Goal: Task Accomplishment & Management: Complete application form

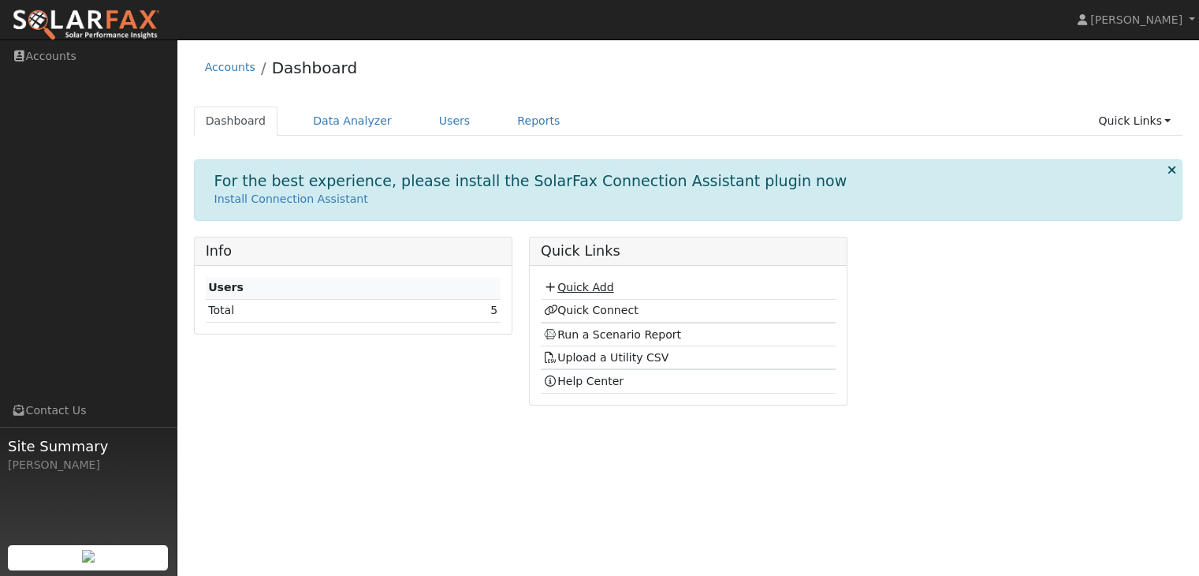
click at [589, 290] on link "Quick Add" at bounding box center [578, 287] width 70 height 13
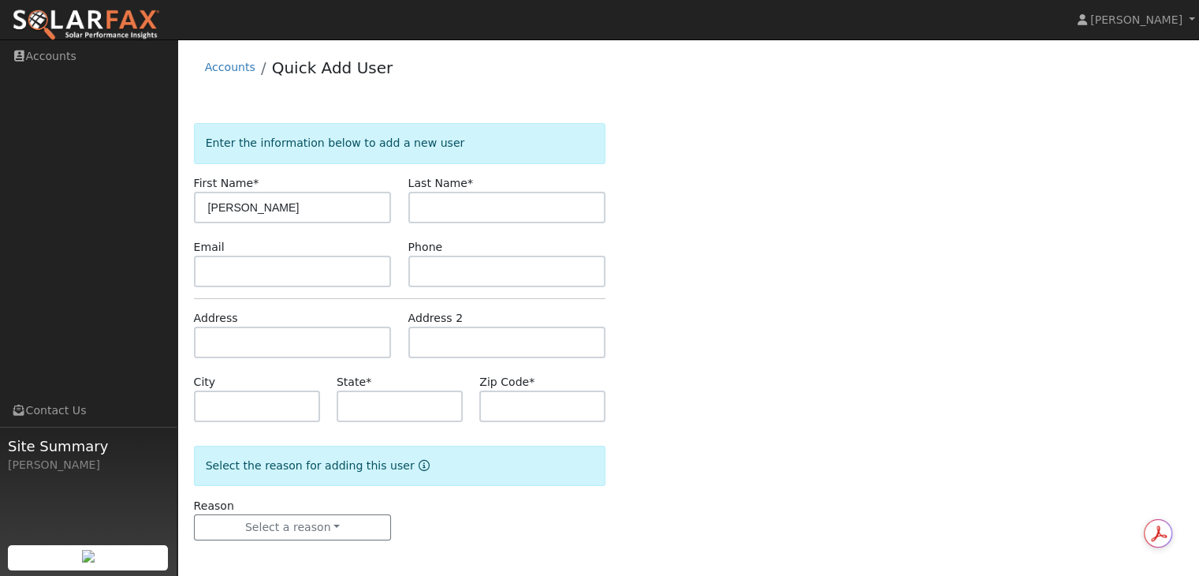
type input "[PERSON_NAME]"
type input "r"
type input "Rawitzer"
type input "k"
type input "CA"
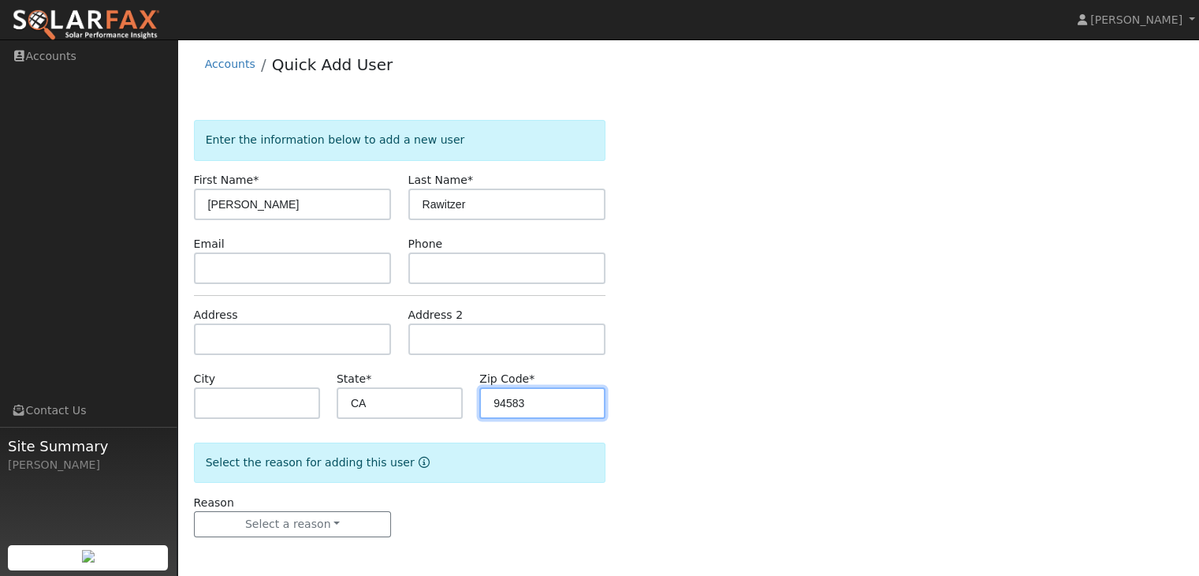
scroll to position [3, 0]
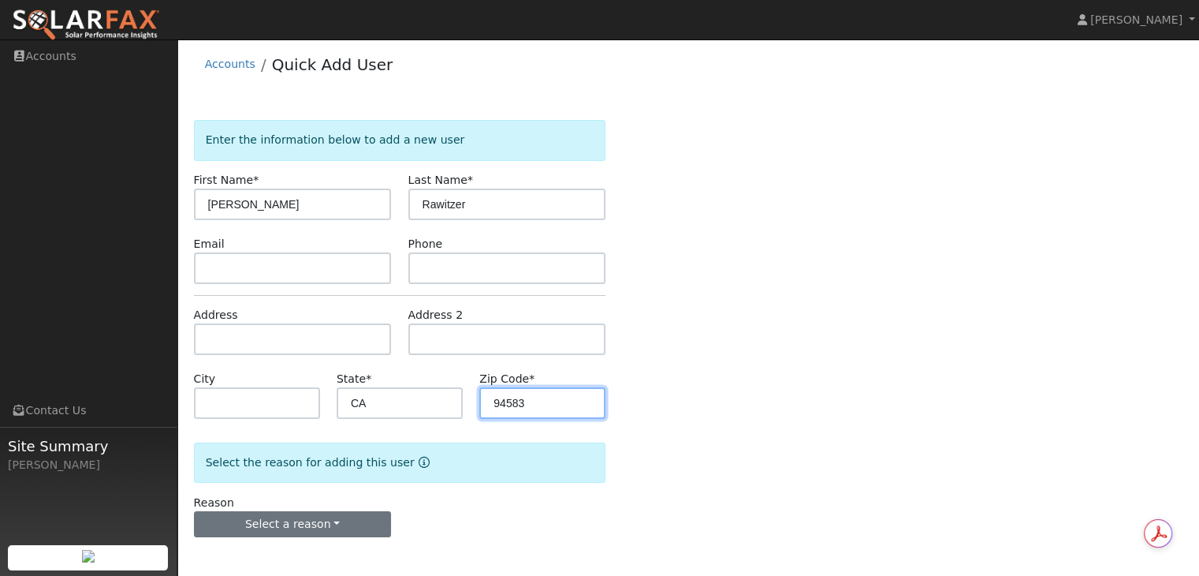
type input "94583"
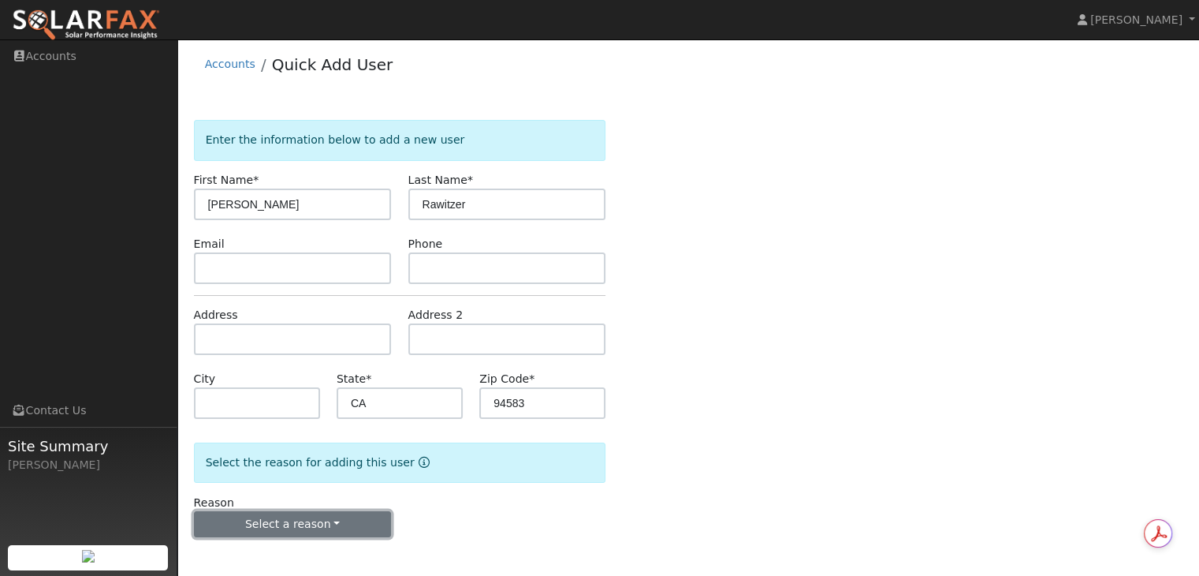
click at [341, 528] on button "Select a reason" at bounding box center [293, 524] width 198 height 27
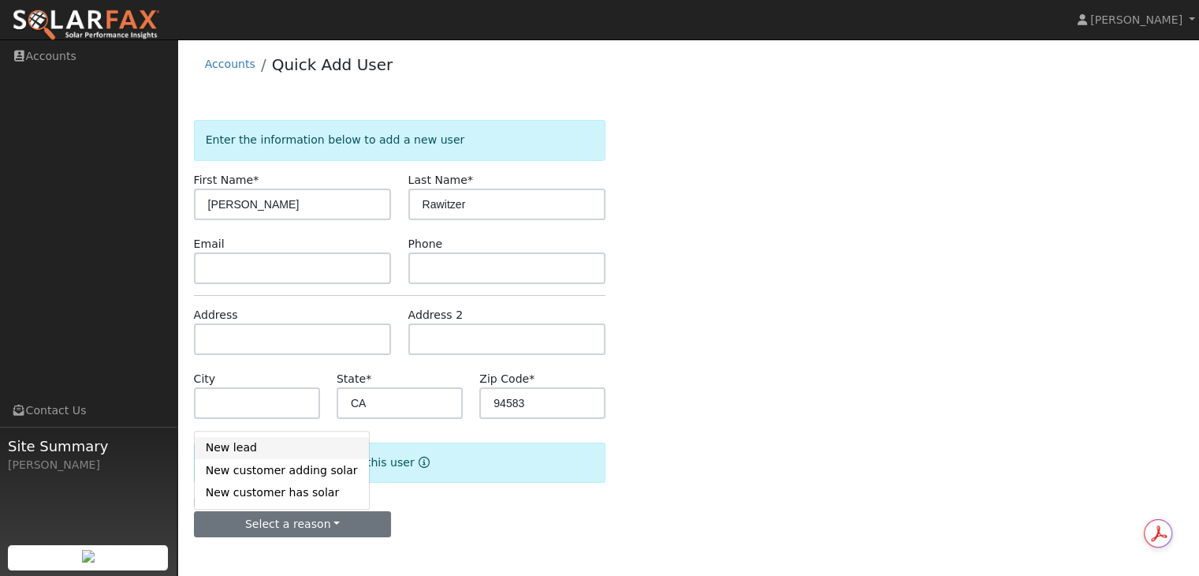
click at [253, 445] on link "New lead" at bounding box center [282, 448] width 174 height 22
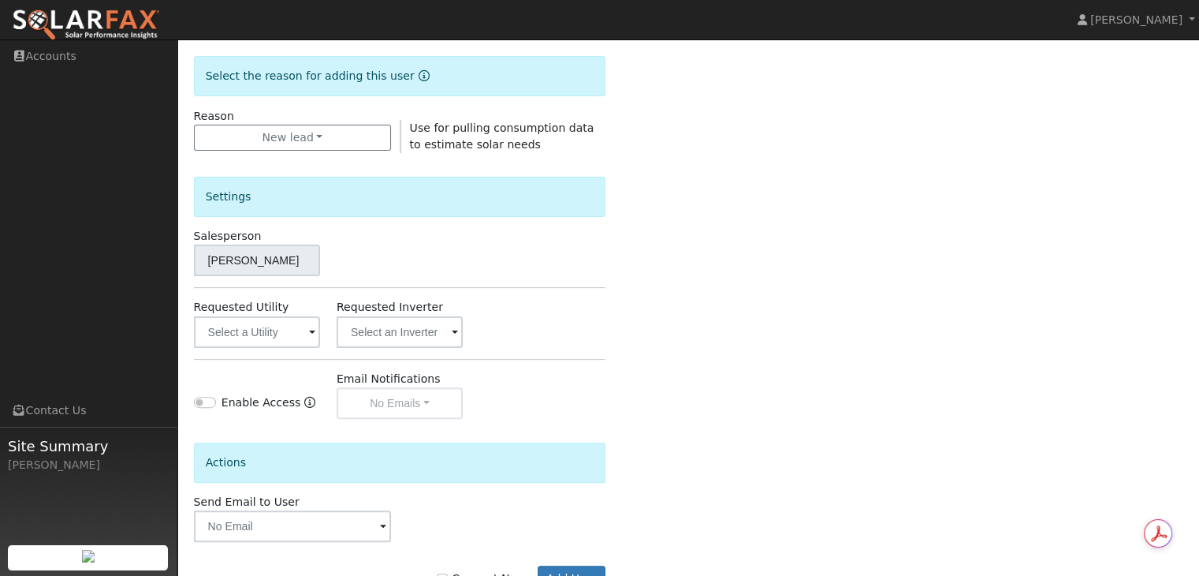
scroll to position [397, 0]
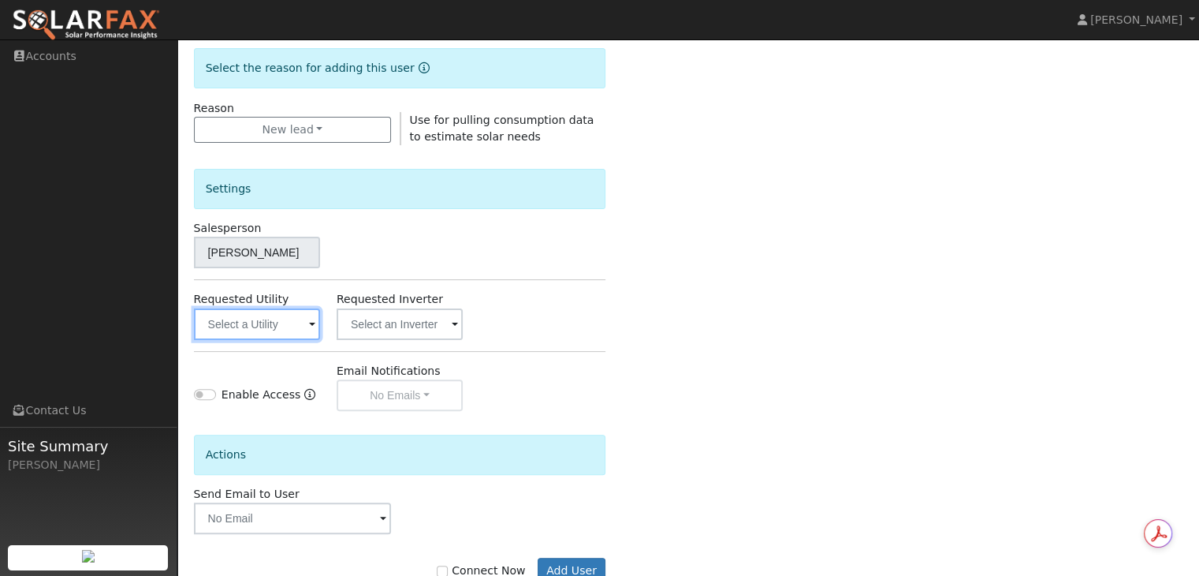
click at [308, 330] on input "text" at bounding box center [257, 324] width 126 height 32
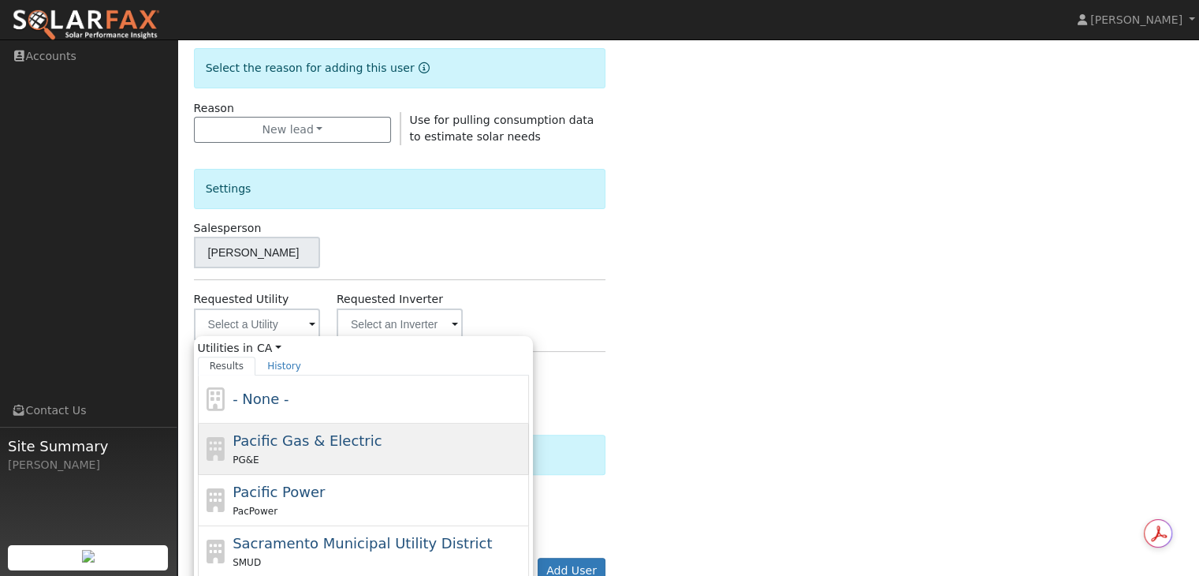
click at [310, 442] on span "Pacific Gas & Electric" at bounding box center [307, 440] width 149 height 17
type input "Pacific Gas & Electric"
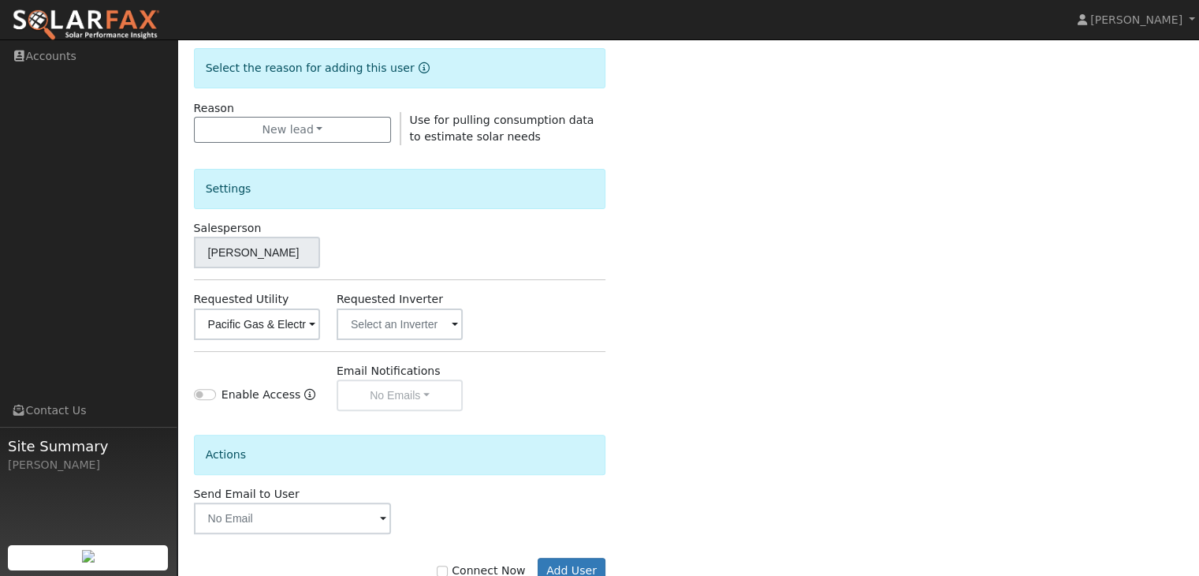
scroll to position [444, 0]
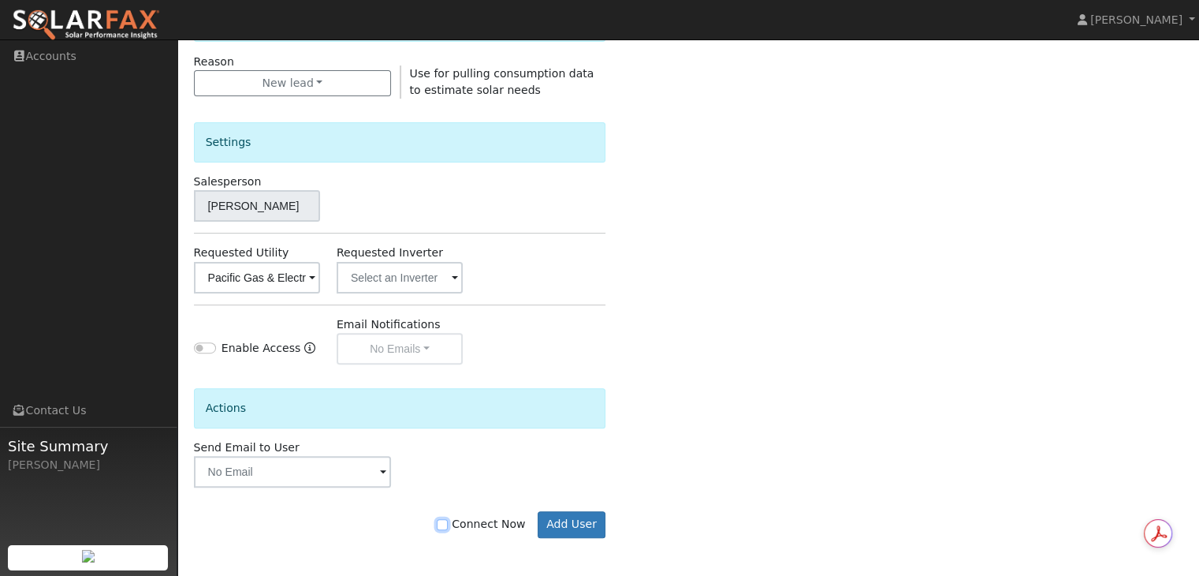
click at [448, 524] on input "Connect Now" at bounding box center [442, 524] width 11 height 11
checkbox input "true"
click at [582, 526] on button "Add User" at bounding box center [572, 524] width 69 height 27
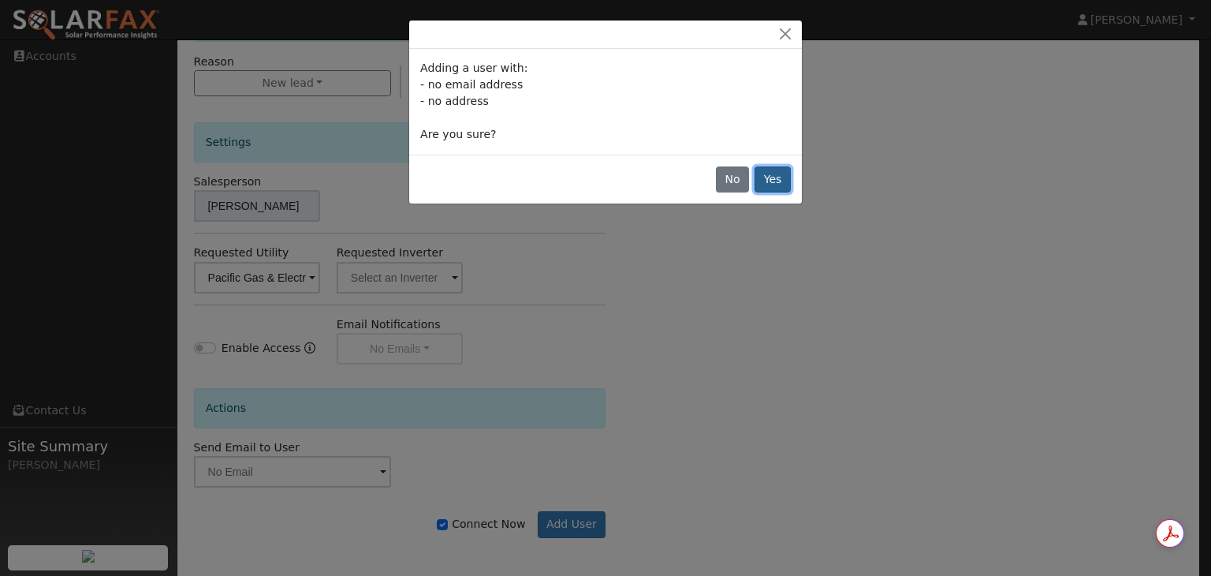
click at [775, 179] on button "Yes" at bounding box center [773, 179] width 36 height 27
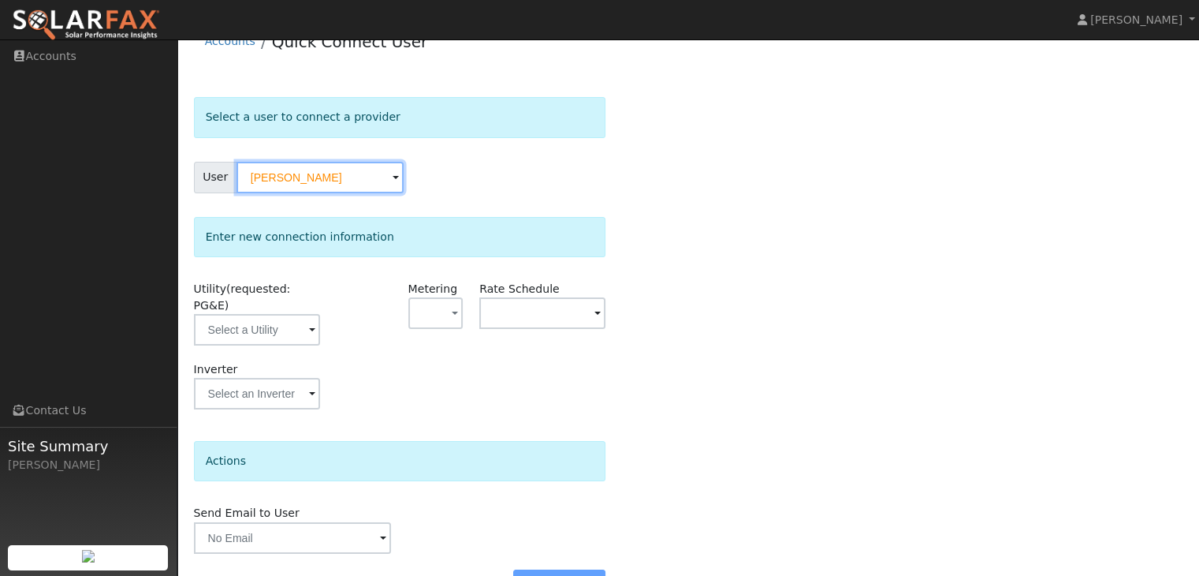
scroll to position [51, 0]
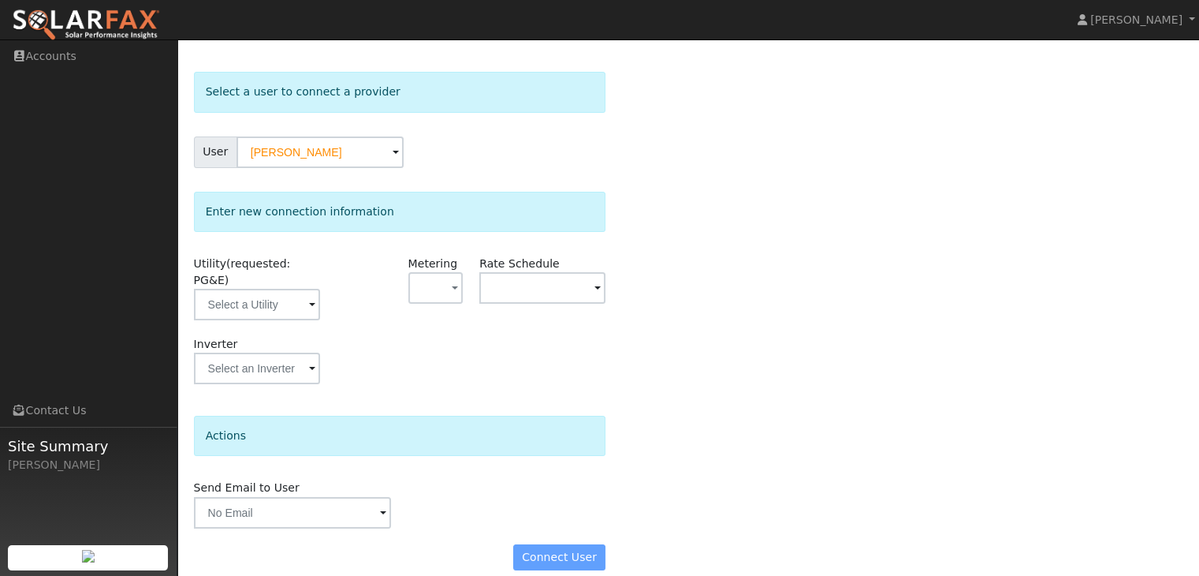
click at [313, 296] on span at bounding box center [312, 305] width 6 height 18
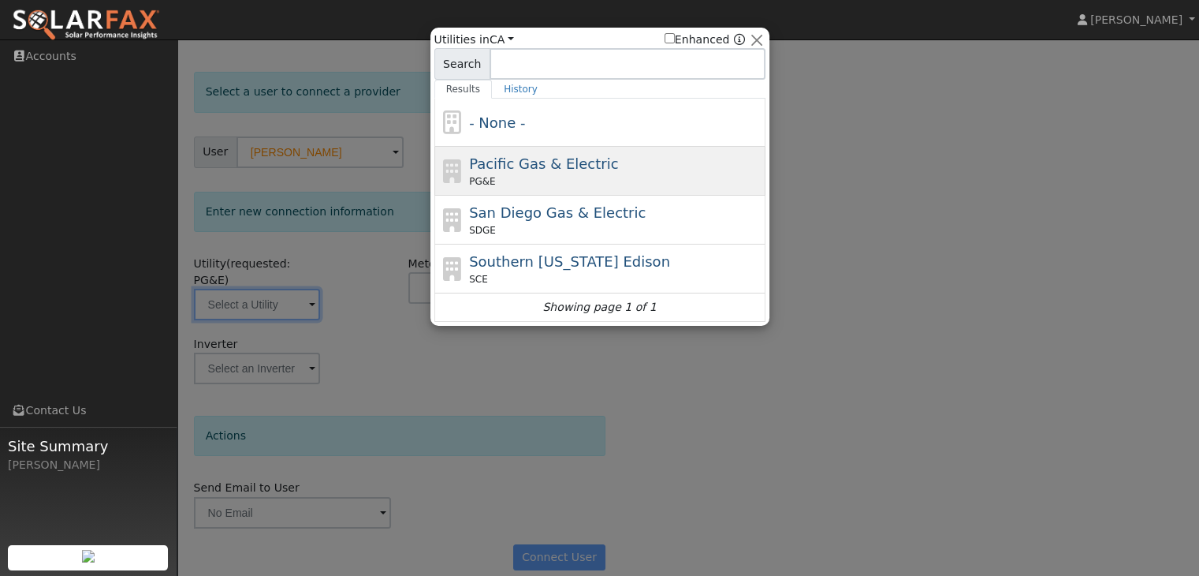
click at [497, 166] on span "Pacific Gas & Electric" at bounding box center [543, 163] width 149 height 17
type input "PG&E"
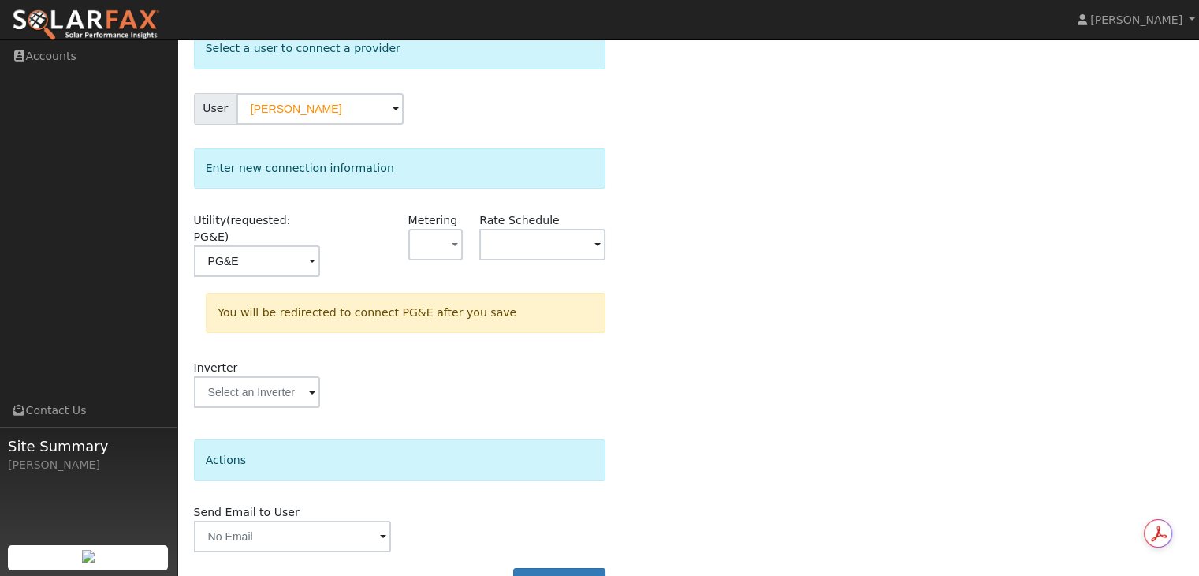
scroll to position [119, 0]
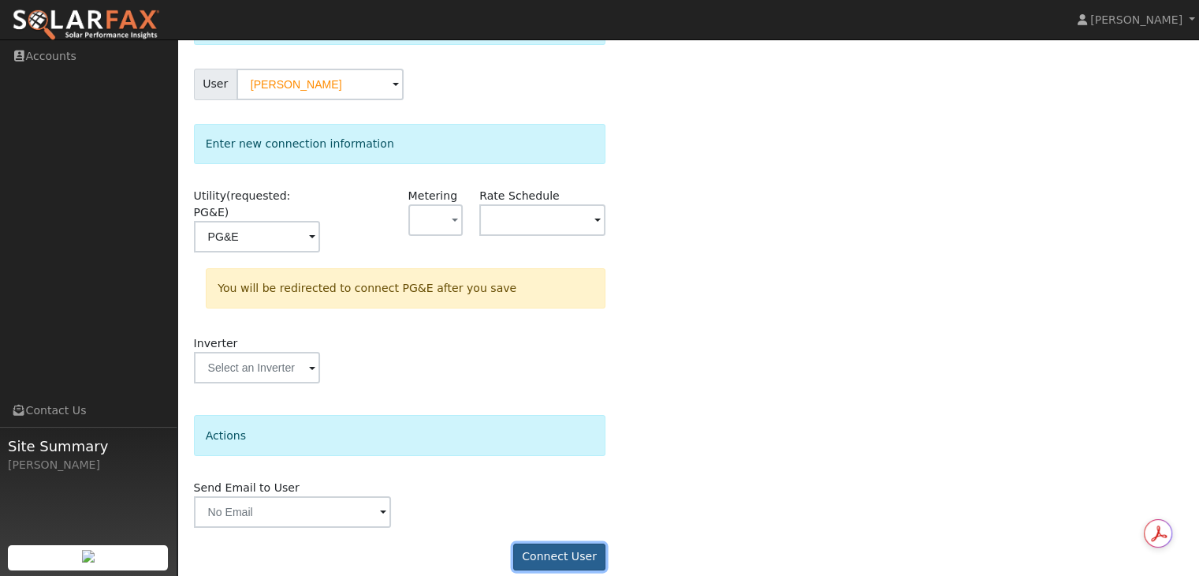
click at [577, 543] on button "Connect User" at bounding box center [559, 556] width 93 height 27
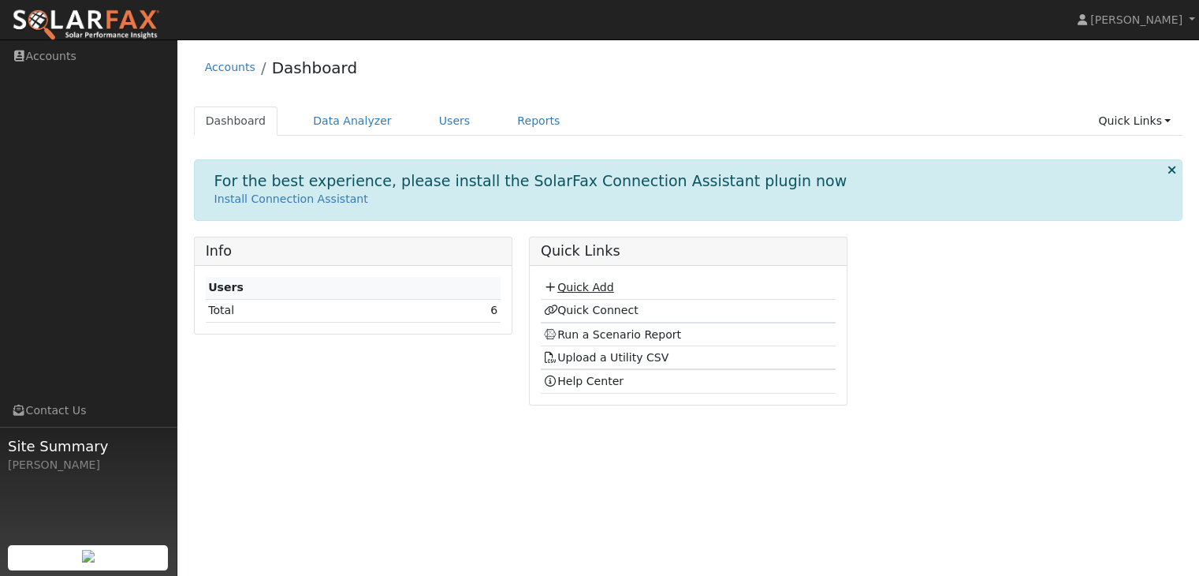
click at [599, 285] on link "Quick Add" at bounding box center [578, 287] width 70 height 13
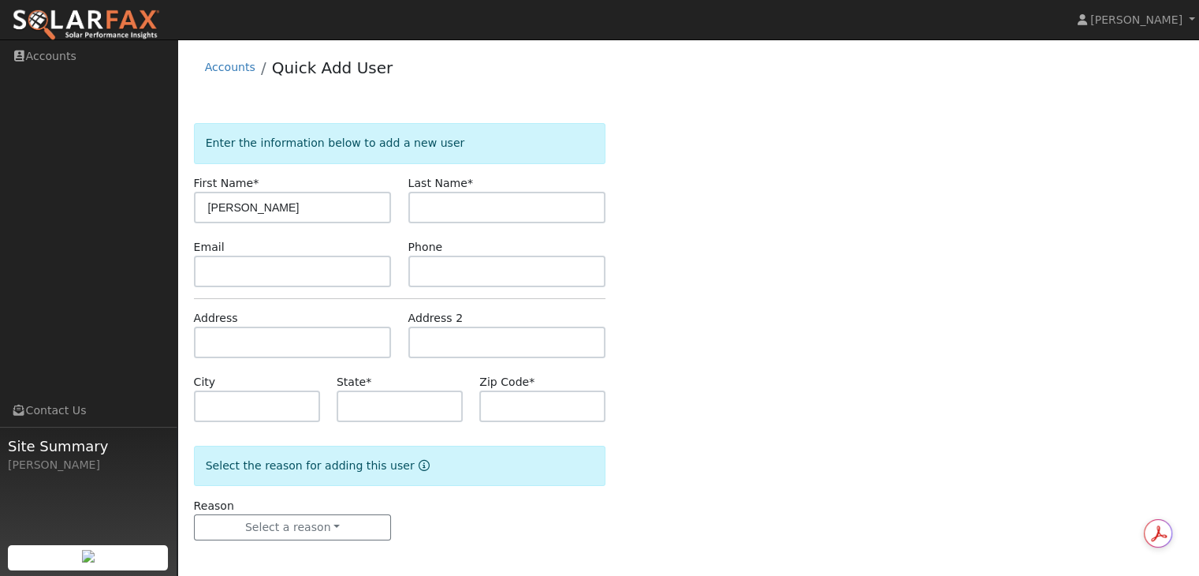
type input "[PERSON_NAME]"
type input "r"
type input "Rawitzer"
click at [365, 401] on input "text" at bounding box center [400, 406] width 126 height 32
type input "CA"
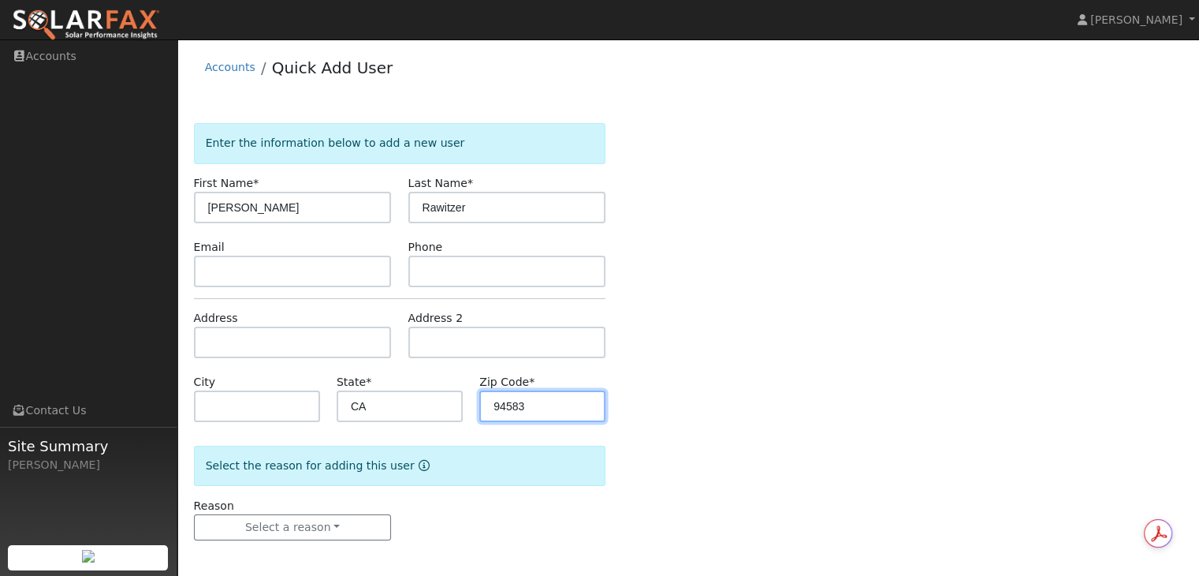
scroll to position [3, 0]
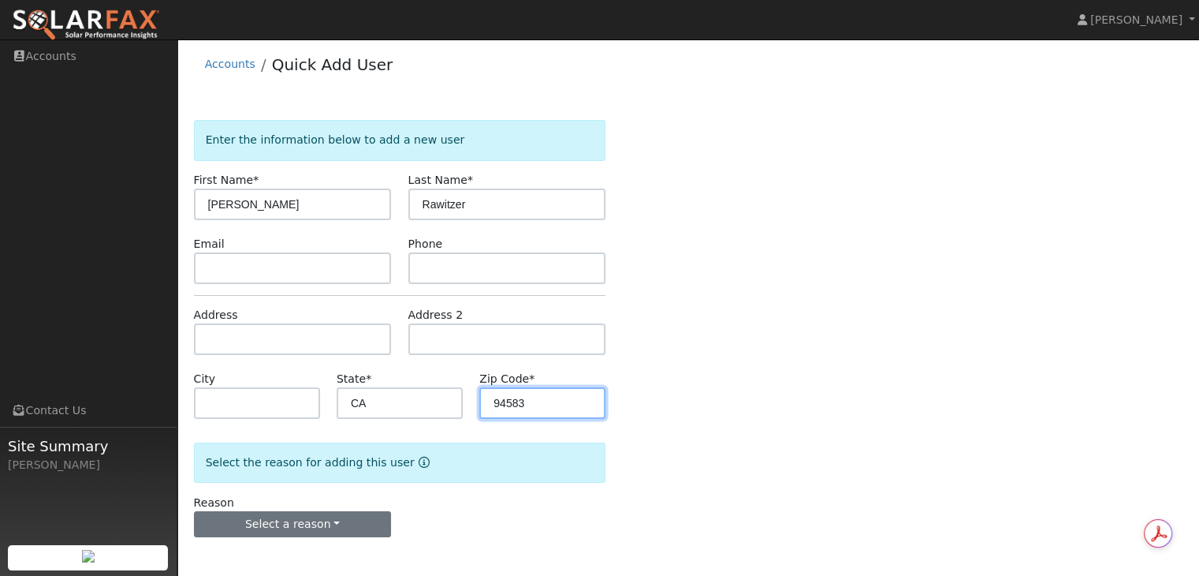
type input "94583"
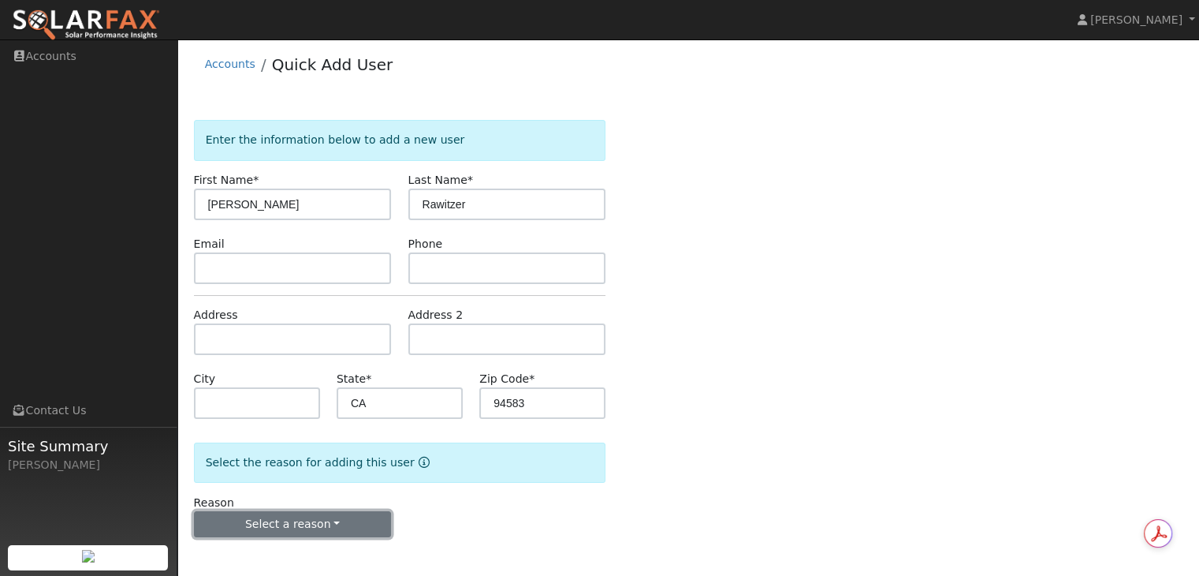
click at [326, 520] on button "Select a reason" at bounding box center [293, 524] width 198 height 27
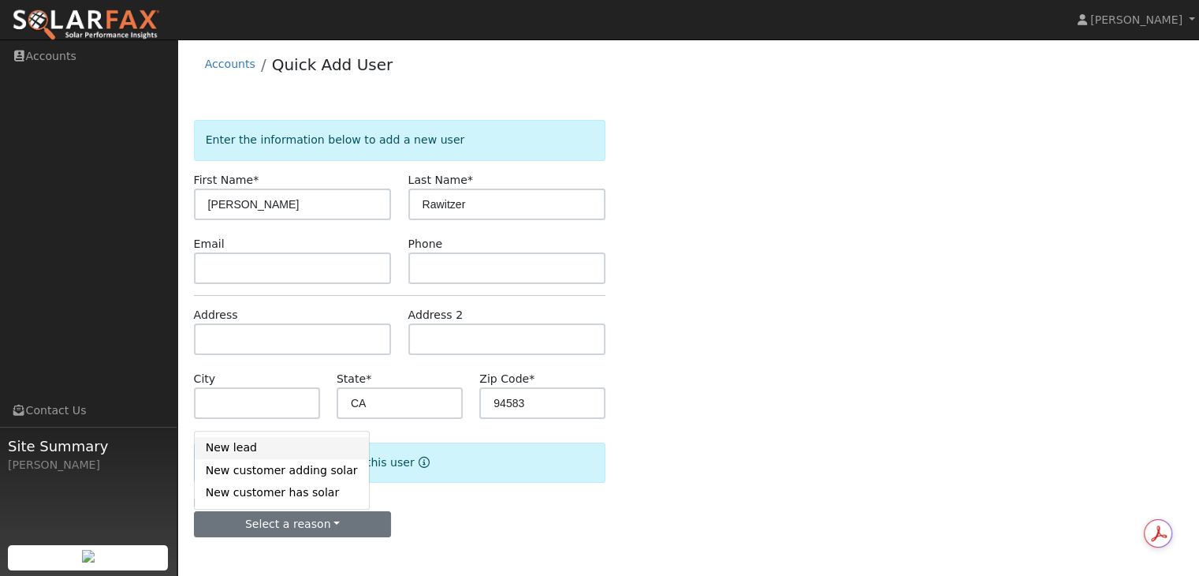
click at [252, 445] on link "New lead" at bounding box center [282, 448] width 174 height 22
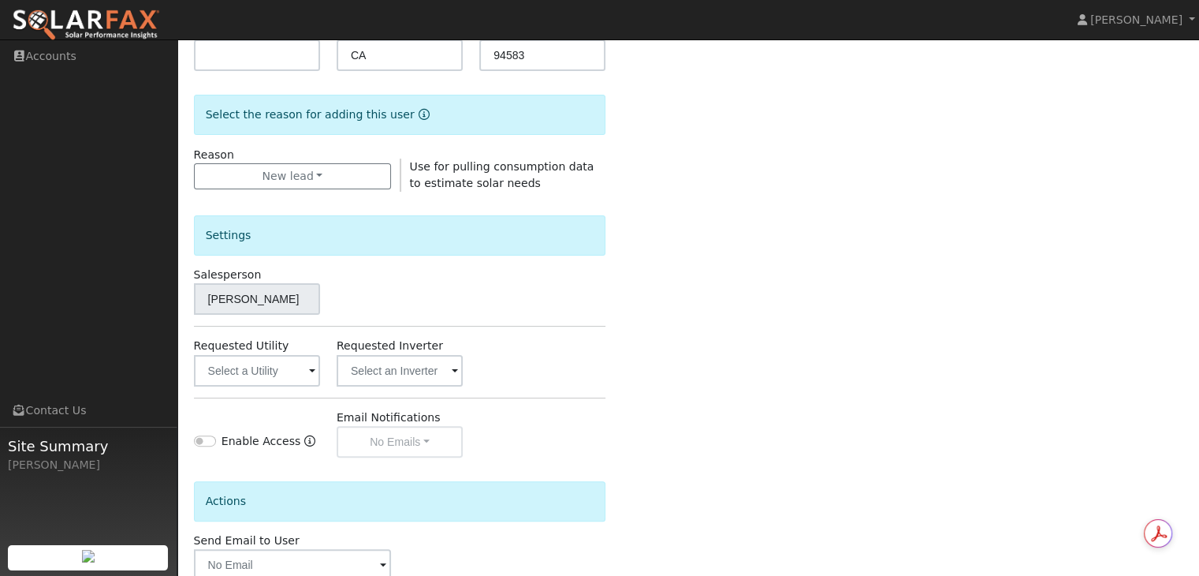
scroll to position [397, 0]
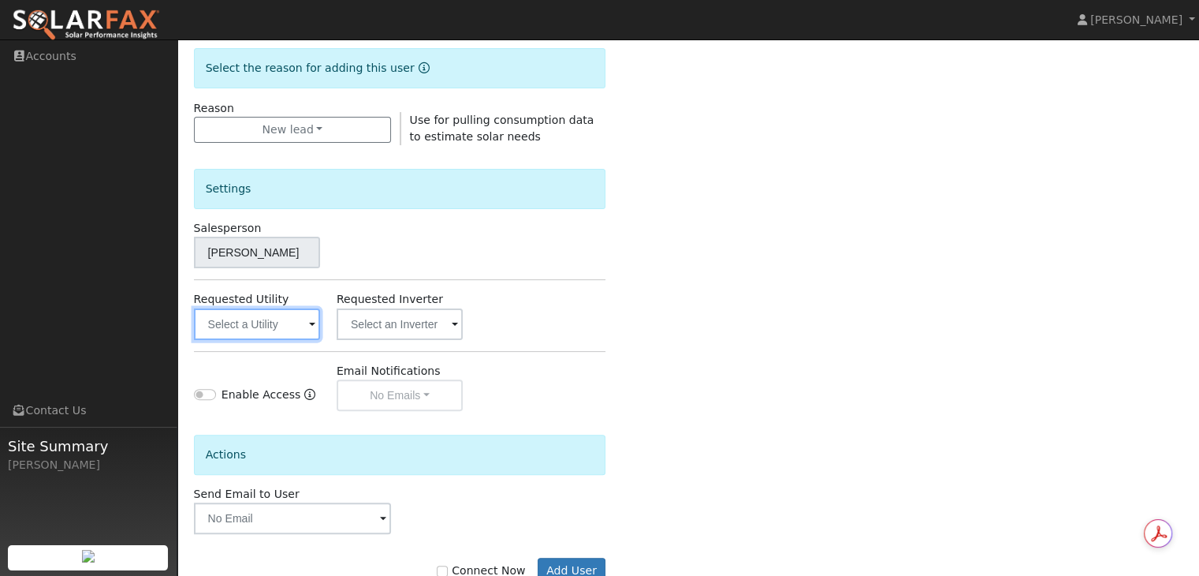
click at [318, 324] on input "text" at bounding box center [257, 324] width 126 height 32
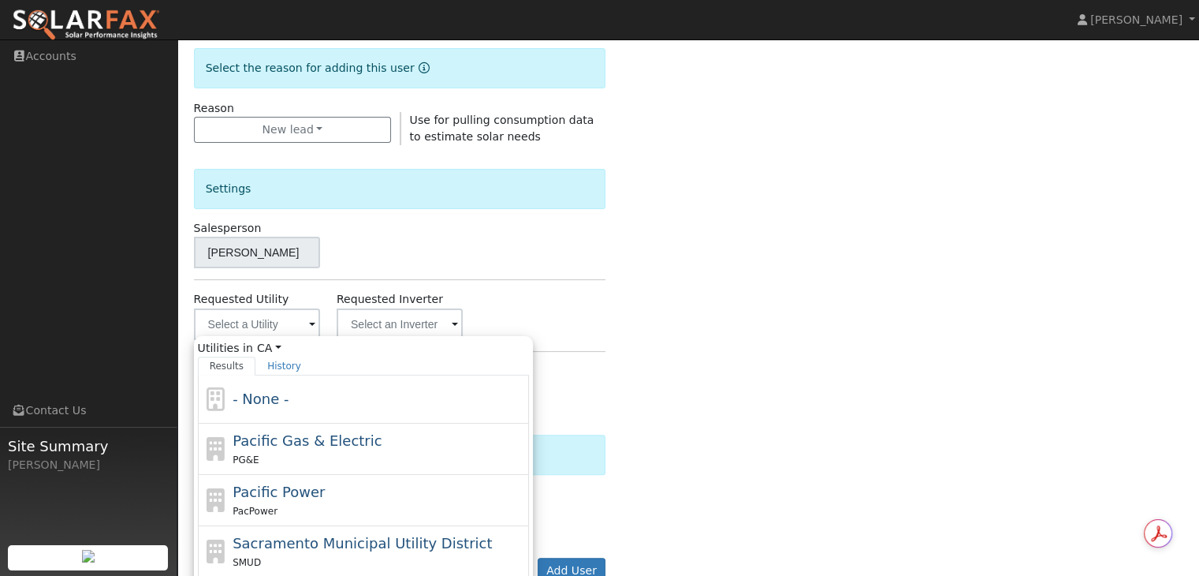
click at [312, 326] on span at bounding box center [312, 325] width 6 height 18
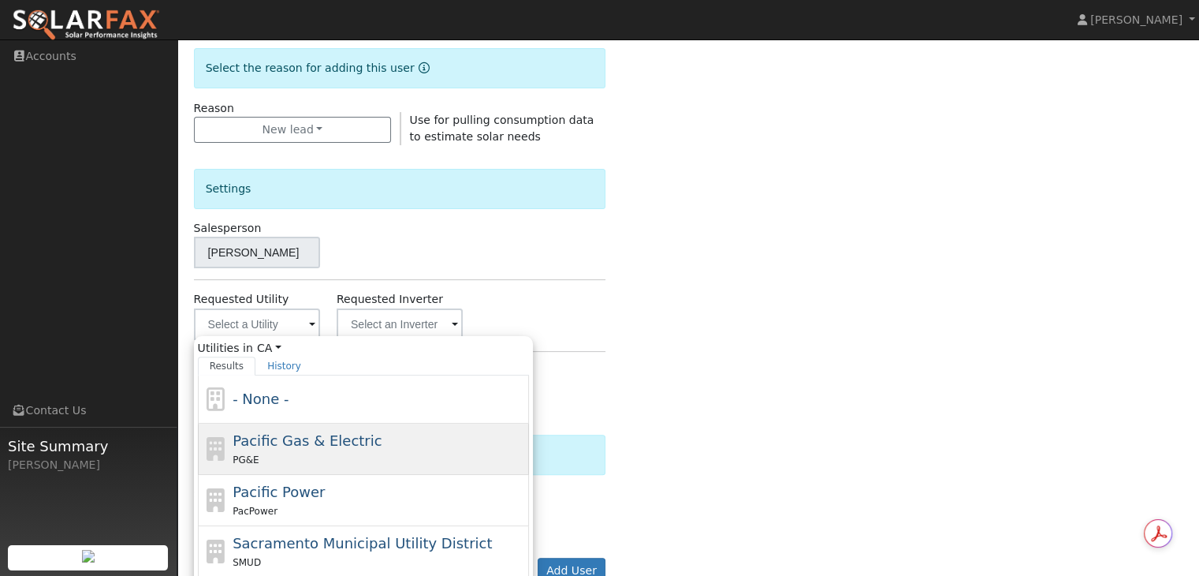
click at [270, 438] on span "Pacific Gas & Electric" at bounding box center [307, 440] width 149 height 17
type input "Pacific Gas & Electric"
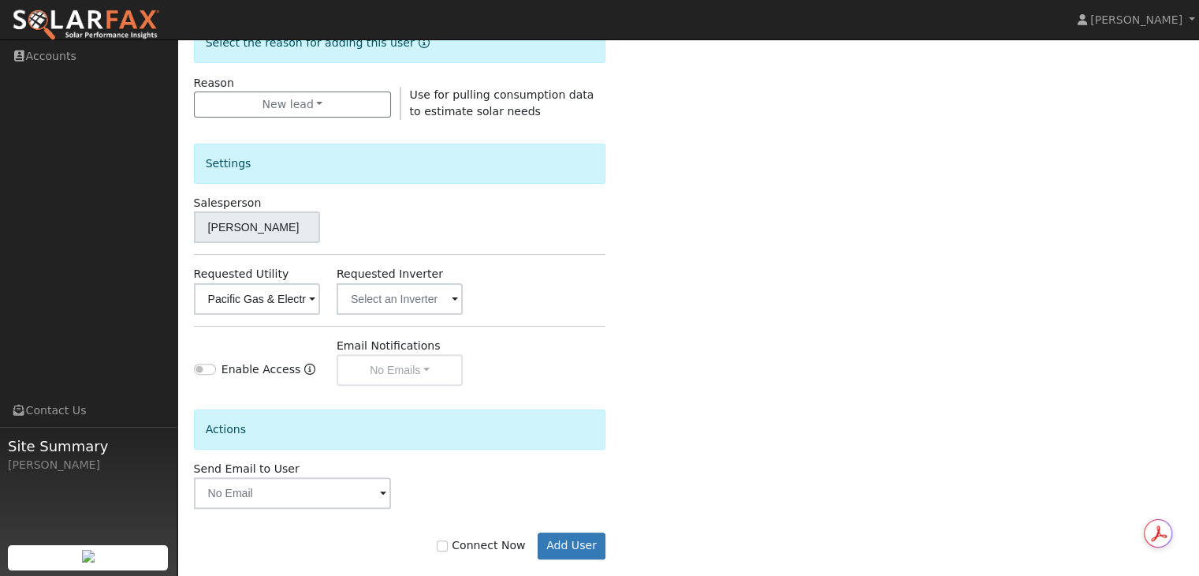
scroll to position [444, 0]
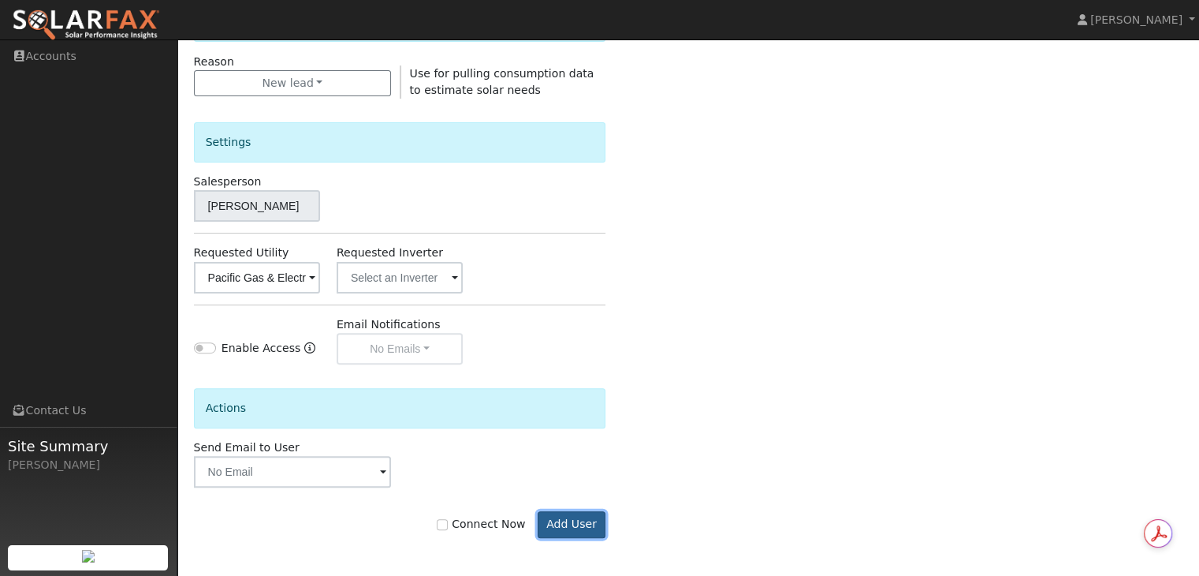
click at [565, 522] on button "Add User" at bounding box center [572, 524] width 69 height 27
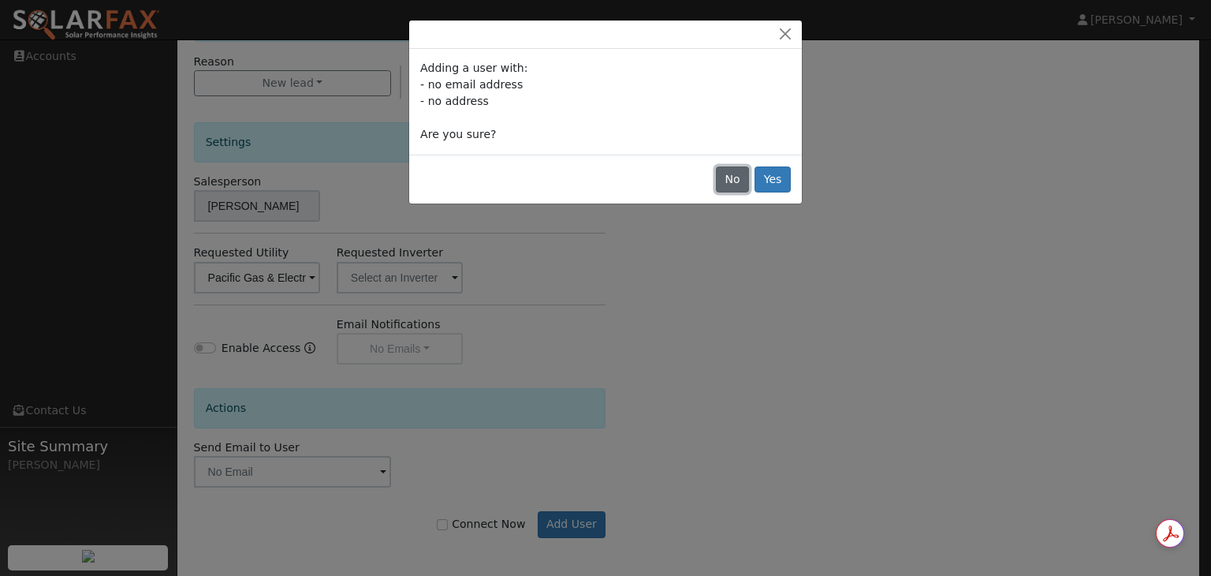
click at [729, 183] on button "No" at bounding box center [732, 179] width 33 height 27
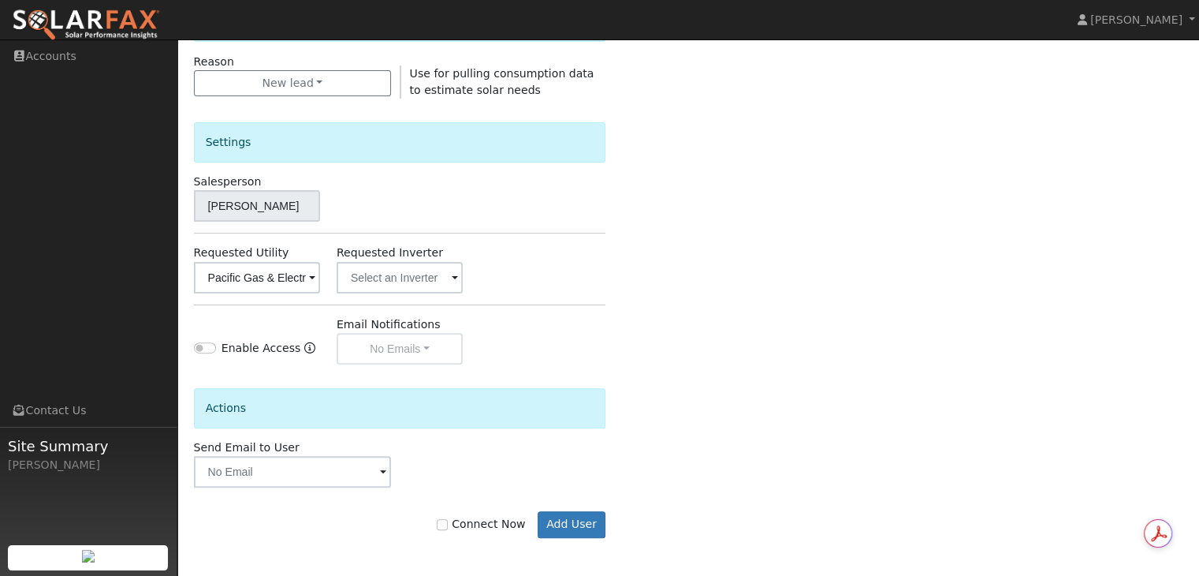
click at [455, 528] on label "Connect Now" at bounding box center [481, 524] width 88 height 17
click at [448, 528] on input "Connect Now" at bounding box center [442, 524] width 11 height 11
checkbox input "true"
click at [578, 522] on button "Add User" at bounding box center [572, 524] width 69 height 27
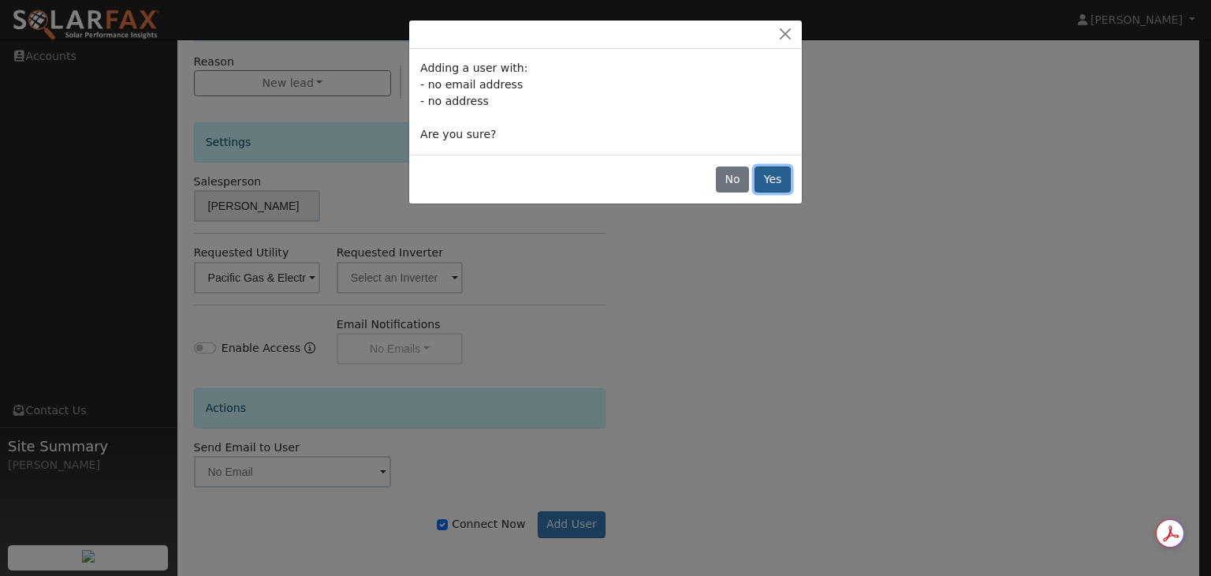
click at [774, 175] on button "Yes" at bounding box center [773, 179] width 36 height 27
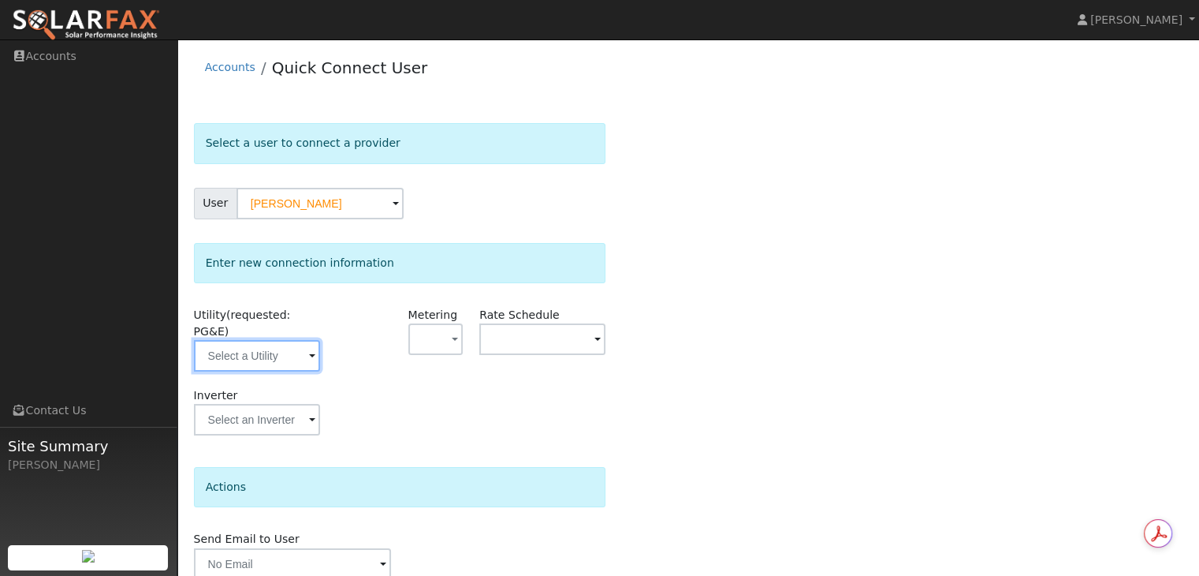
click at [297, 340] on input "text" at bounding box center [257, 356] width 126 height 32
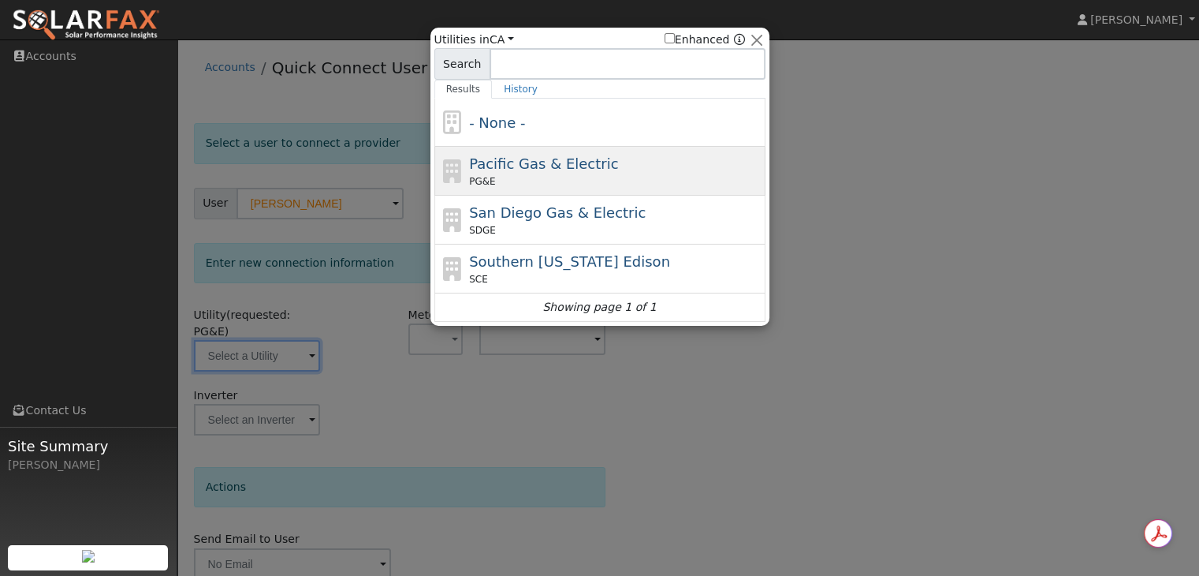
click at [471, 181] on span "PG&E" at bounding box center [482, 181] width 26 height 14
type input "PG&E"
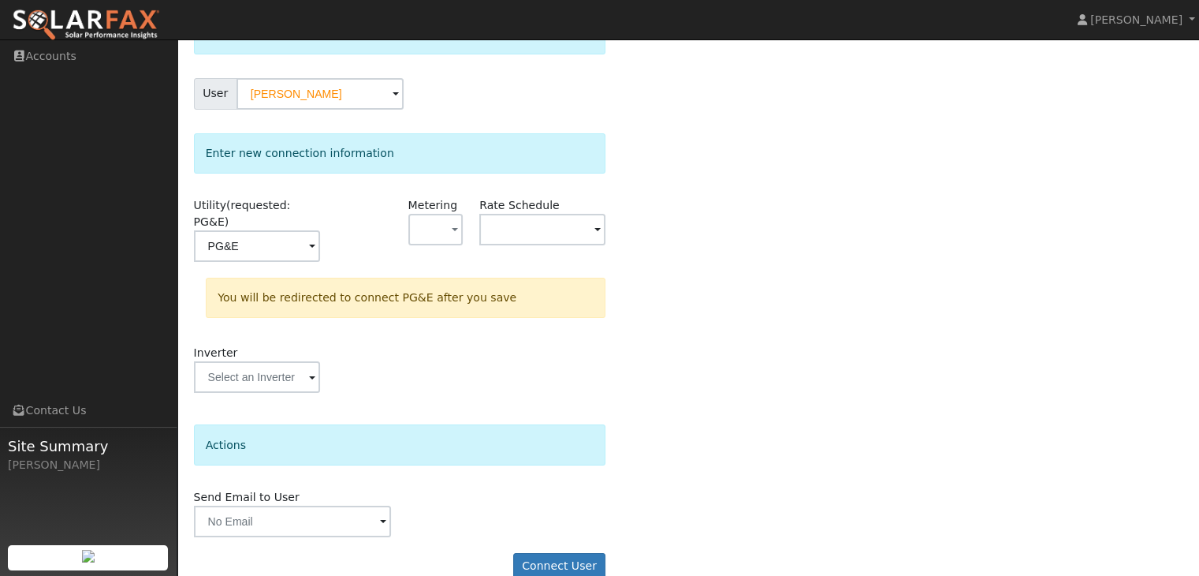
scroll to position [119, 0]
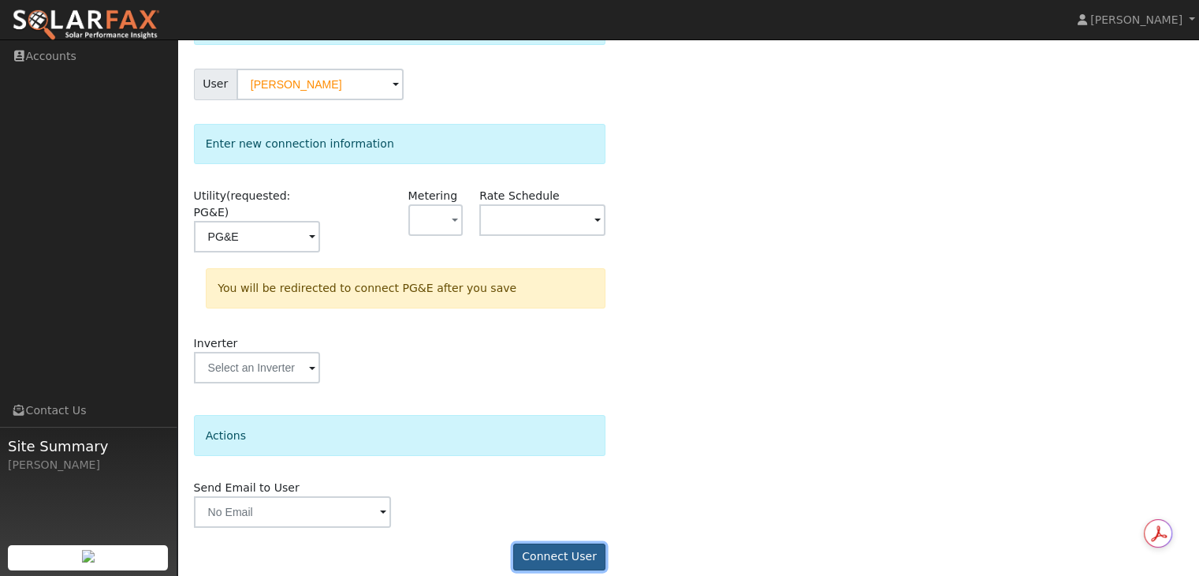
click at [557, 543] on button "Connect User" at bounding box center [559, 556] width 93 height 27
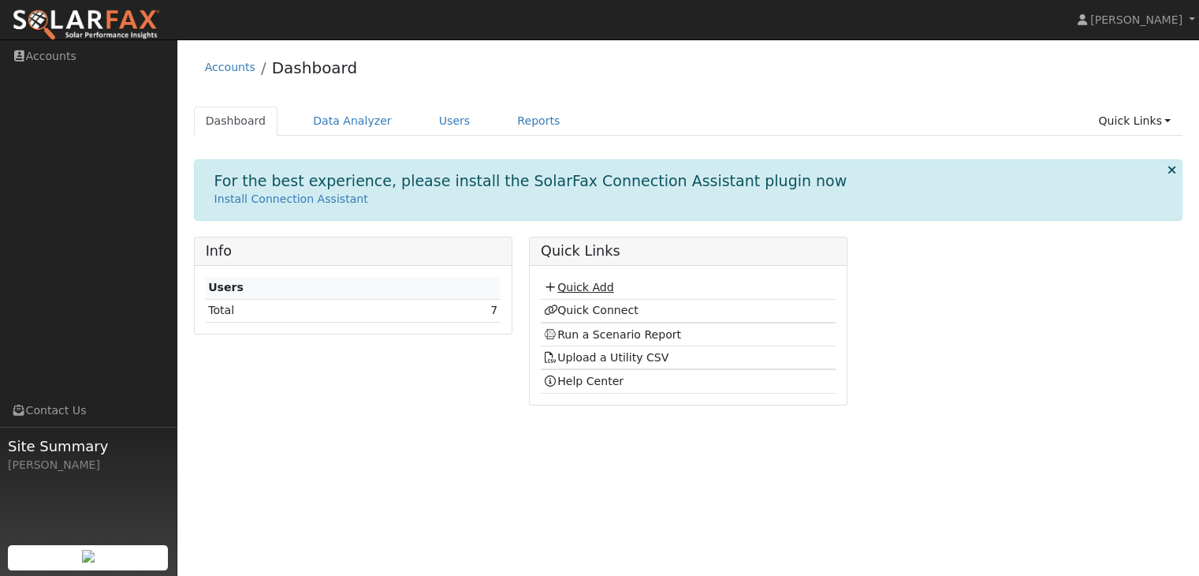
click at [588, 290] on link "Quick Add" at bounding box center [578, 287] width 70 height 13
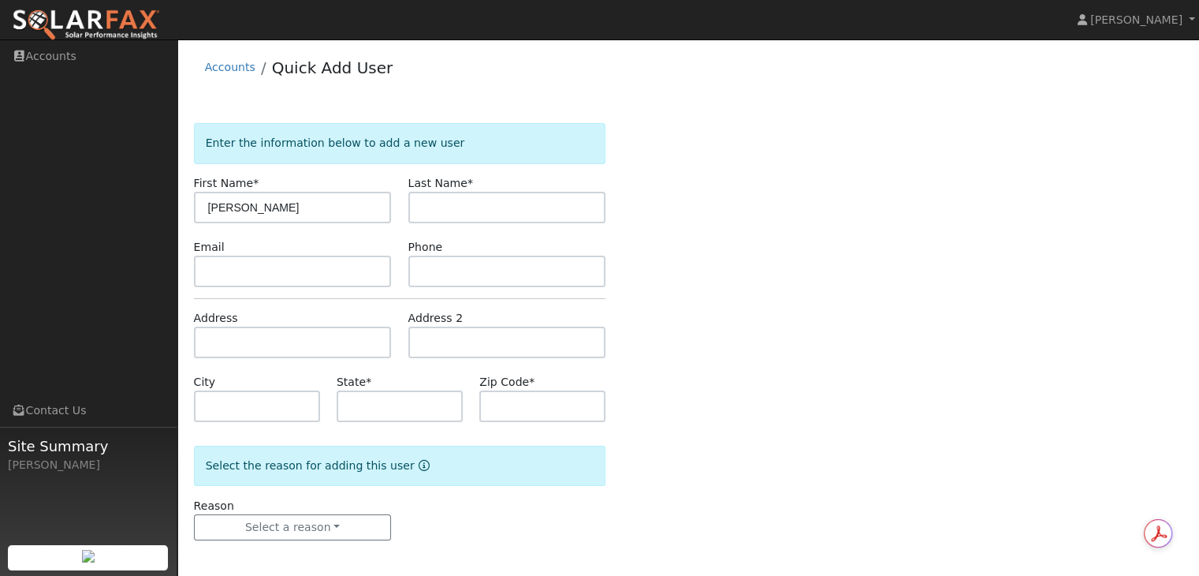
type input "[PERSON_NAME]"
type input "Hull"
click at [364, 412] on input "text" at bounding box center [400, 406] width 126 height 32
type input "CA"
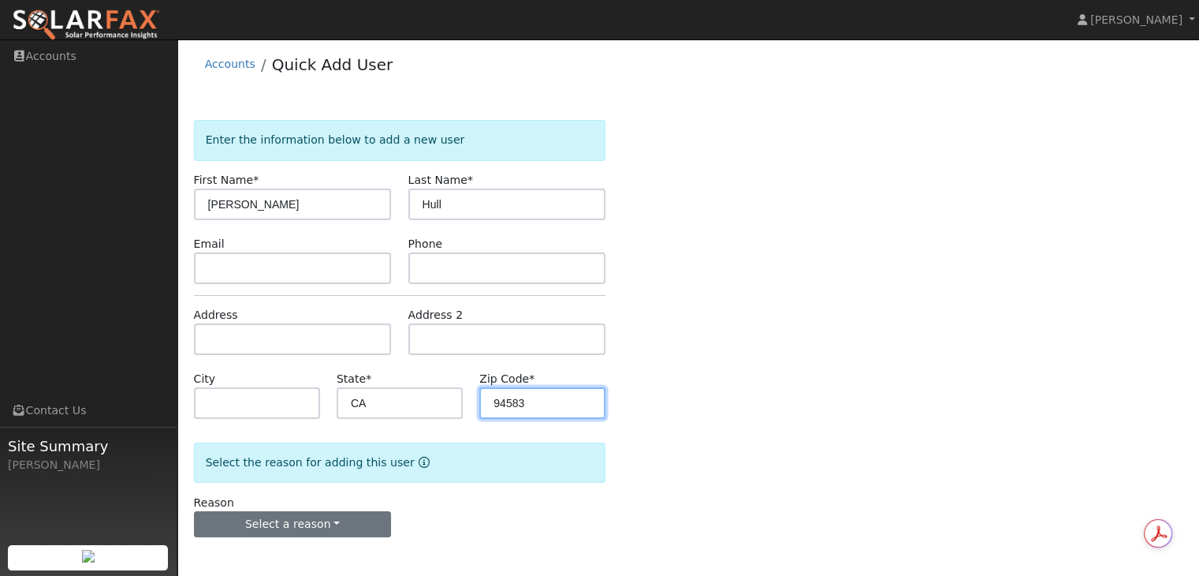
type input "94583"
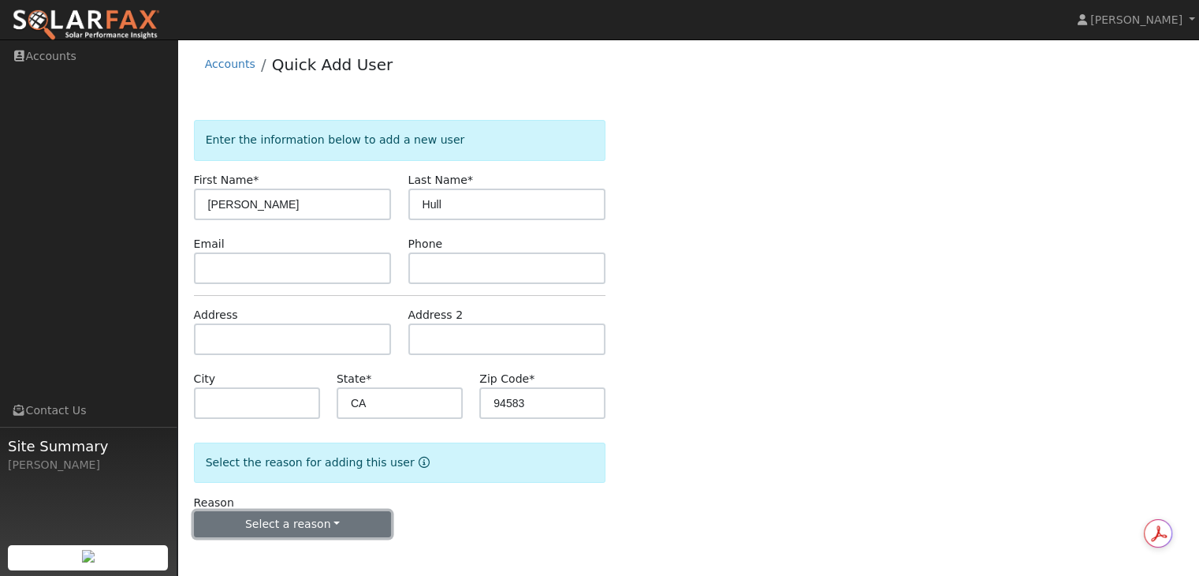
click at [311, 527] on button "Select a reason" at bounding box center [293, 524] width 198 height 27
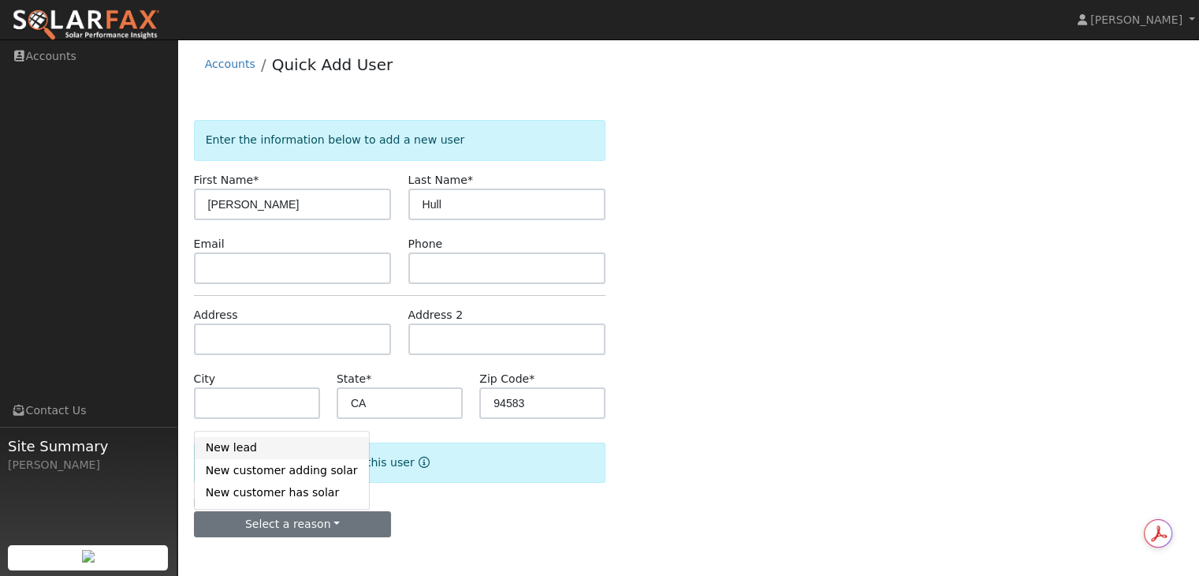
click at [239, 449] on link "New lead" at bounding box center [282, 448] width 174 height 22
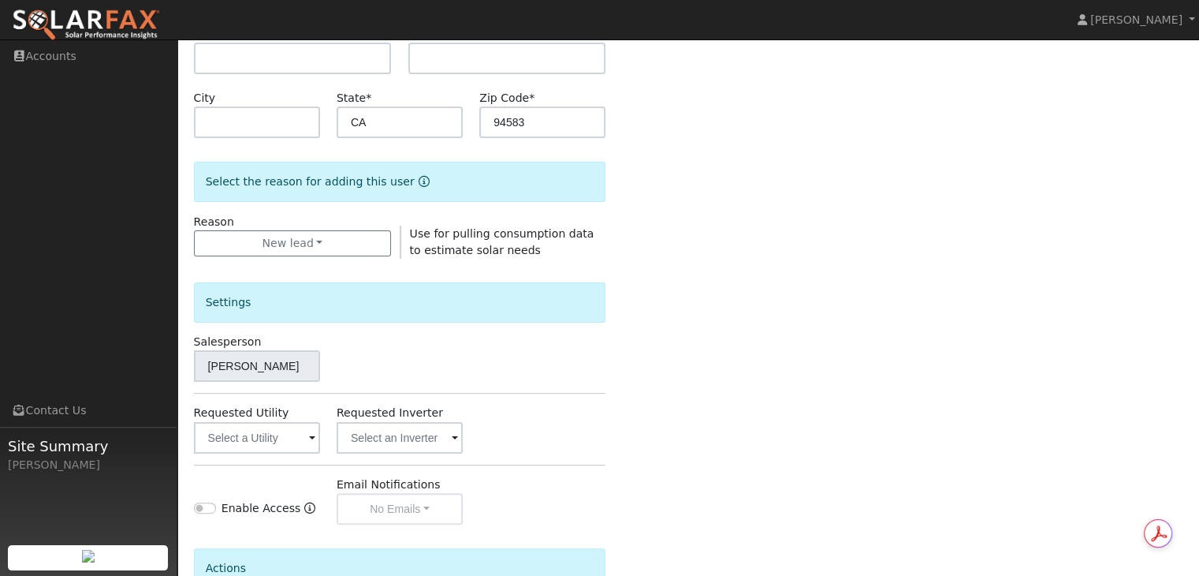
scroll to position [397, 0]
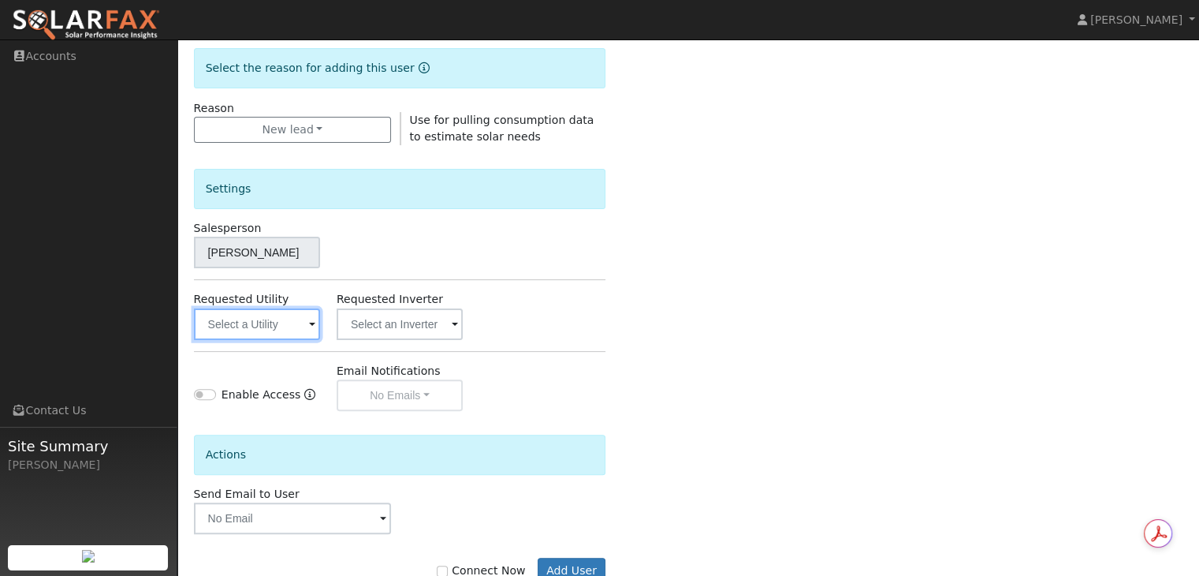
click at [280, 320] on input "text" at bounding box center [257, 324] width 126 height 32
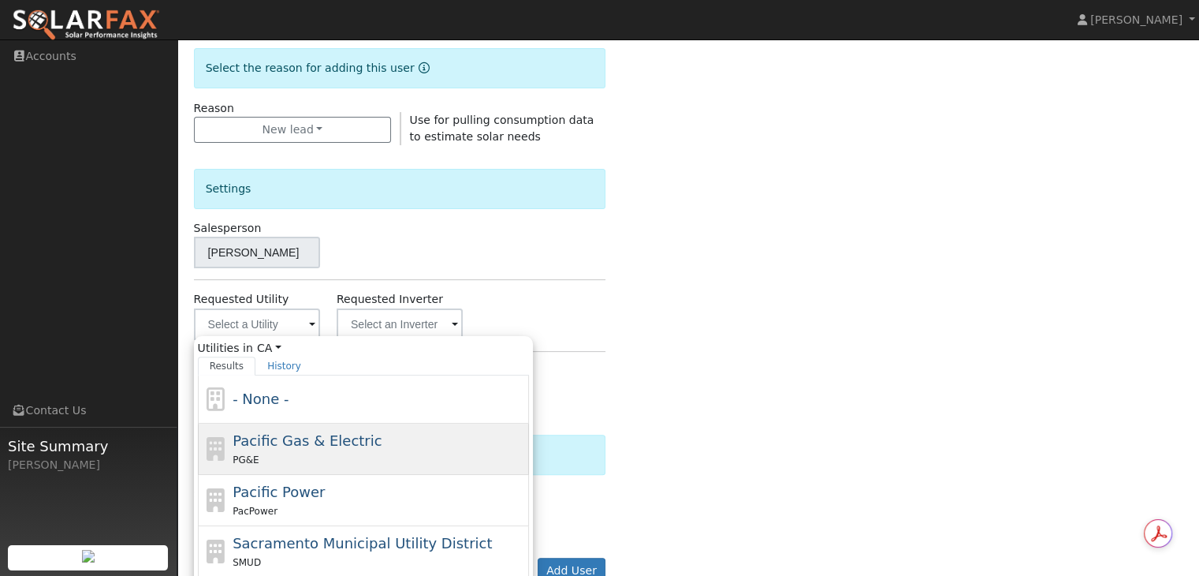
click at [270, 448] on div "Pacific Gas & Electric PG&E" at bounding box center [379, 449] width 293 height 38
type input "Pacific Gas & Electric"
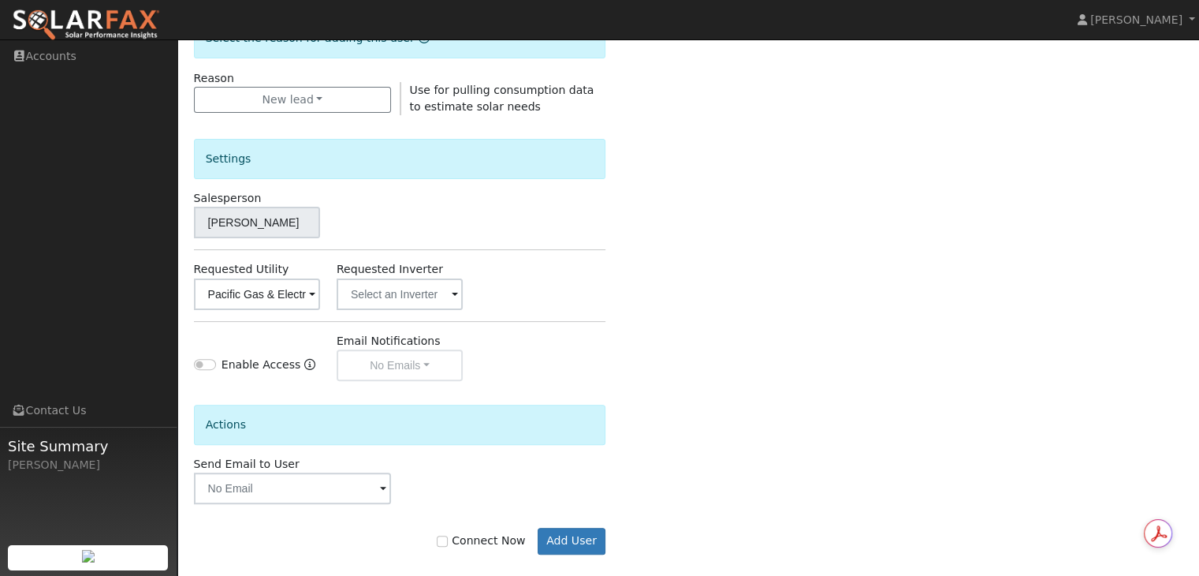
scroll to position [444, 0]
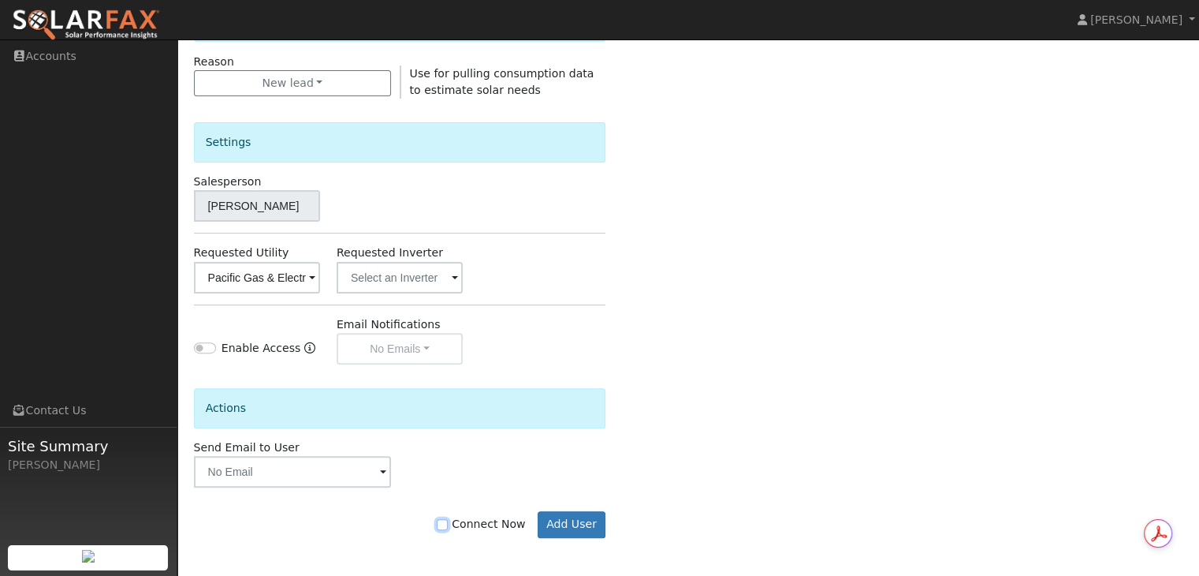
click at [448, 524] on input "Connect Now" at bounding box center [442, 524] width 11 height 11
checkbox input "true"
click at [572, 523] on button "Add User" at bounding box center [572, 524] width 69 height 27
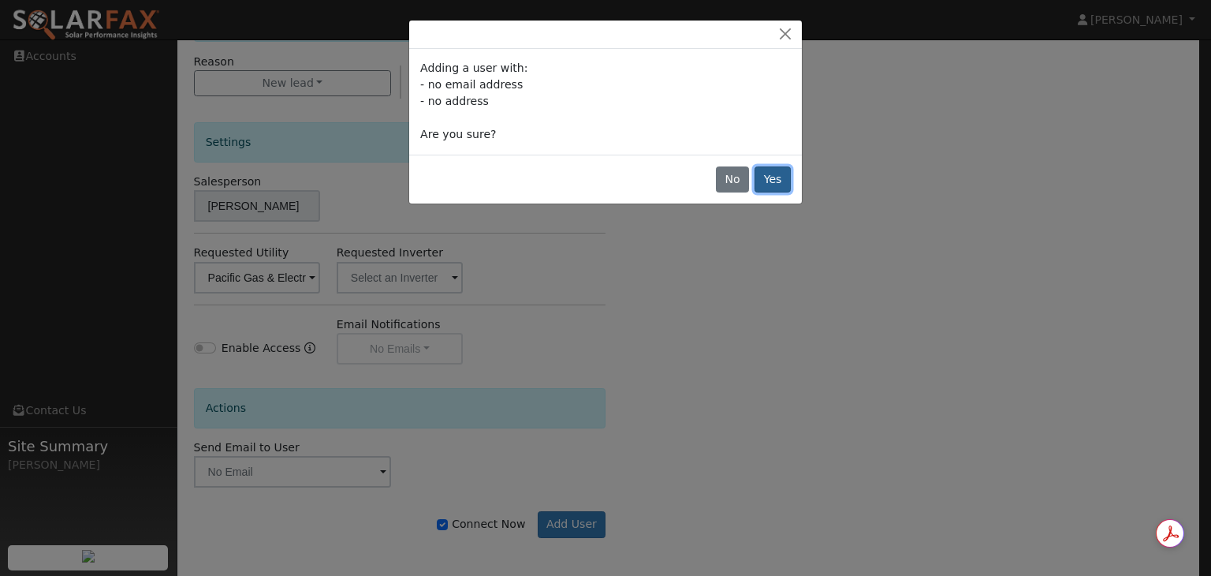
click at [773, 177] on button "Yes" at bounding box center [773, 179] width 36 height 27
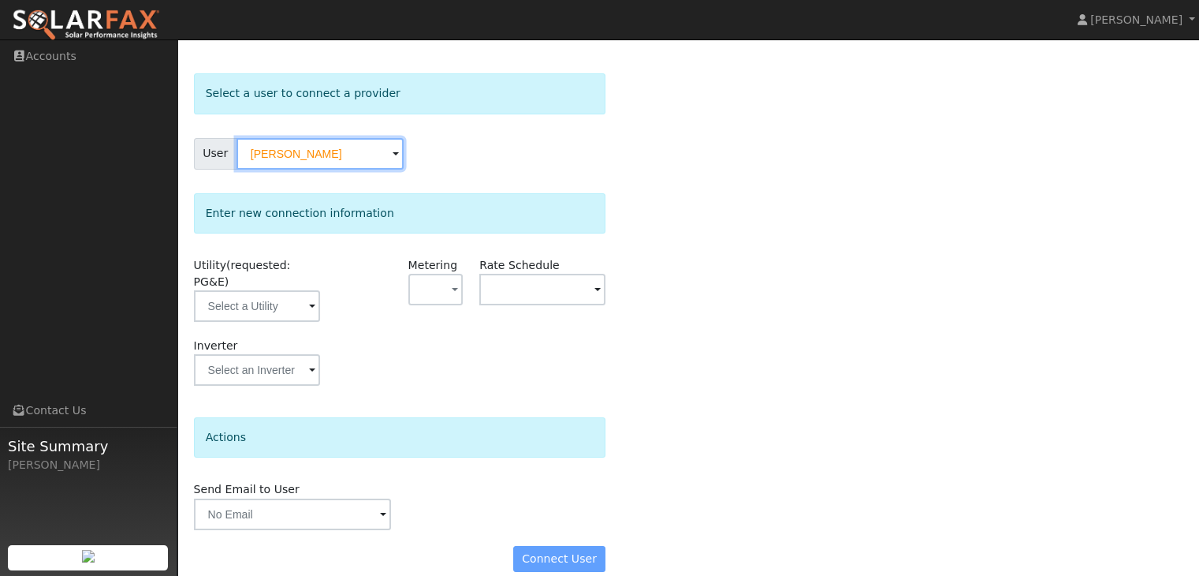
scroll to position [51, 0]
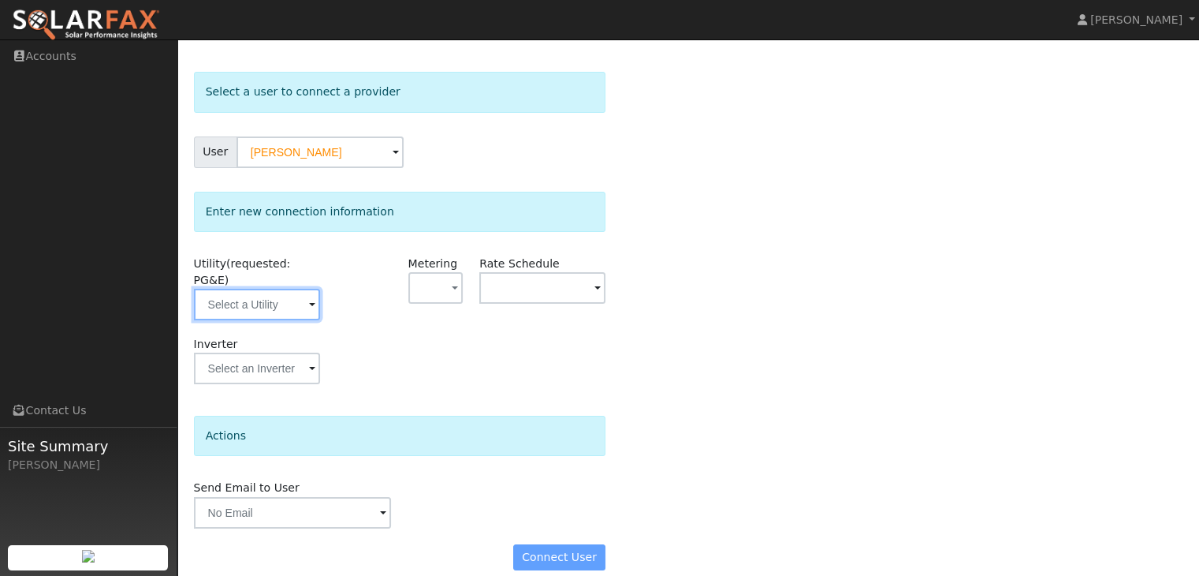
click at [303, 289] on input "text" at bounding box center [257, 305] width 126 height 32
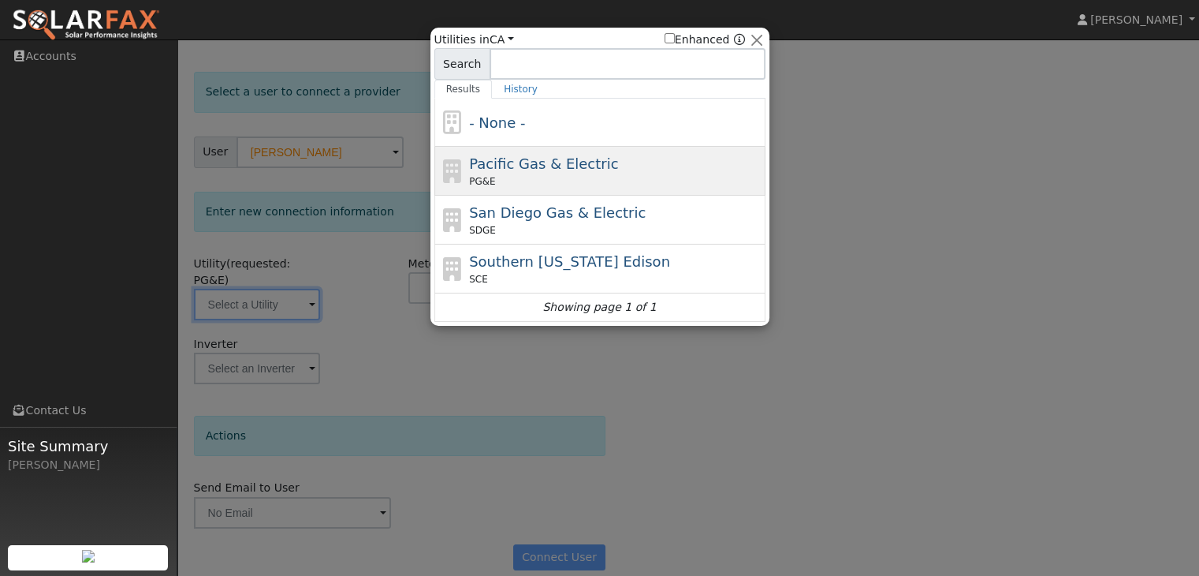
click at [503, 165] on span "Pacific Gas & Electric" at bounding box center [543, 163] width 149 height 17
type input "PG&E"
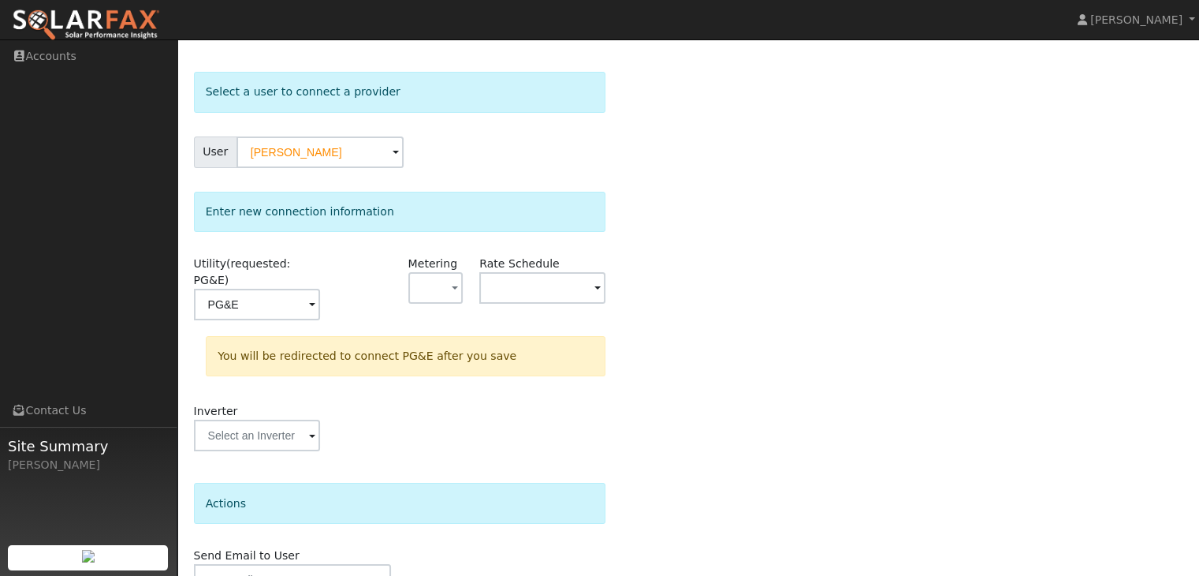
scroll to position [119, 0]
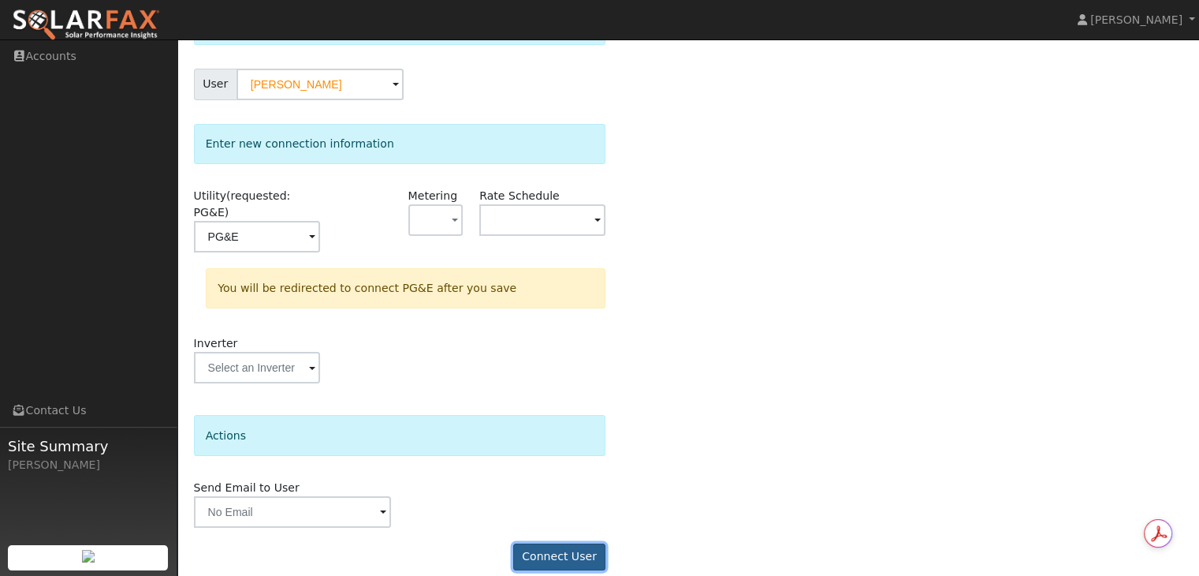
click at [559, 543] on button "Connect User" at bounding box center [559, 556] width 93 height 27
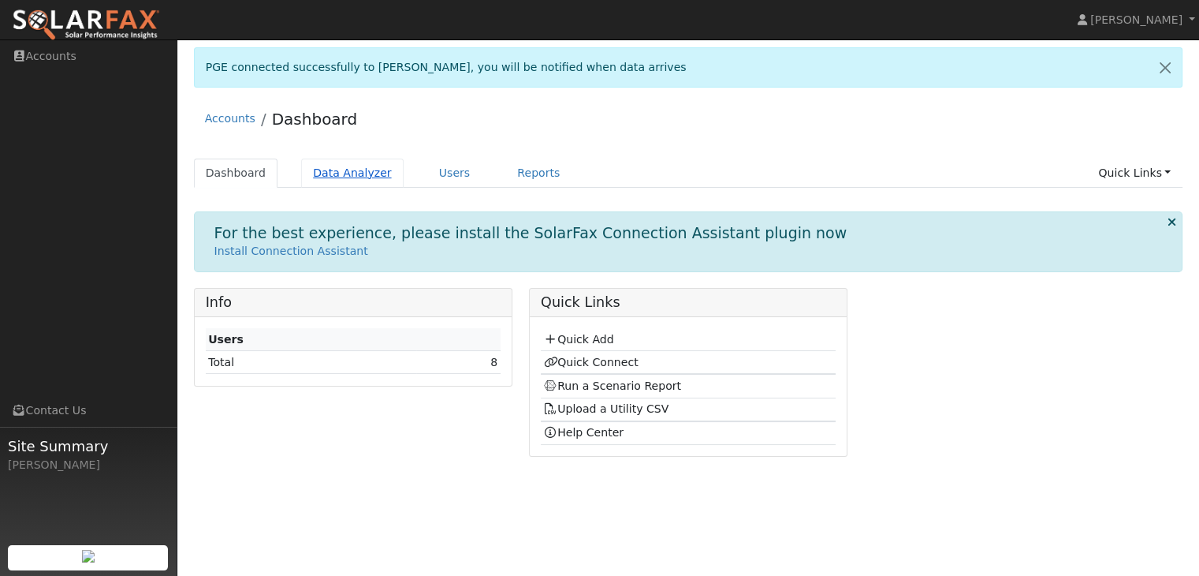
click at [321, 170] on link "Data Analyzer" at bounding box center [352, 172] width 103 height 29
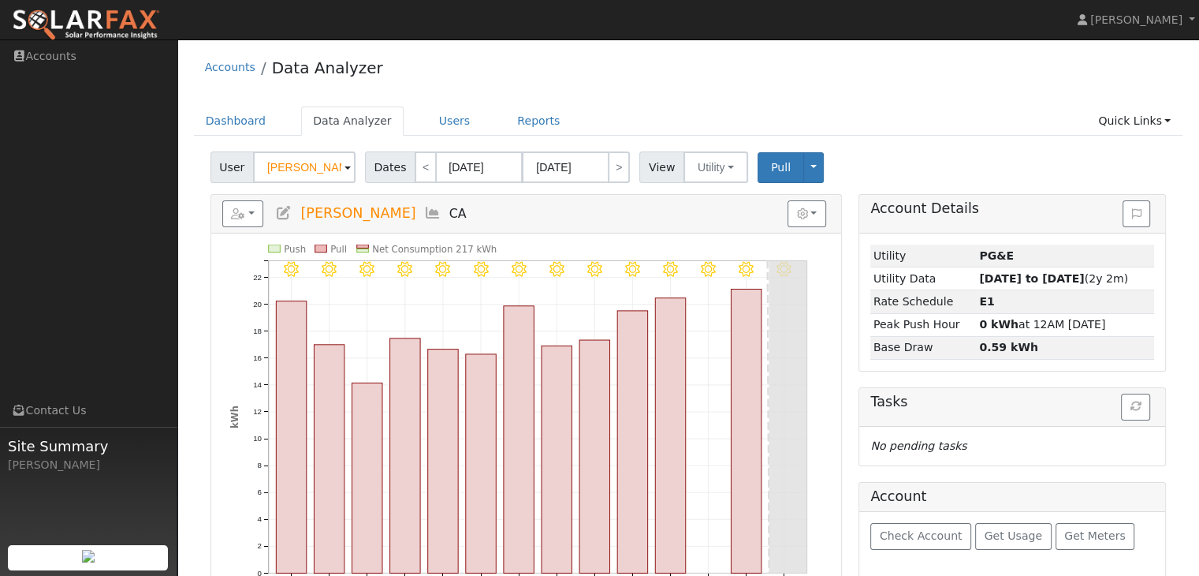
click at [345, 166] on span at bounding box center [348, 168] width 6 height 18
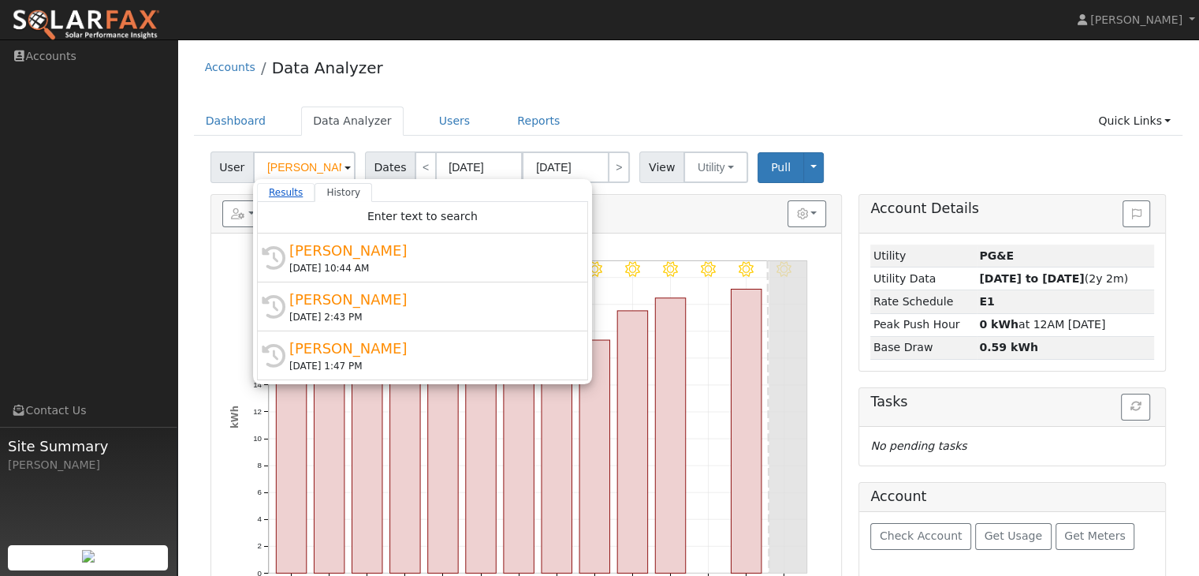
click at [276, 191] on link "Results" at bounding box center [286, 192] width 58 height 19
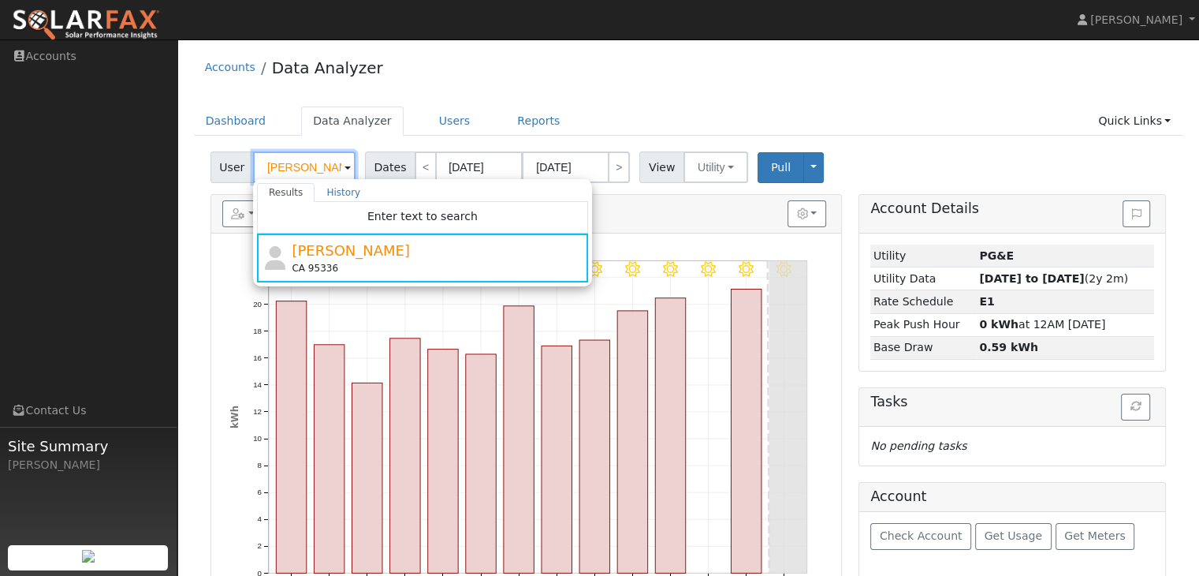
click at [326, 163] on input "[PERSON_NAME]" at bounding box center [304, 167] width 103 height 32
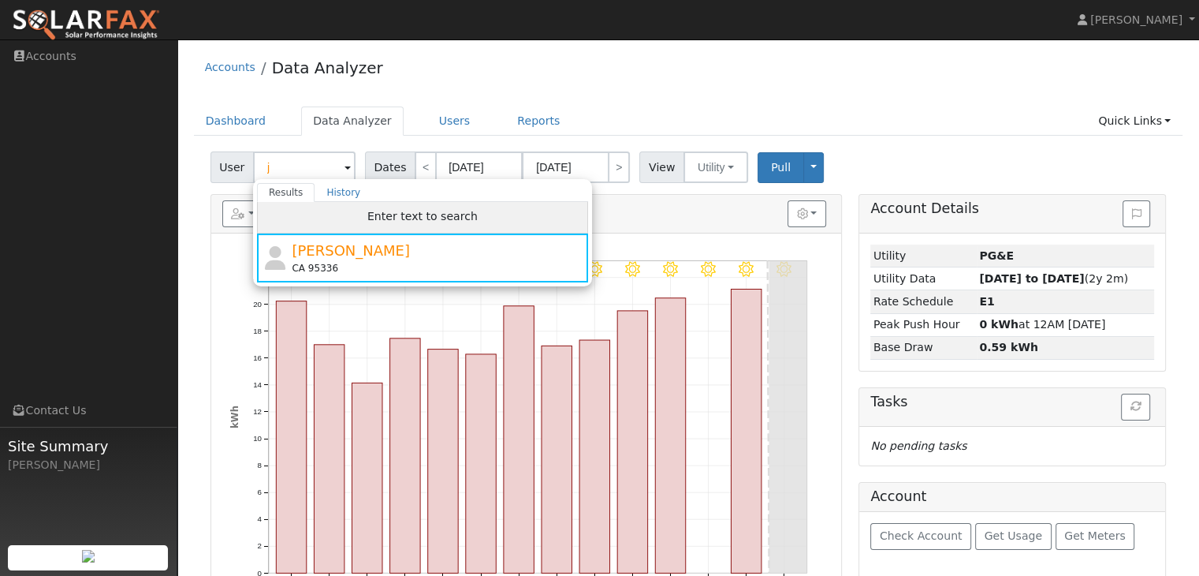
click at [391, 221] on span "Enter text to search" at bounding box center [422, 216] width 110 height 13
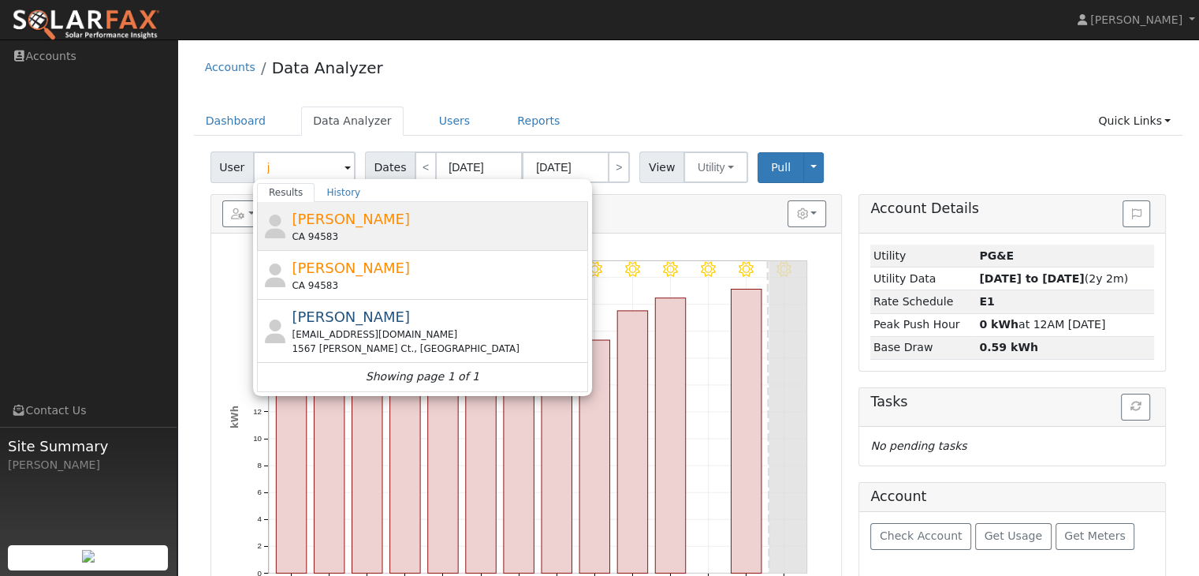
click at [356, 220] on div "[PERSON_NAME] CA 94583" at bounding box center [438, 225] width 293 height 35
type input "[PERSON_NAME]"
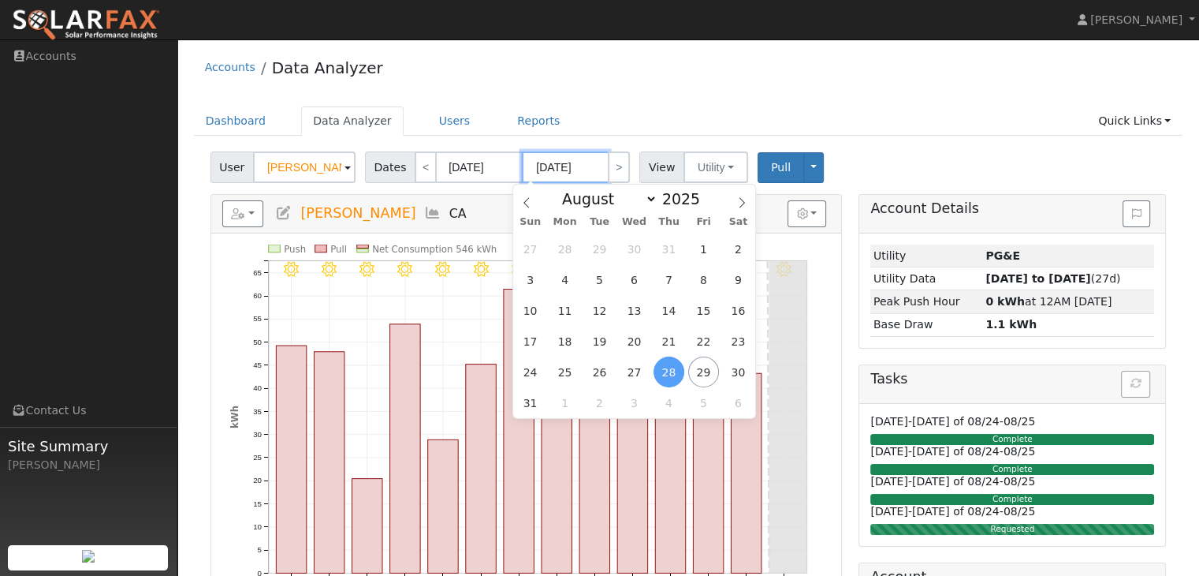
click at [566, 171] on input "08/28/2025" at bounding box center [565, 167] width 87 height 32
click at [700, 310] on span "15" at bounding box center [703, 310] width 31 height 31
type input "08/15/2025"
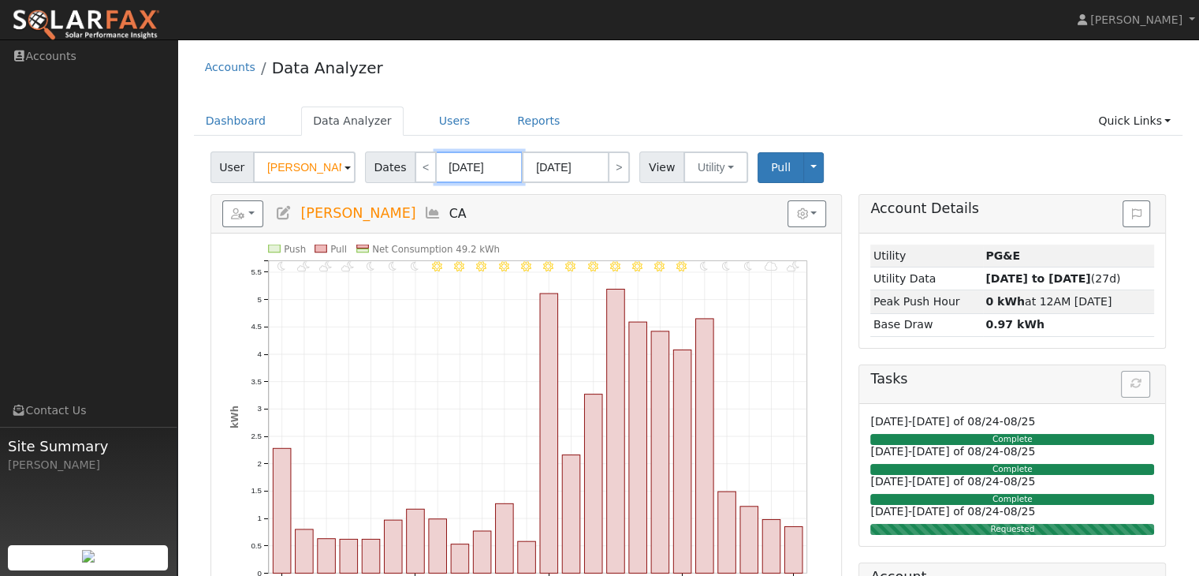
click at [470, 167] on input "08/15/2025" at bounding box center [479, 167] width 87 height 32
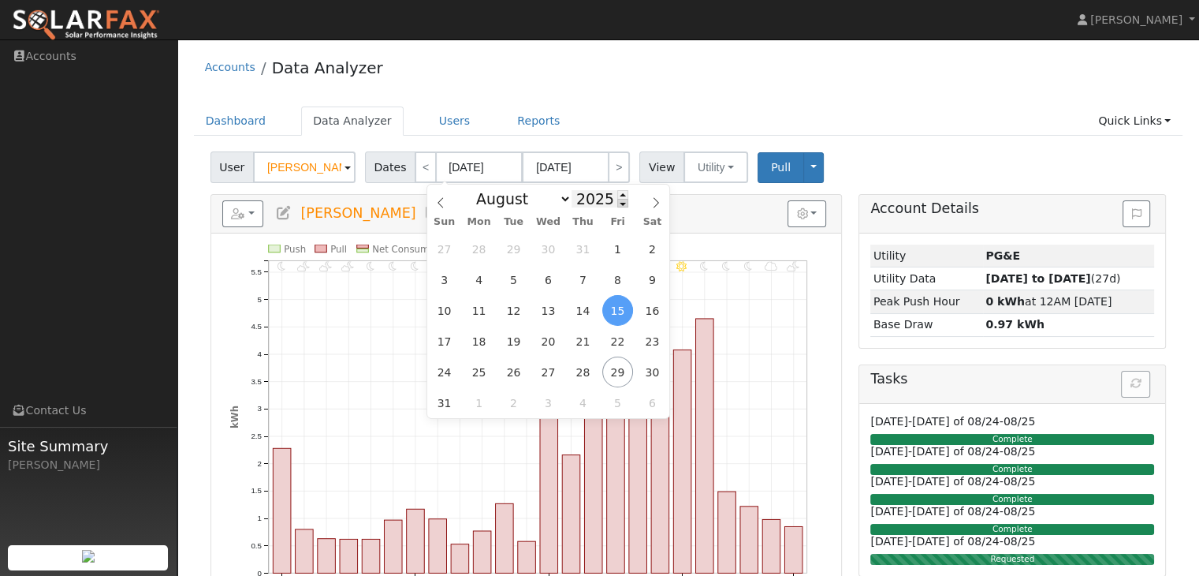
click at [617, 206] on span at bounding box center [622, 203] width 11 height 9
type input "2024"
click at [552, 317] on span "14" at bounding box center [548, 310] width 31 height 31
type input "08/14/2024"
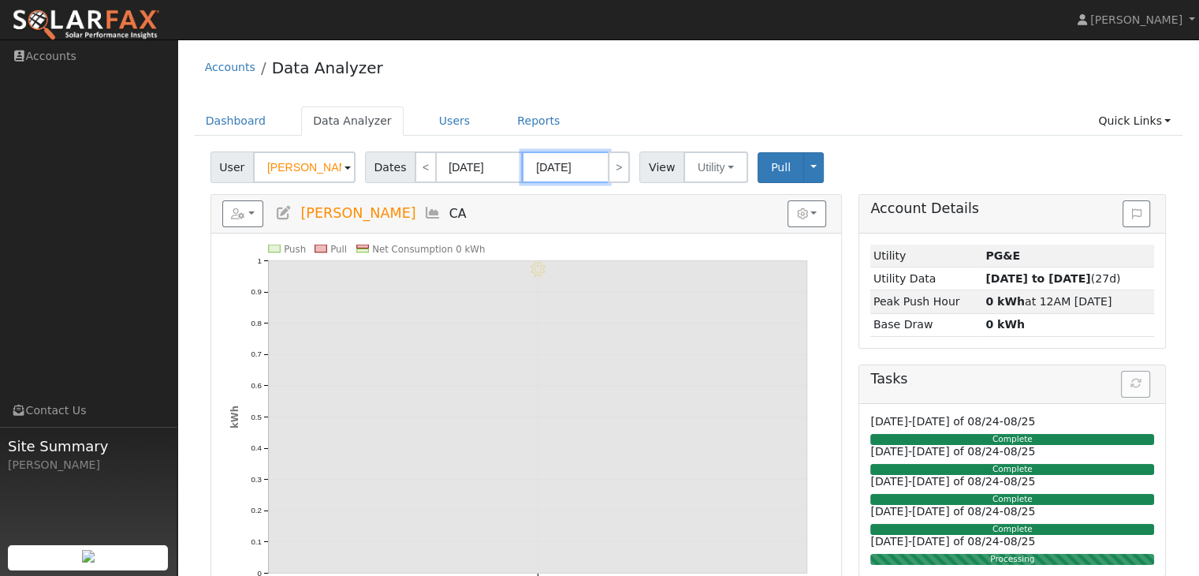
click at [561, 168] on input "08/14/2024" at bounding box center [565, 167] width 87 height 32
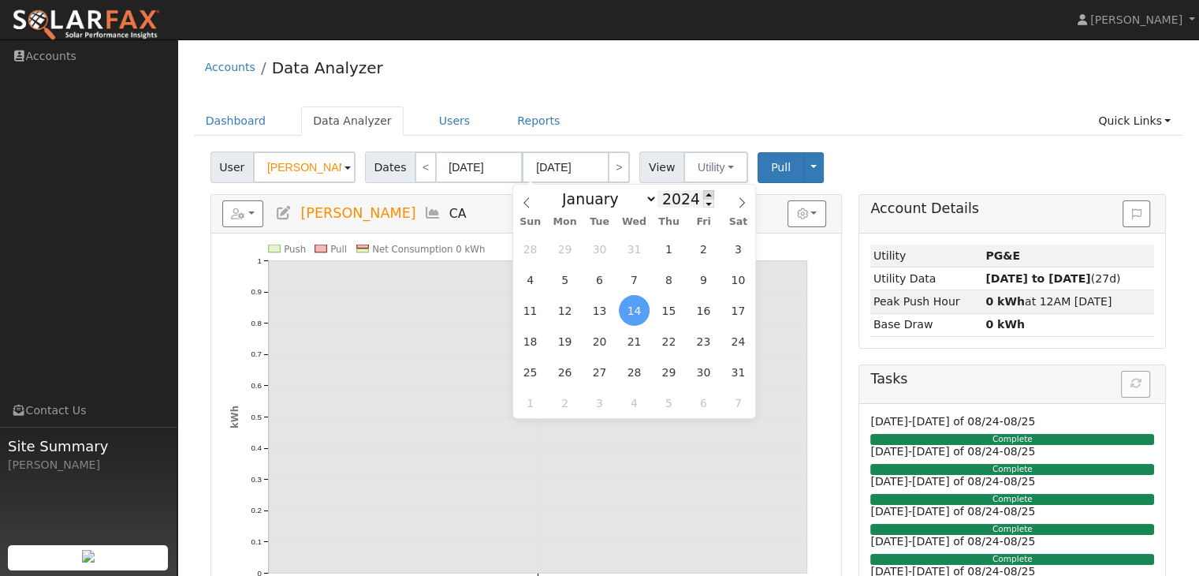
click at [703, 193] on span at bounding box center [708, 194] width 11 height 9
type input "2025"
click at [709, 308] on span "15" at bounding box center [703, 310] width 31 height 31
type input "08/15/2025"
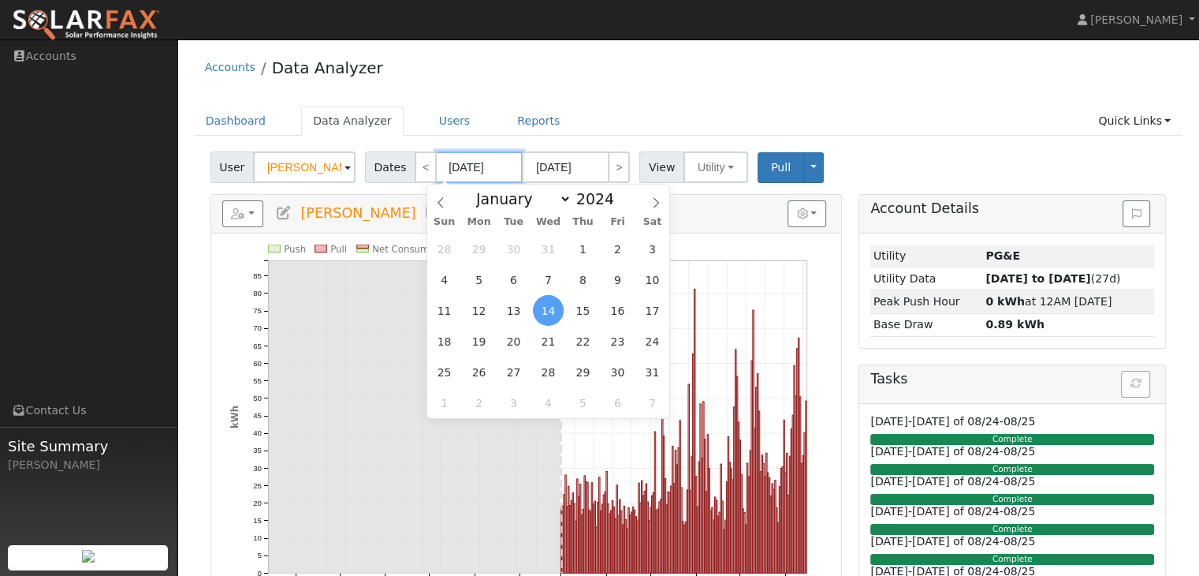
click at [464, 167] on input "08/14/2024" at bounding box center [479, 167] width 87 height 32
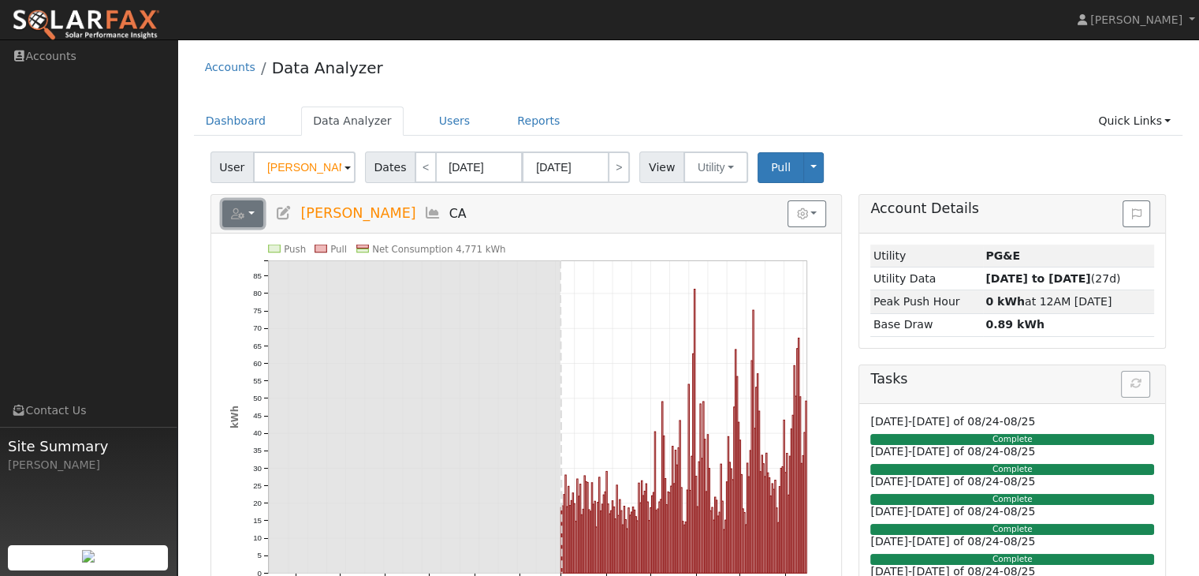
click at [258, 215] on button "button" at bounding box center [243, 213] width 42 height 27
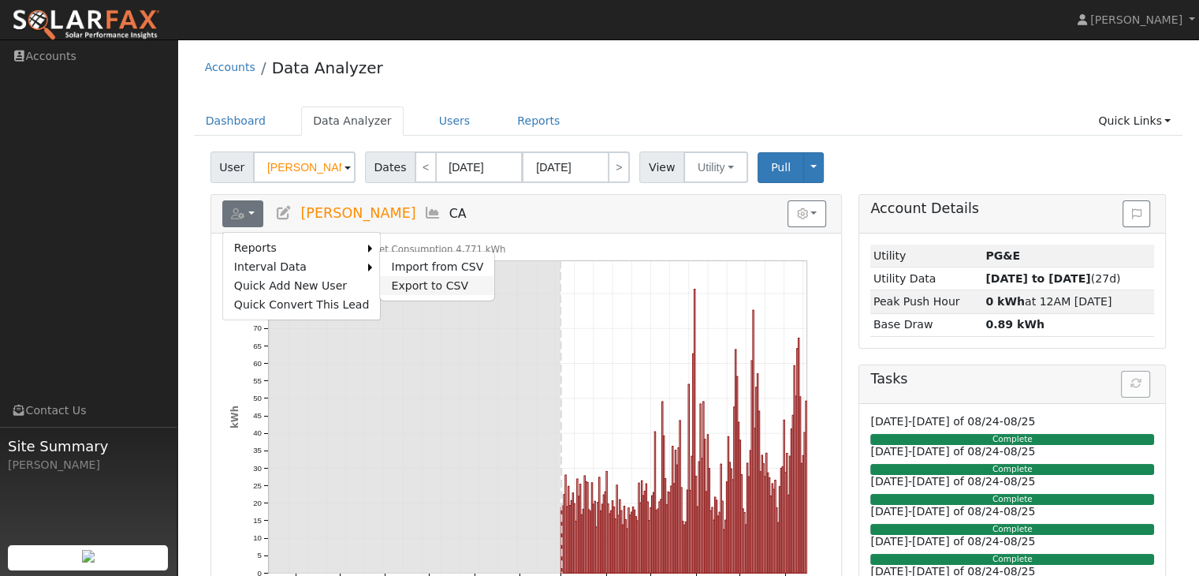
click at [394, 281] on link "Export to CSV" at bounding box center [437, 285] width 114 height 19
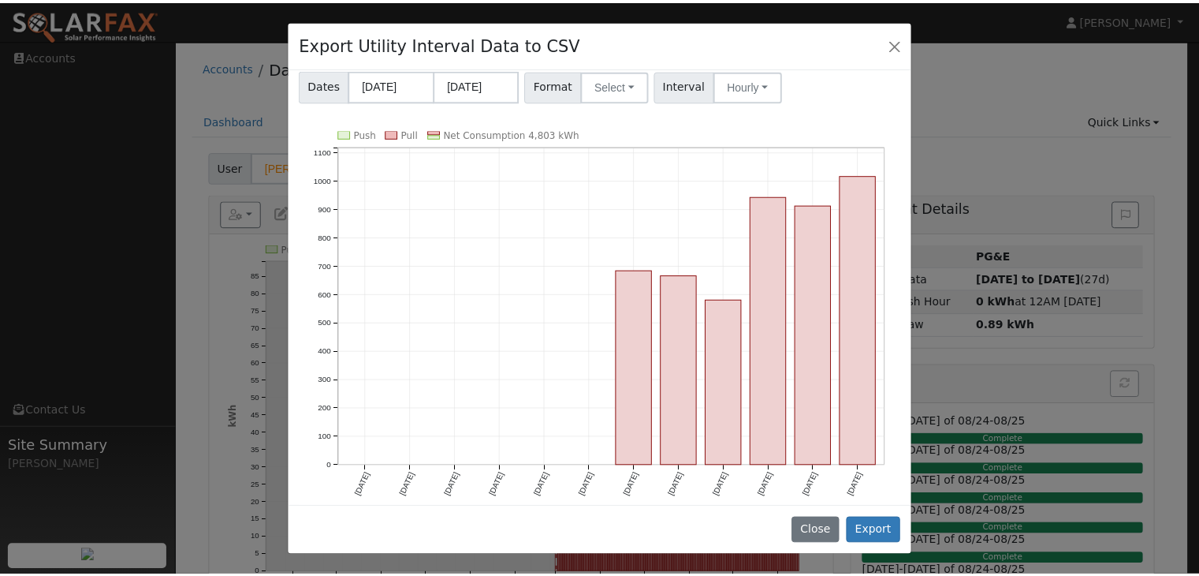
scroll to position [109, 0]
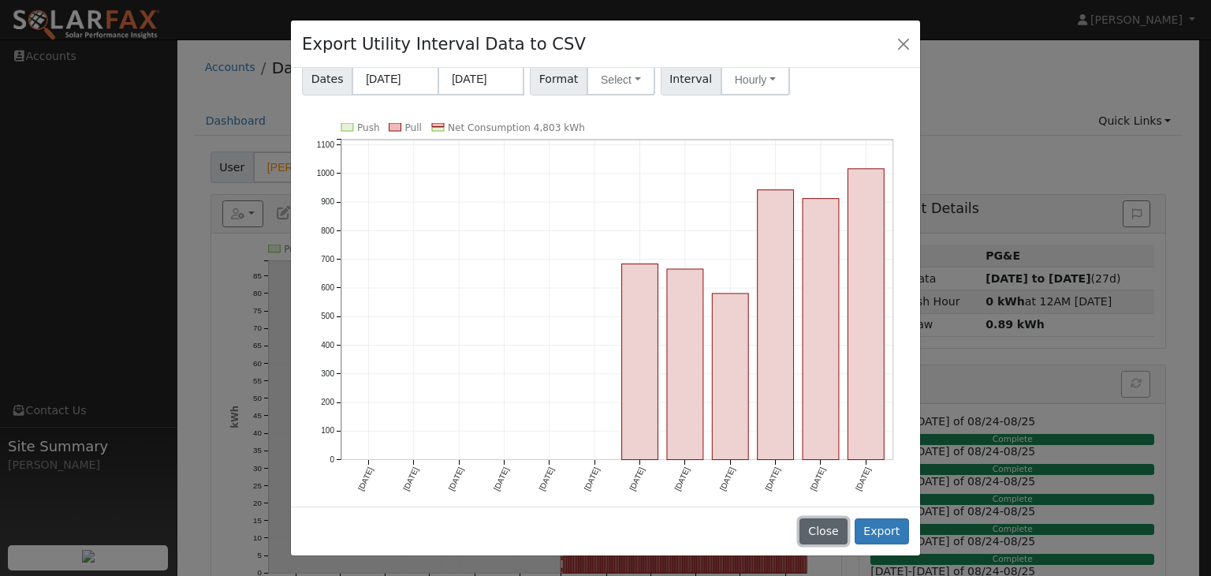
click at [832, 531] on button "Close" at bounding box center [824, 531] width 48 height 27
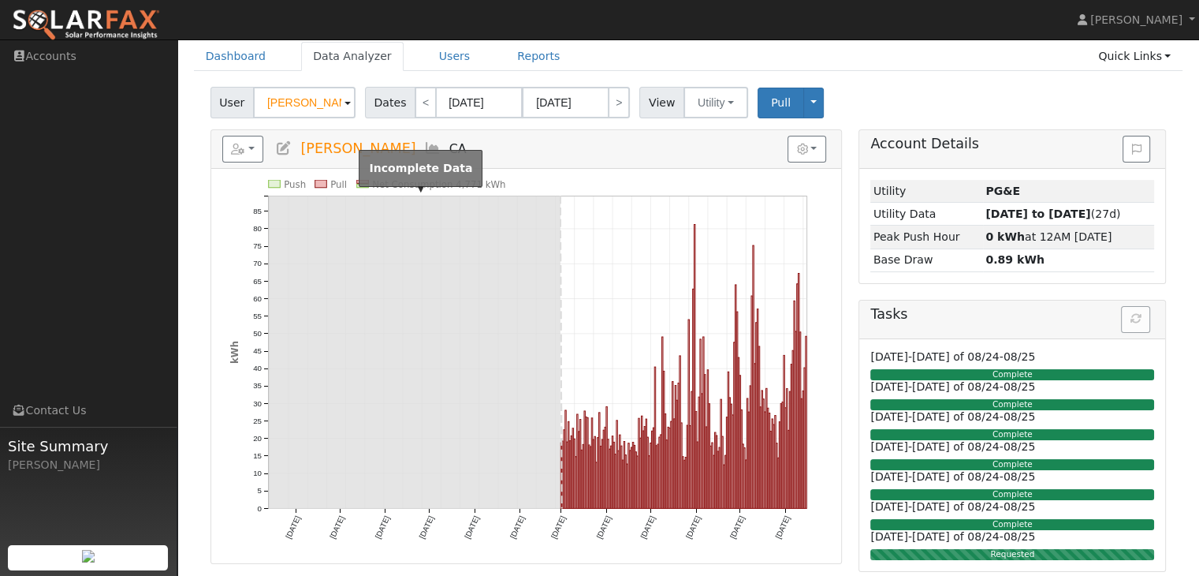
scroll to position [0, 0]
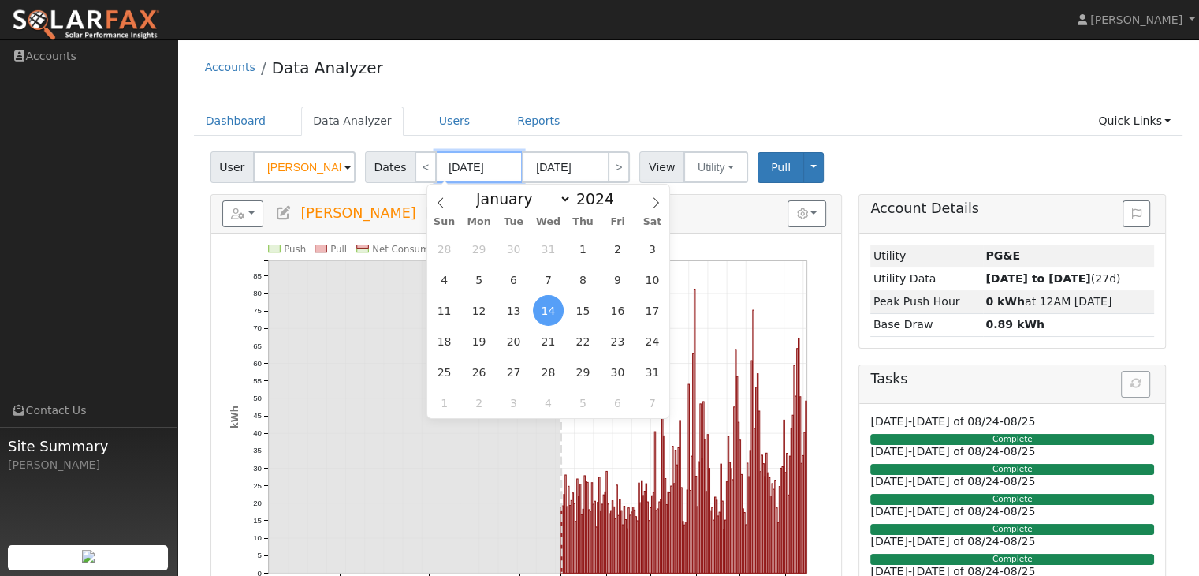
click at [458, 171] on input "08/14/2024" at bounding box center [479, 167] width 87 height 32
click at [589, 249] on span "1" at bounding box center [583, 248] width 31 height 31
type input "08/01/2024"
type input "08/31/2024"
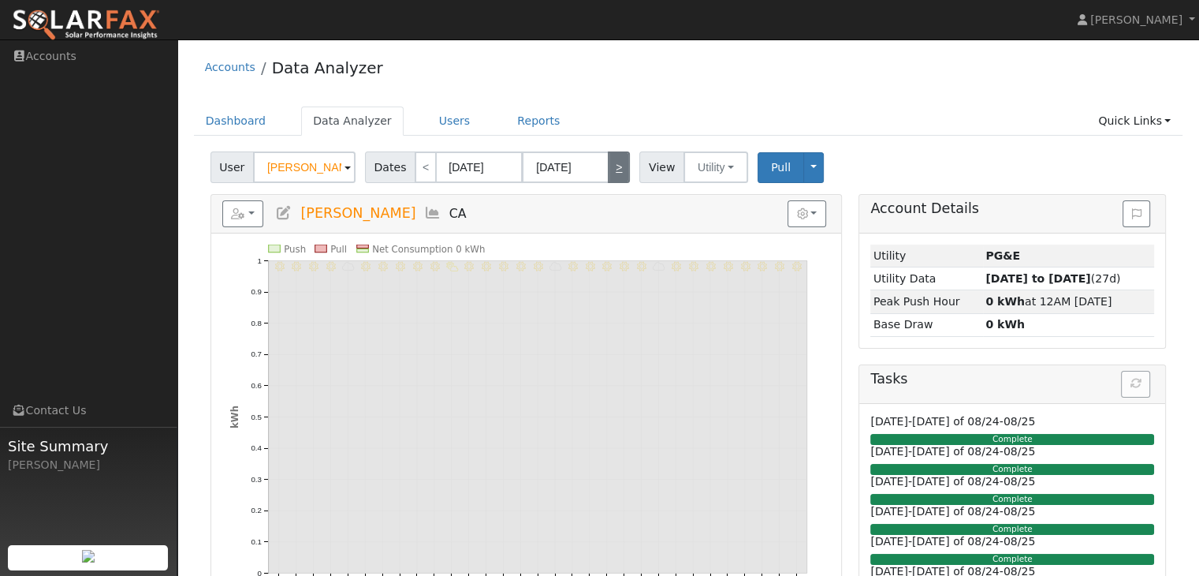
click at [608, 168] on link ">" at bounding box center [619, 167] width 22 height 32
type input "09/01/2024"
type input "09/30/2024"
click at [608, 168] on link ">" at bounding box center [619, 167] width 22 height 32
type input "10/01/2024"
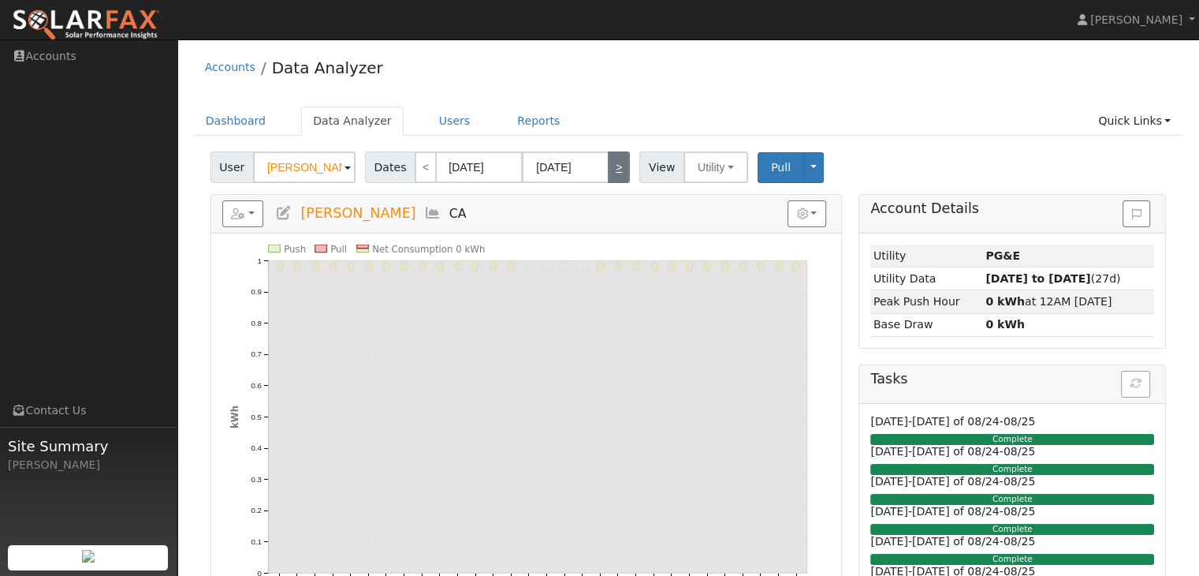
type input "10/31/2024"
click at [608, 168] on link ">" at bounding box center [619, 167] width 22 height 32
type input "11/01/2024"
type input "11/30/2024"
click at [608, 168] on link ">" at bounding box center [619, 167] width 22 height 32
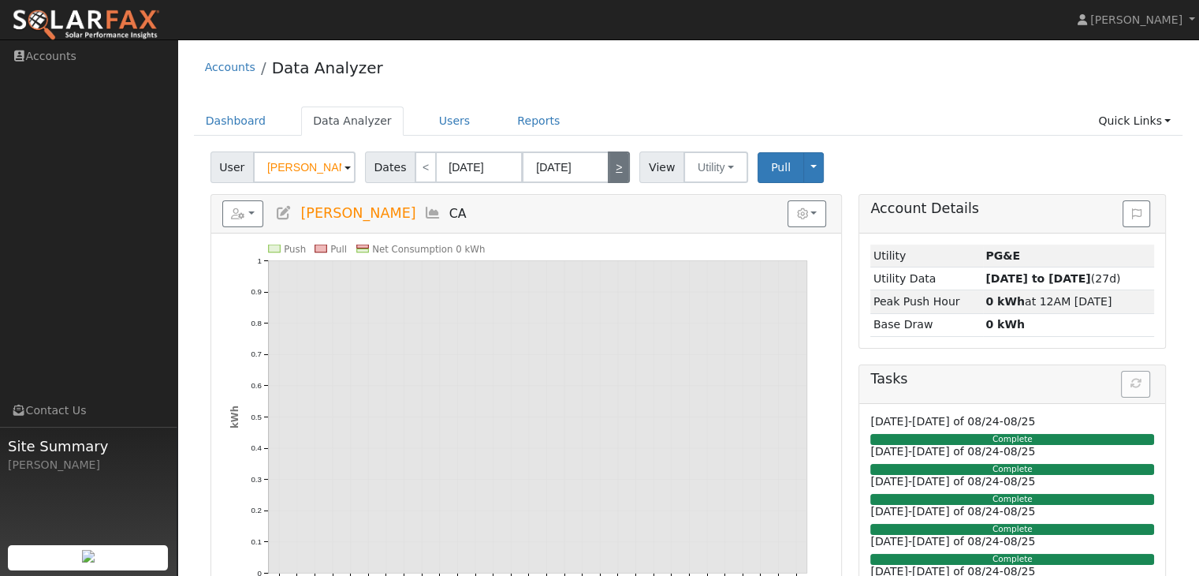
type input "12/01/2024"
type input "12/31/2024"
click at [608, 168] on link ">" at bounding box center [619, 167] width 22 height 32
type input "01/01/2025"
type input "01/31/2025"
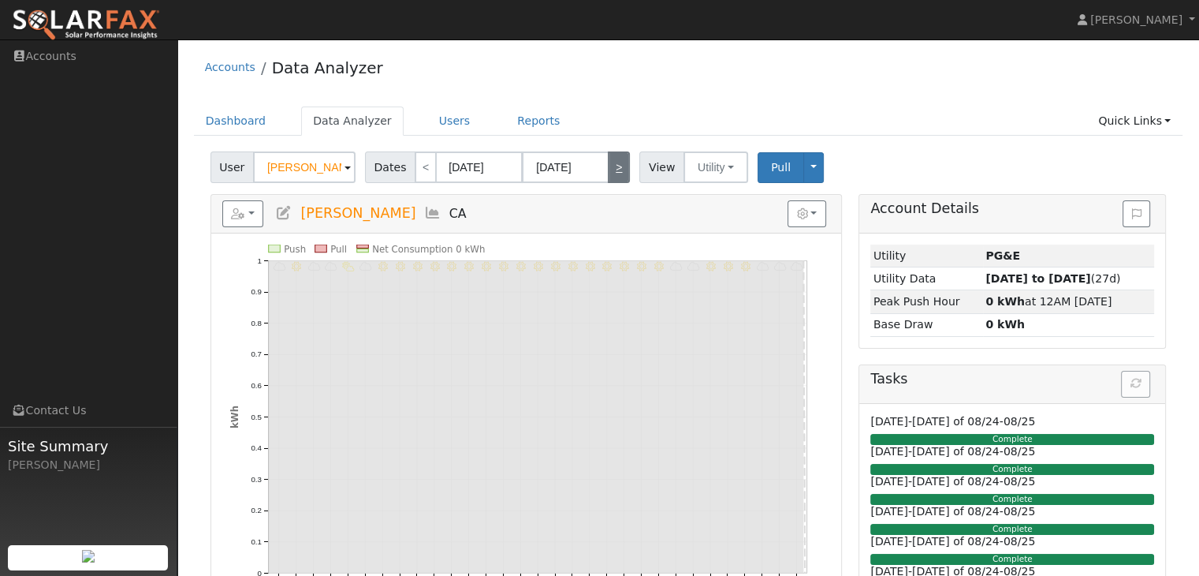
click at [608, 168] on link ">" at bounding box center [619, 167] width 22 height 32
type input "02/01/2025"
type input "02/28/2025"
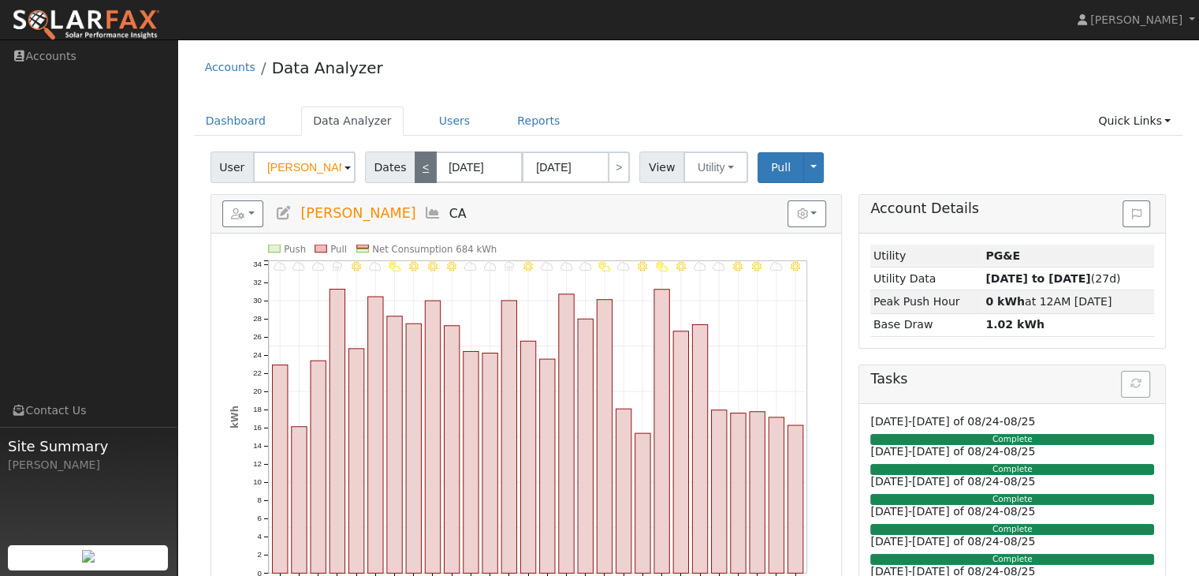
click at [416, 169] on link "<" at bounding box center [426, 167] width 22 height 32
type input "01/01/2025"
type input "01/31/2025"
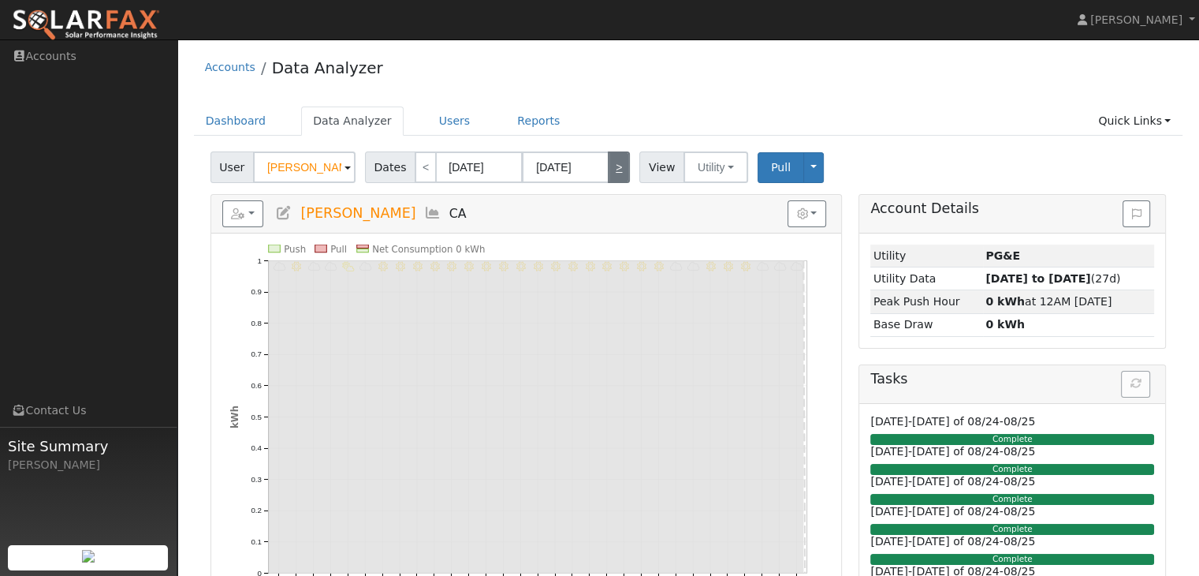
click at [613, 172] on link ">" at bounding box center [619, 167] width 22 height 32
type input "02/01/2025"
type input "02/28/2025"
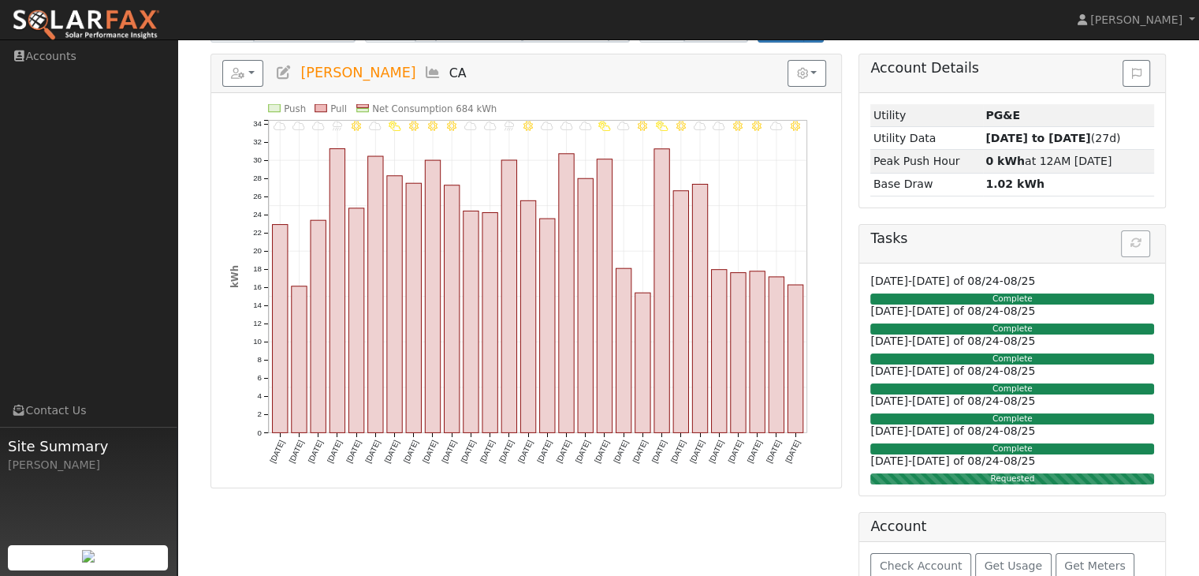
scroll to position [158, 0]
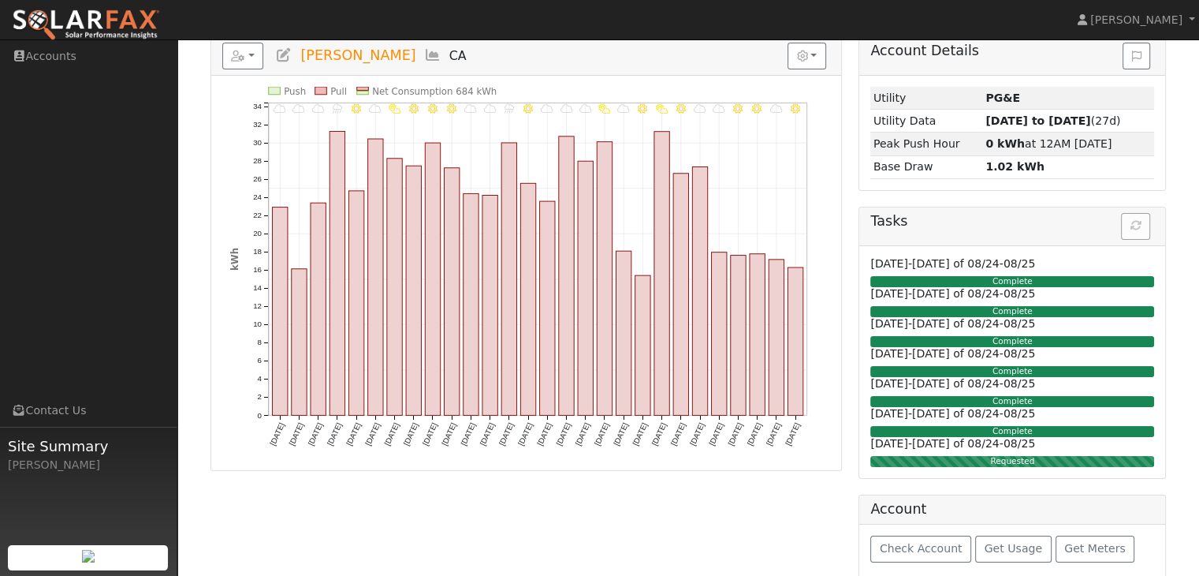
click at [844, 181] on div "Reports Scenario Health Check Energy Audit Account Timeline User Audit Trail In…" at bounding box center [526, 313] width 649 height 554
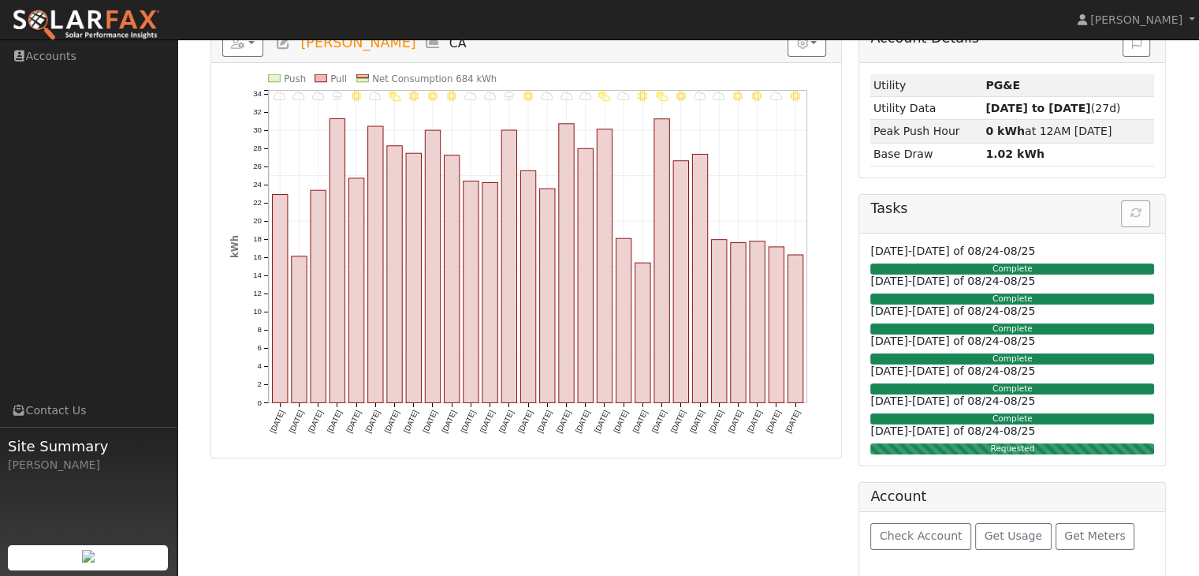
scroll to position [177, 0]
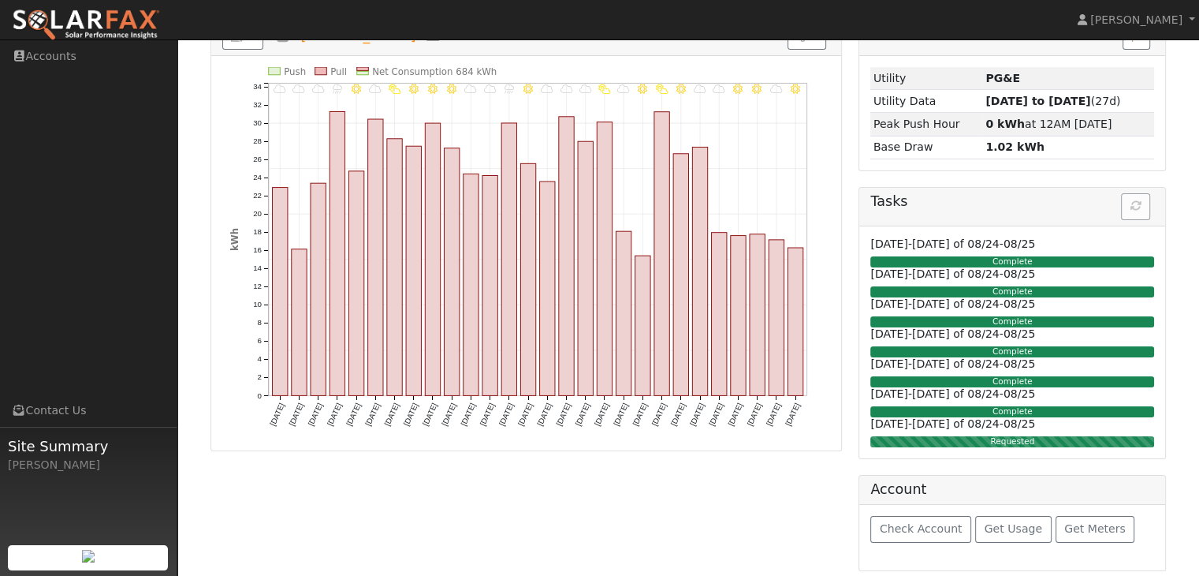
click at [785, 147] on icon "2/28 - MostlyClear 2/27 - Cloudy 2/26 - Clear 2/25 - Clear 2/24 - Cloudy 2/23 -…" at bounding box center [526, 258] width 592 height 382
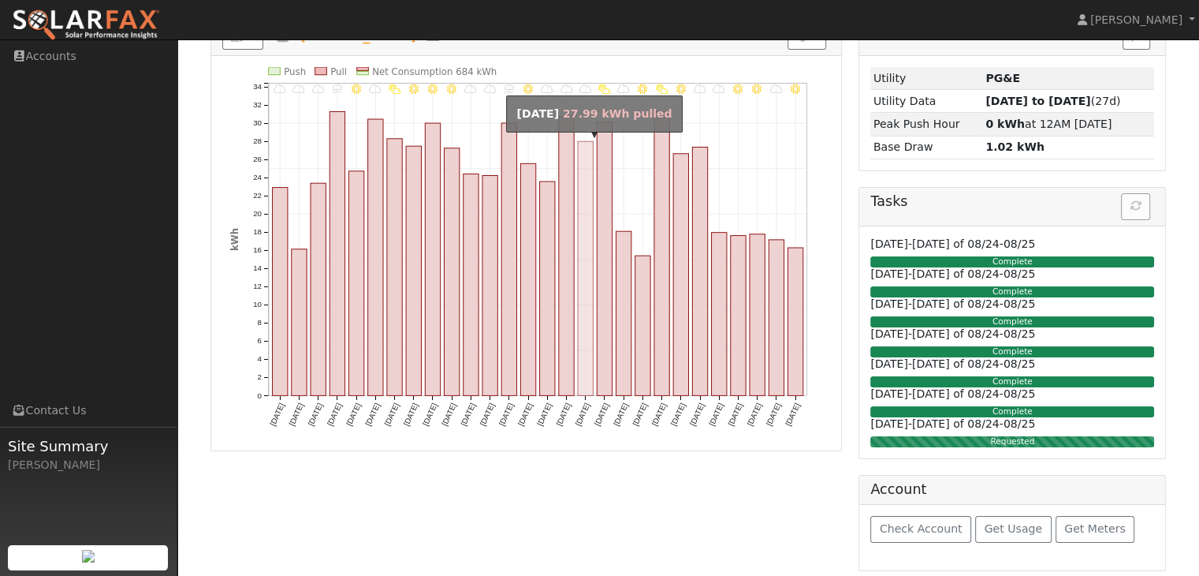
scroll to position [20, 0]
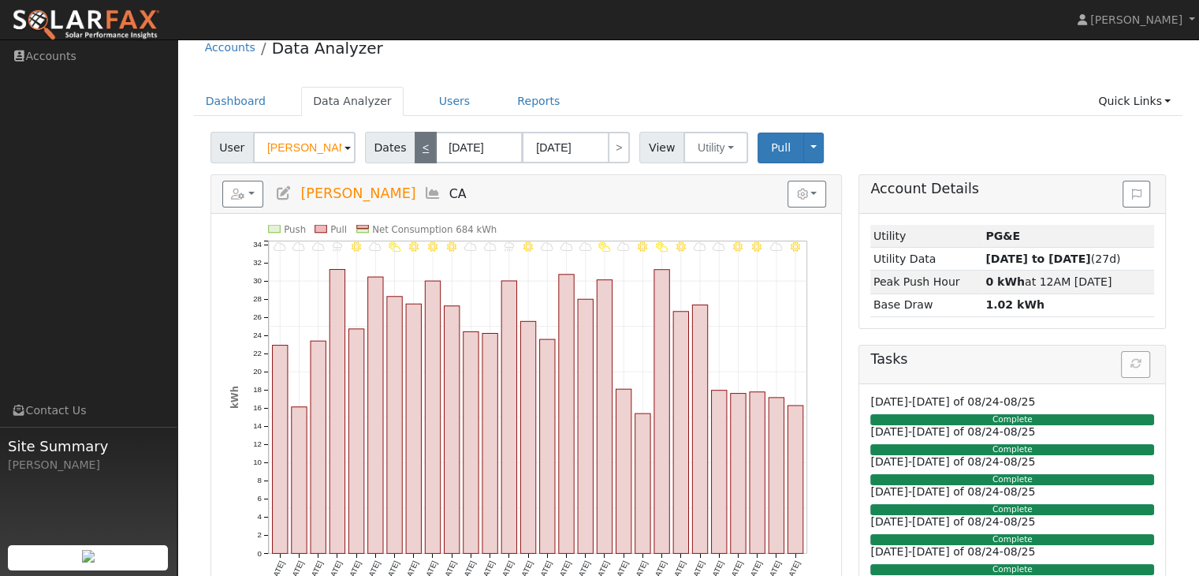
click at [417, 158] on link "<" at bounding box center [426, 148] width 22 height 32
type input "01/01/2025"
type input "01/31/2025"
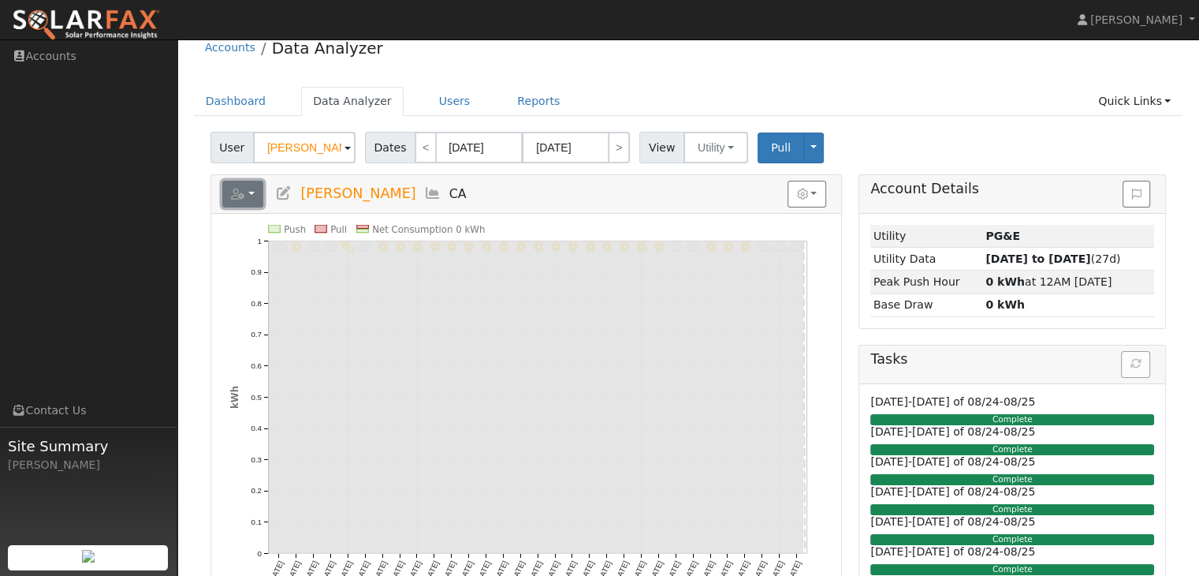
click at [248, 193] on button "button" at bounding box center [243, 194] width 42 height 27
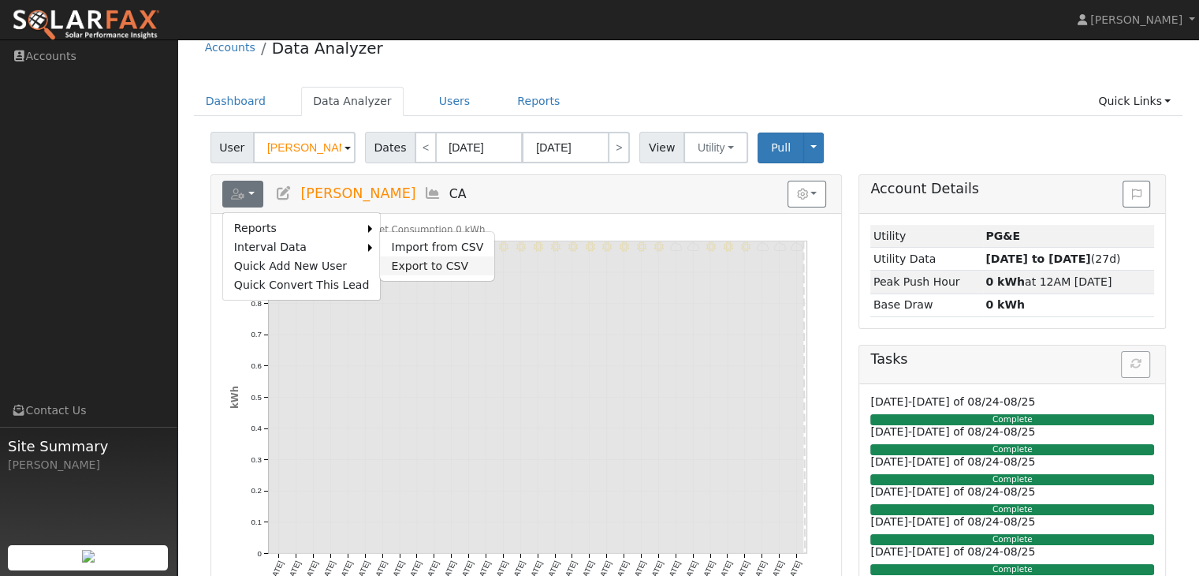
click at [390, 259] on link "Export to CSV" at bounding box center [437, 265] width 114 height 19
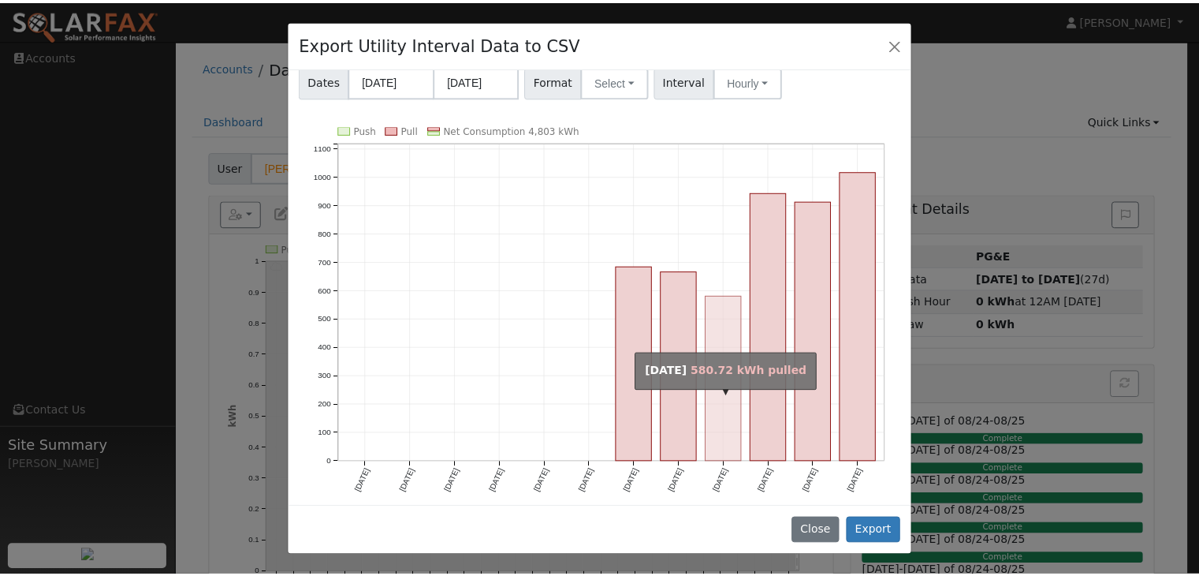
scroll to position [109, 0]
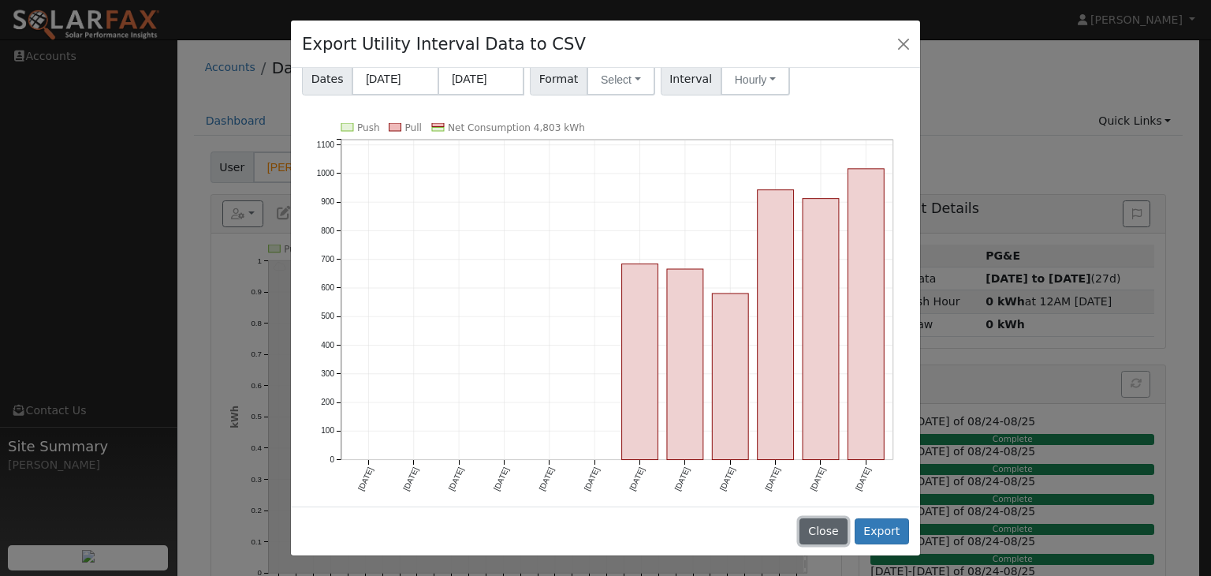
click at [817, 527] on button "Close" at bounding box center [824, 531] width 48 height 27
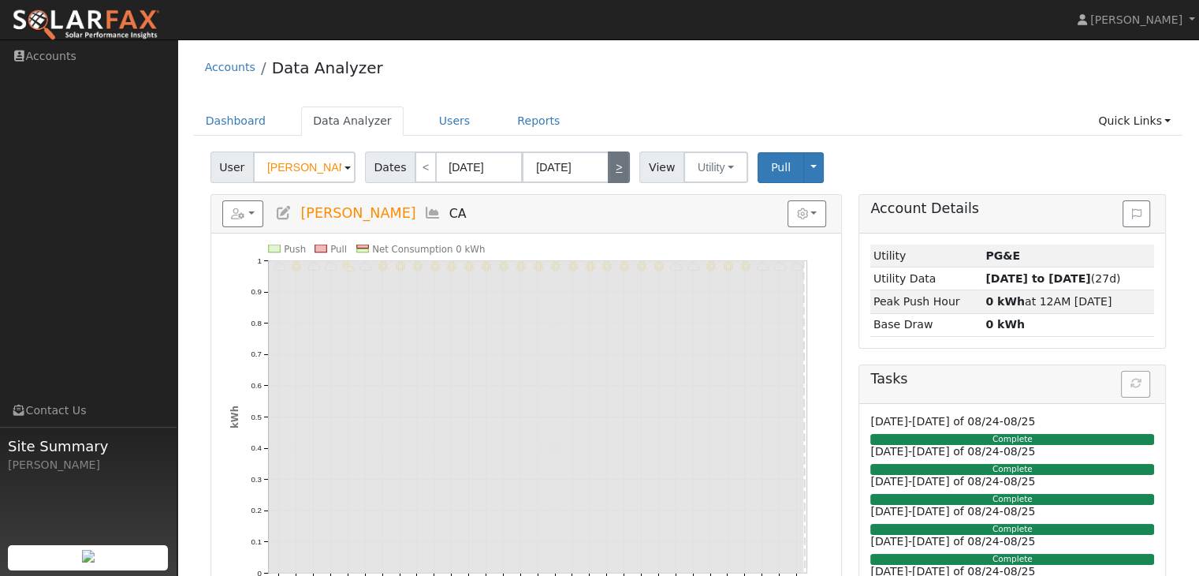
click at [608, 162] on link ">" at bounding box center [619, 167] width 22 height 32
type input "02/01/2025"
type input "02/28/2025"
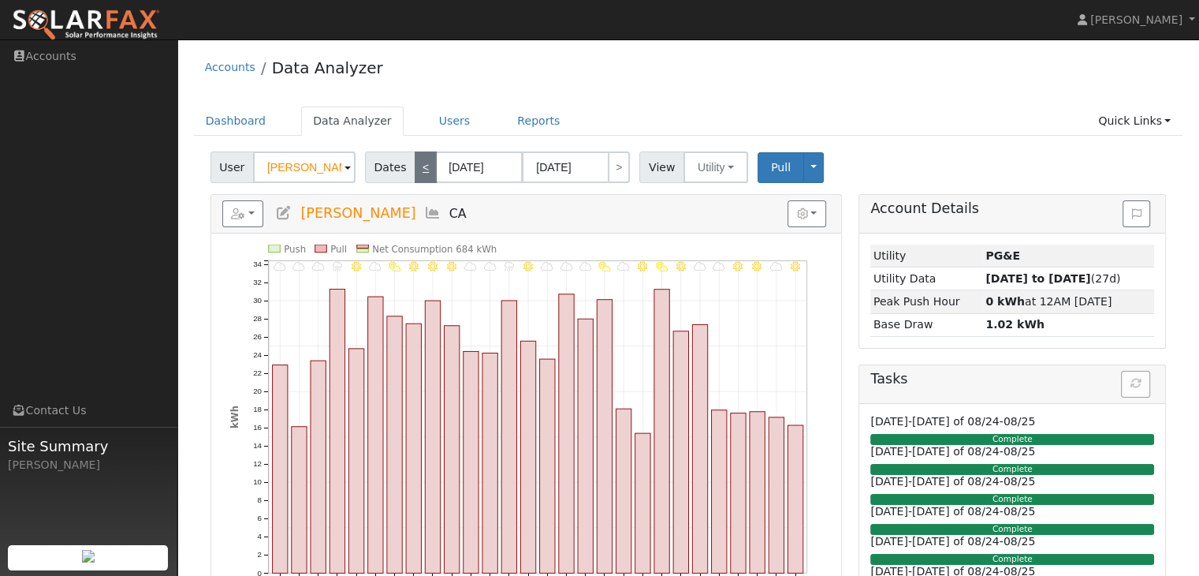
click at [416, 168] on link "<" at bounding box center [426, 167] width 22 height 32
type input "01/01/2025"
type input "01/31/2025"
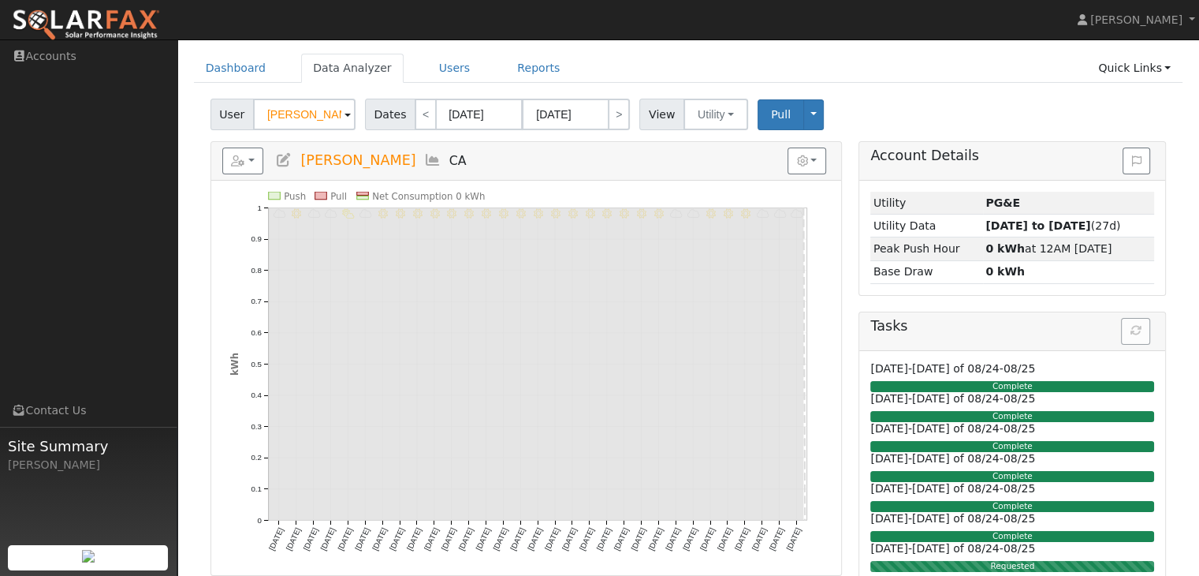
scroll to position [79, 0]
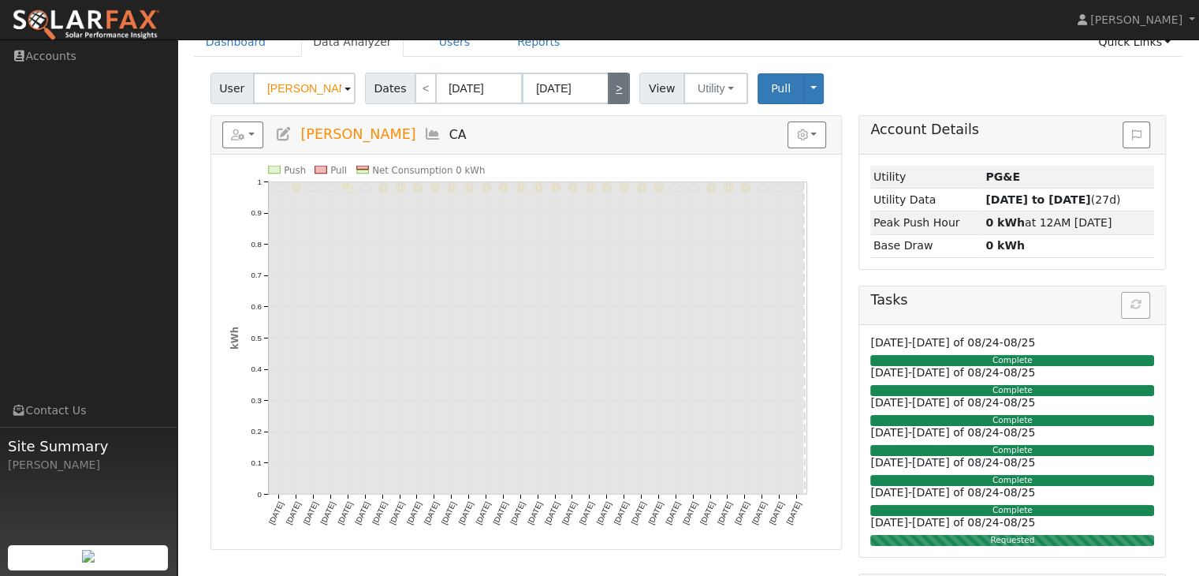
click at [608, 95] on link ">" at bounding box center [619, 89] width 22 height 32
type input "02/01/2025"
type input "02/28/2025"
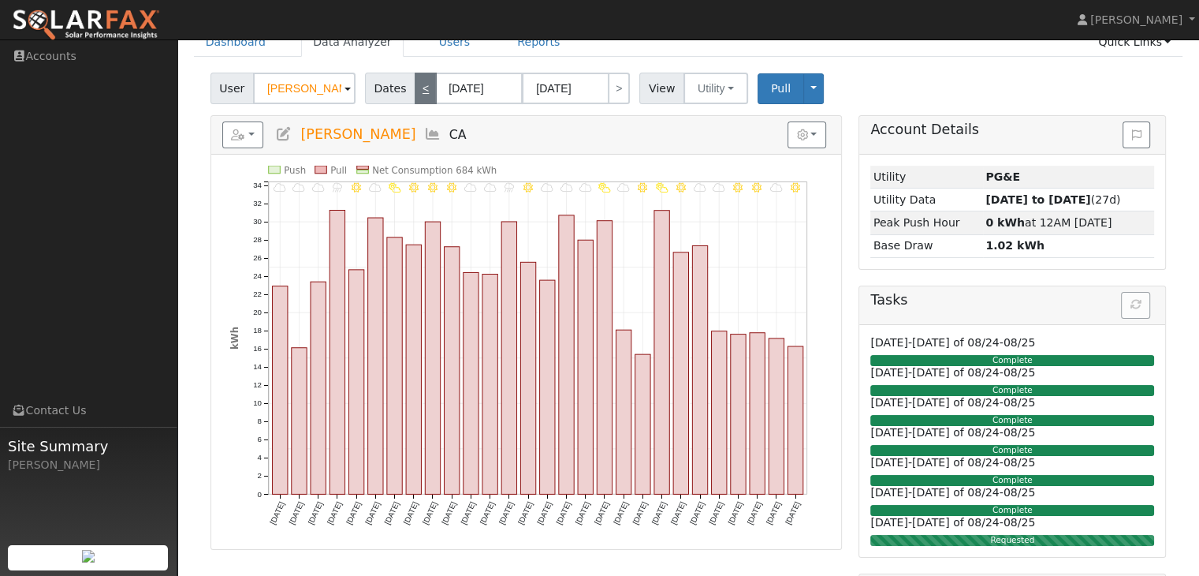
click at [415, 97] on link "<" at bounding box center [426, 89] width 22 height 32
type input "01/01/2025"
type input "01/31/2025"
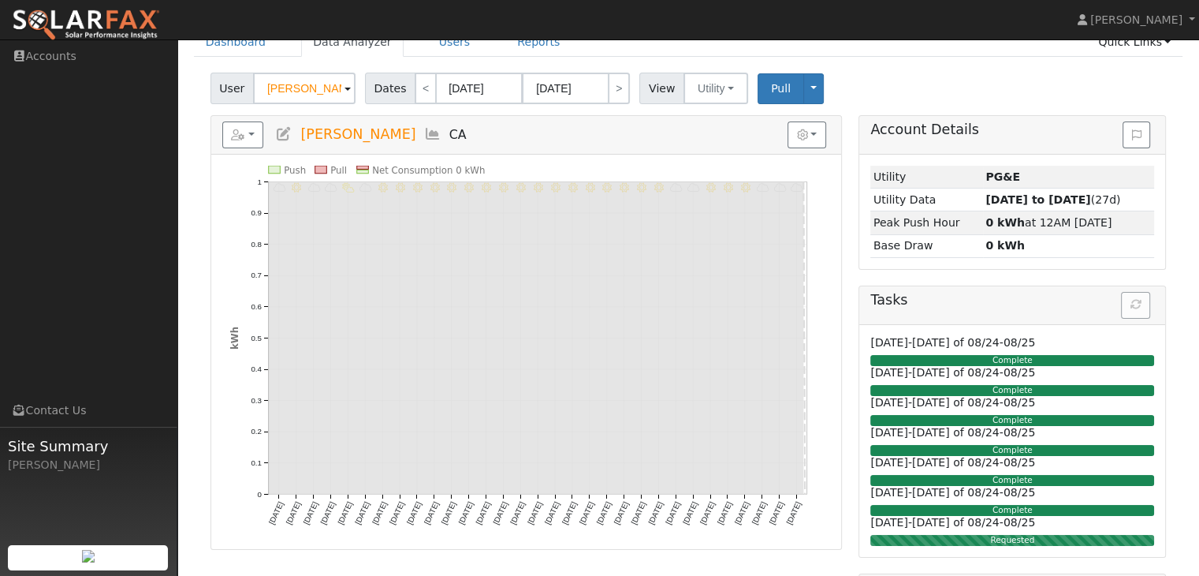
click at [1169, 231] on div "Account Details Issue History Date By Flag Comment Type No Issue History Loadin…" at bounding box center [1013, 392] width 324 height 554
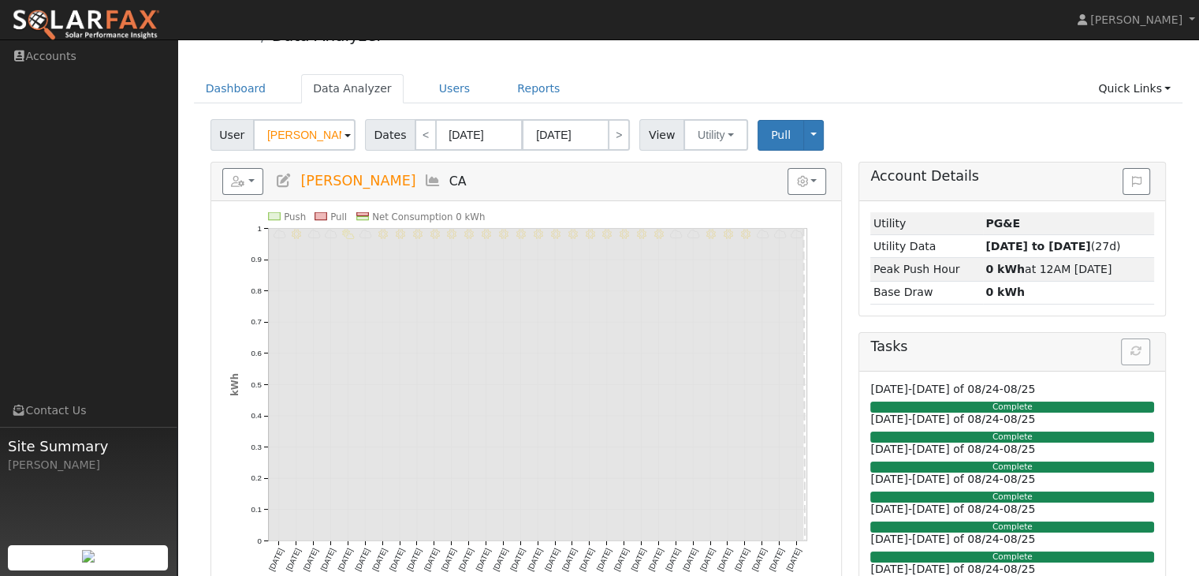
scroll to position [25, 0]
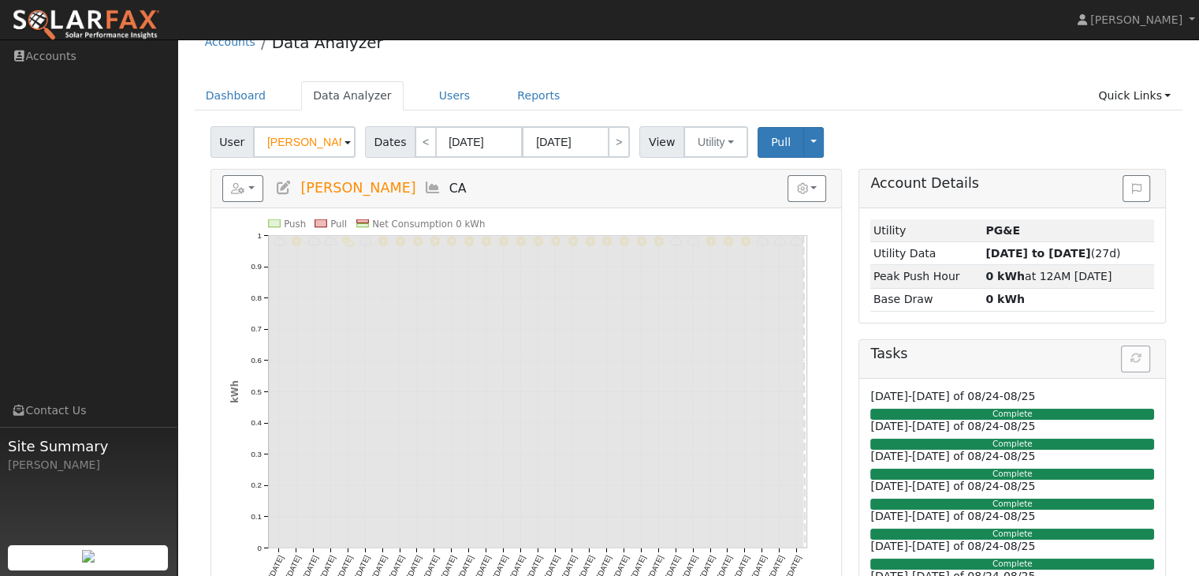
click at [1146, 98] on link "Quick Links" at bounding box center [1135, 95] width 96 height 29
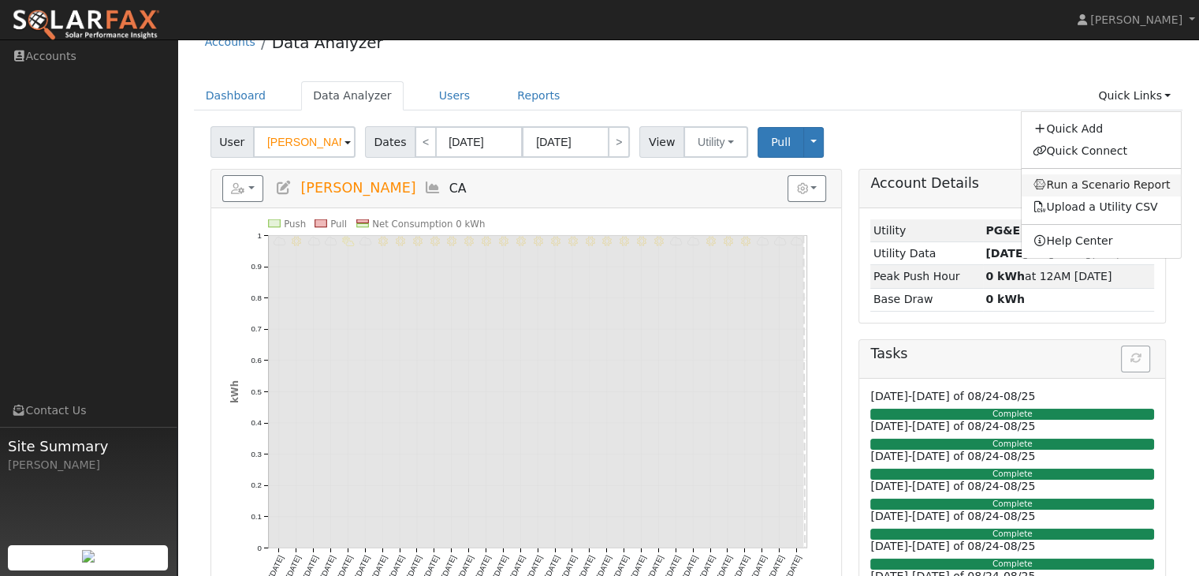
click at [1083, 186] on link "Run a Scenario Report" at bounding box center [1102, 185] width 160 height 22
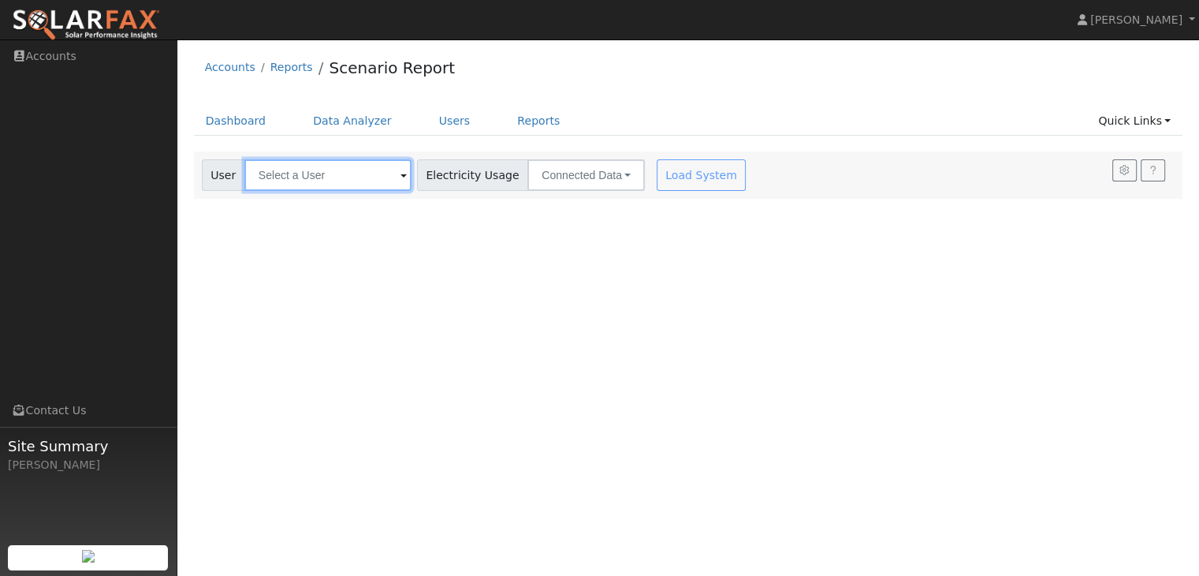
click at [341, 169] on input "text" at bounding box center [327, 175] width 167 height 32
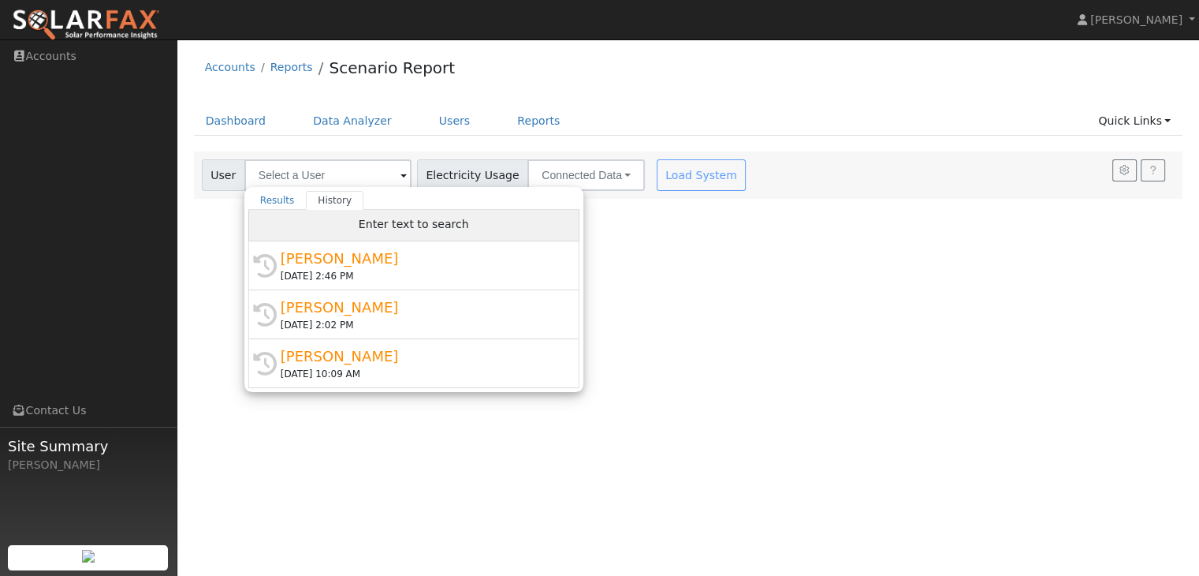
click at [354, 231] on div "Enter text to search" at bounding box center [413, 226] width 331 height 32
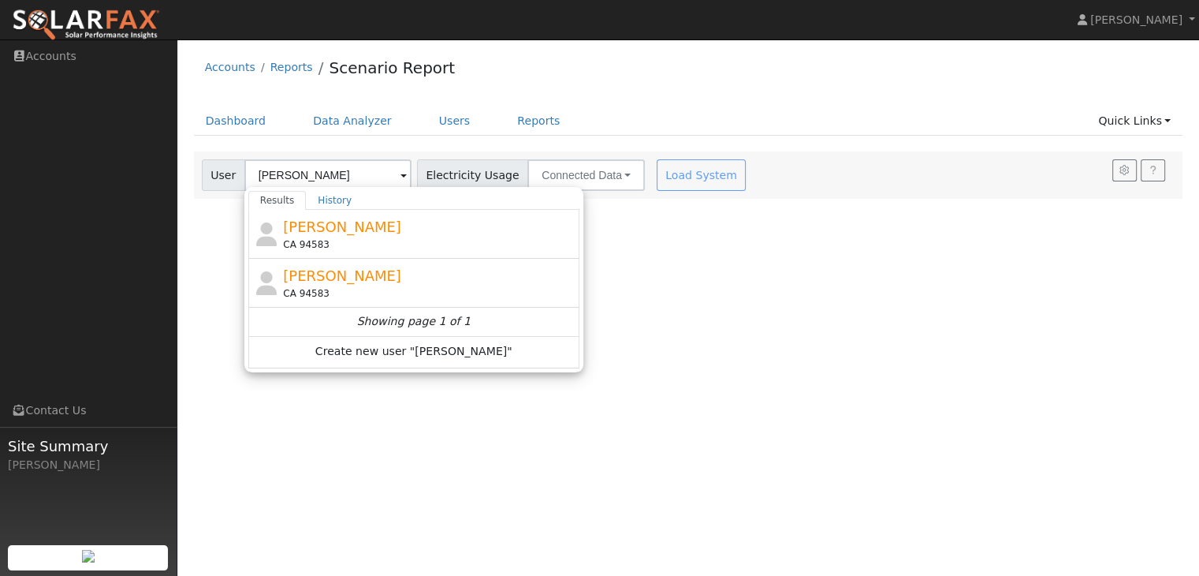
click at [354, 231] on div "[PERSON_NAME] CA 94583" at bounding box center [429, 233] width 293 height 35
type input "[PERSON_NAME]"
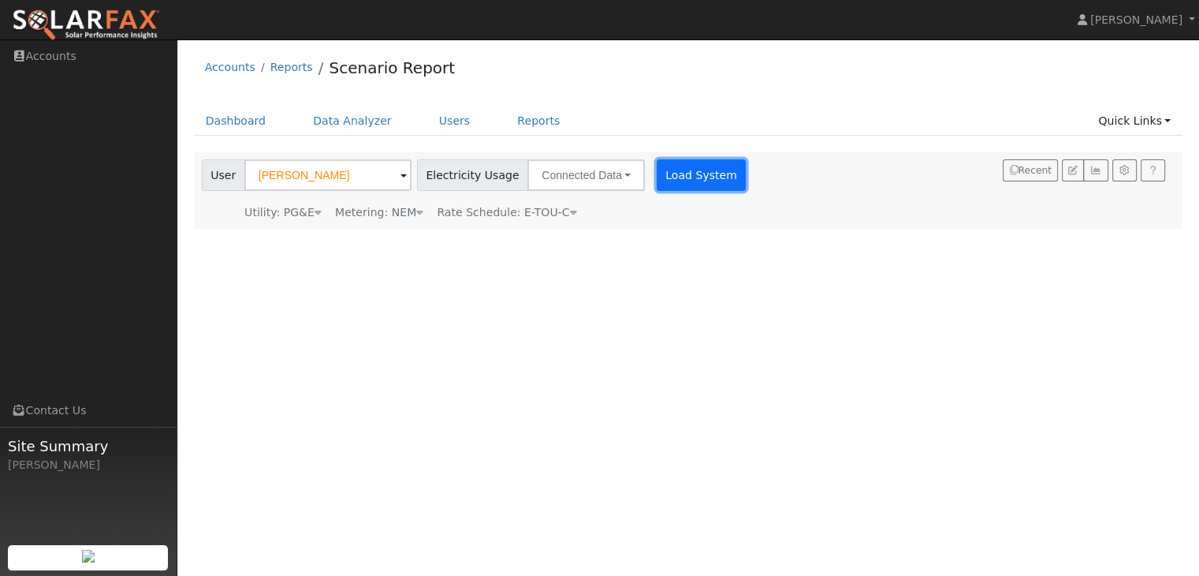
click at [687, 176] on button "Load System" at bounding box center [702, 175] width 90 height 32
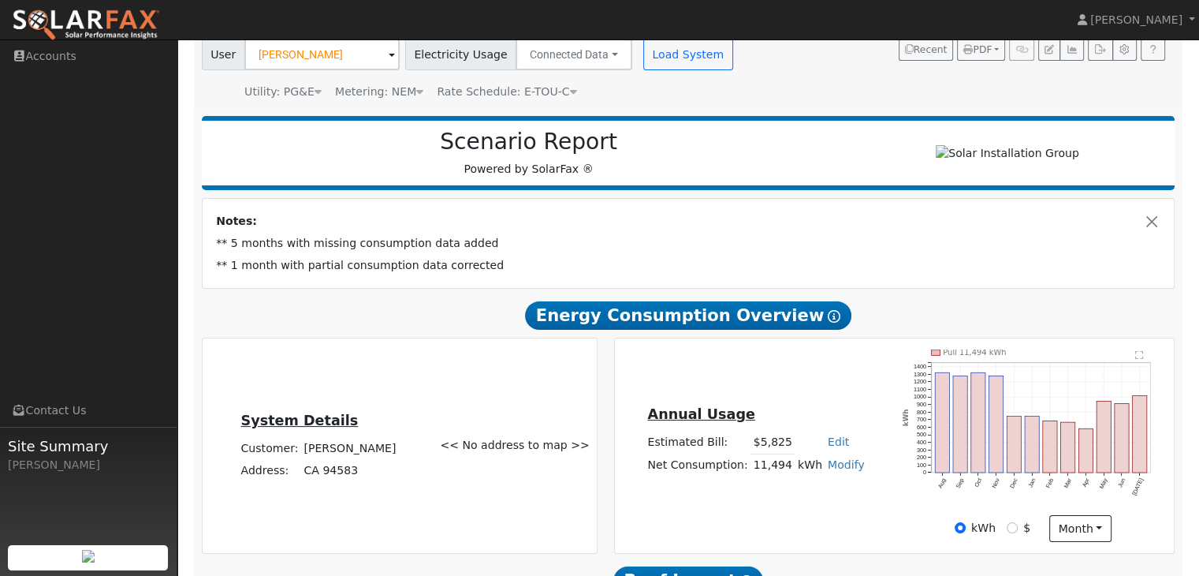
scroll to position [237, 0]
